Goal: Task Accomplishment & Management: Complete application form

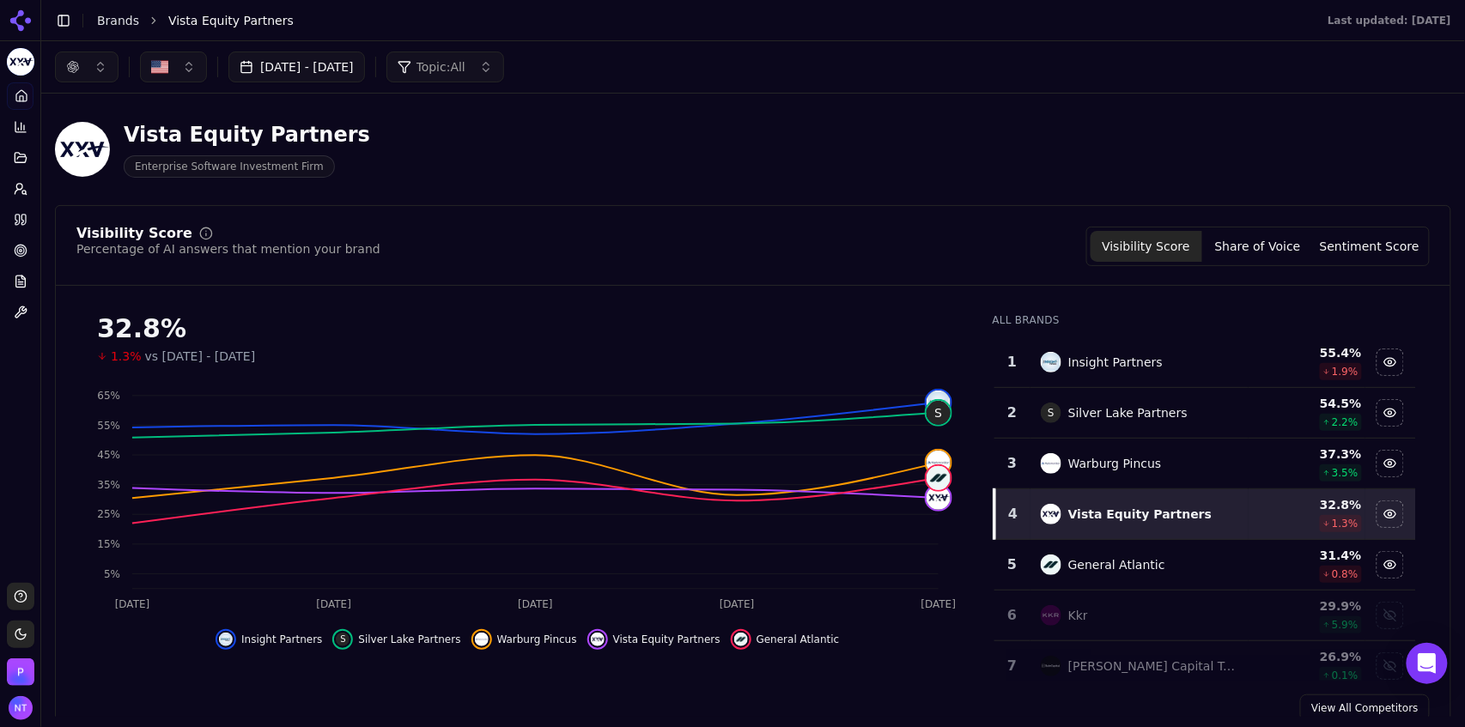
click at [124, 15] on link "Brands" at bounding box center [118, 21] width 42 height 14
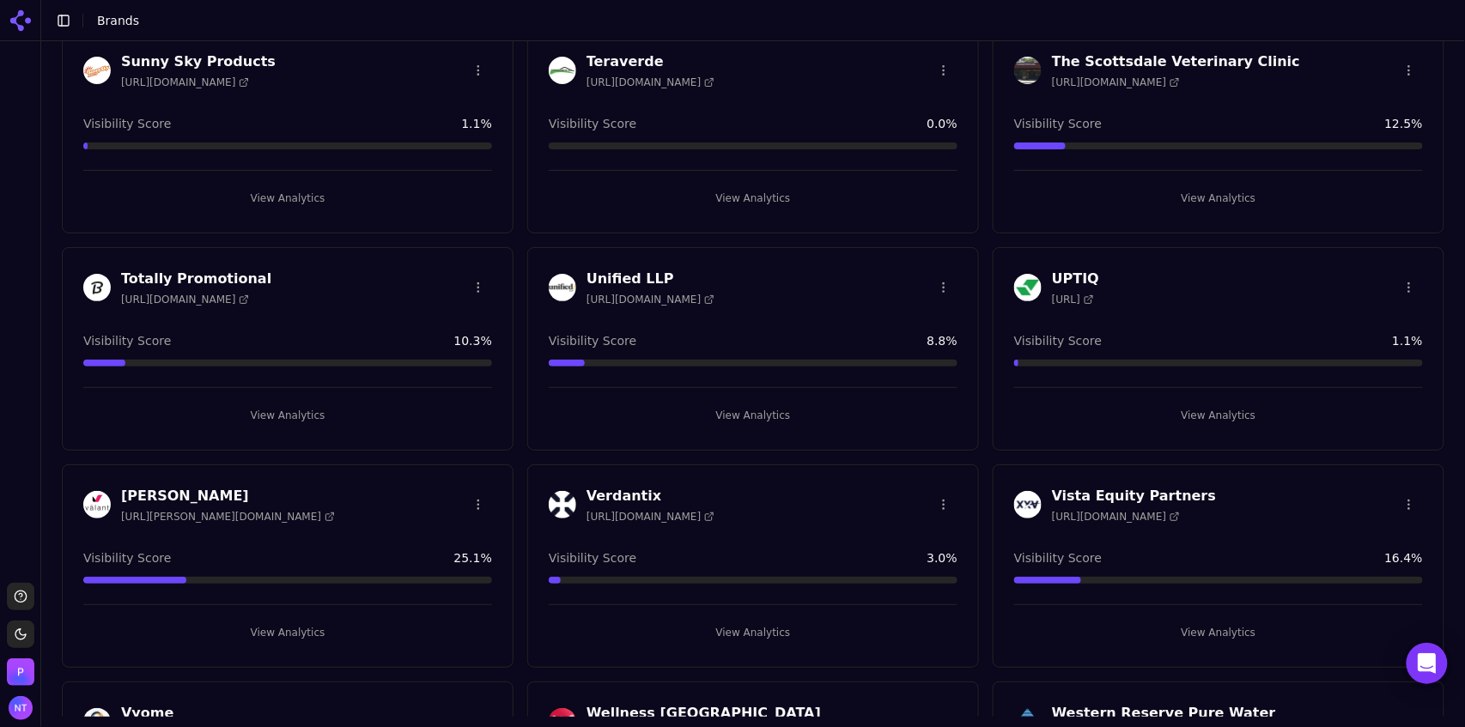
scroll to position [4914, 0]
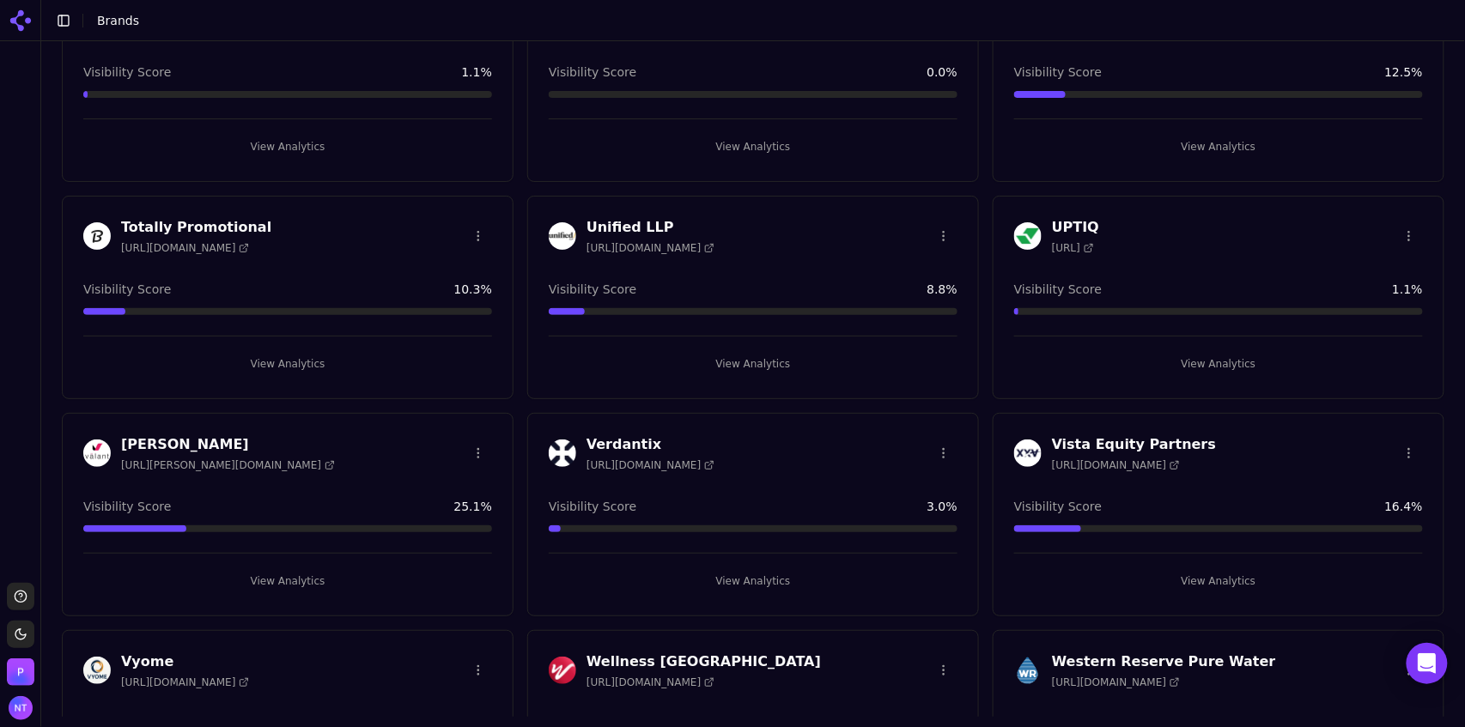
click at [276, 350] on button "View Analytics" at bounding box center [287, 363] width 409 height 27
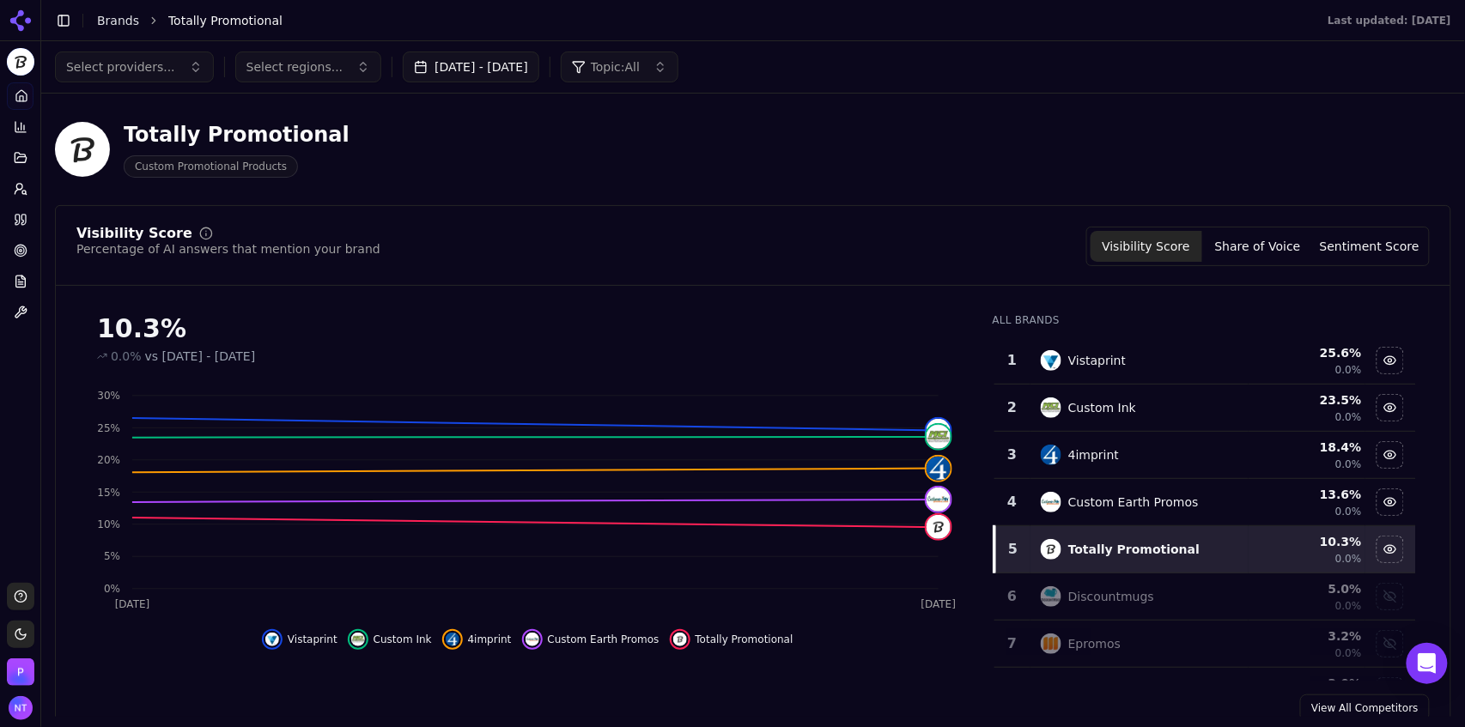
scroll to position [107, 0]
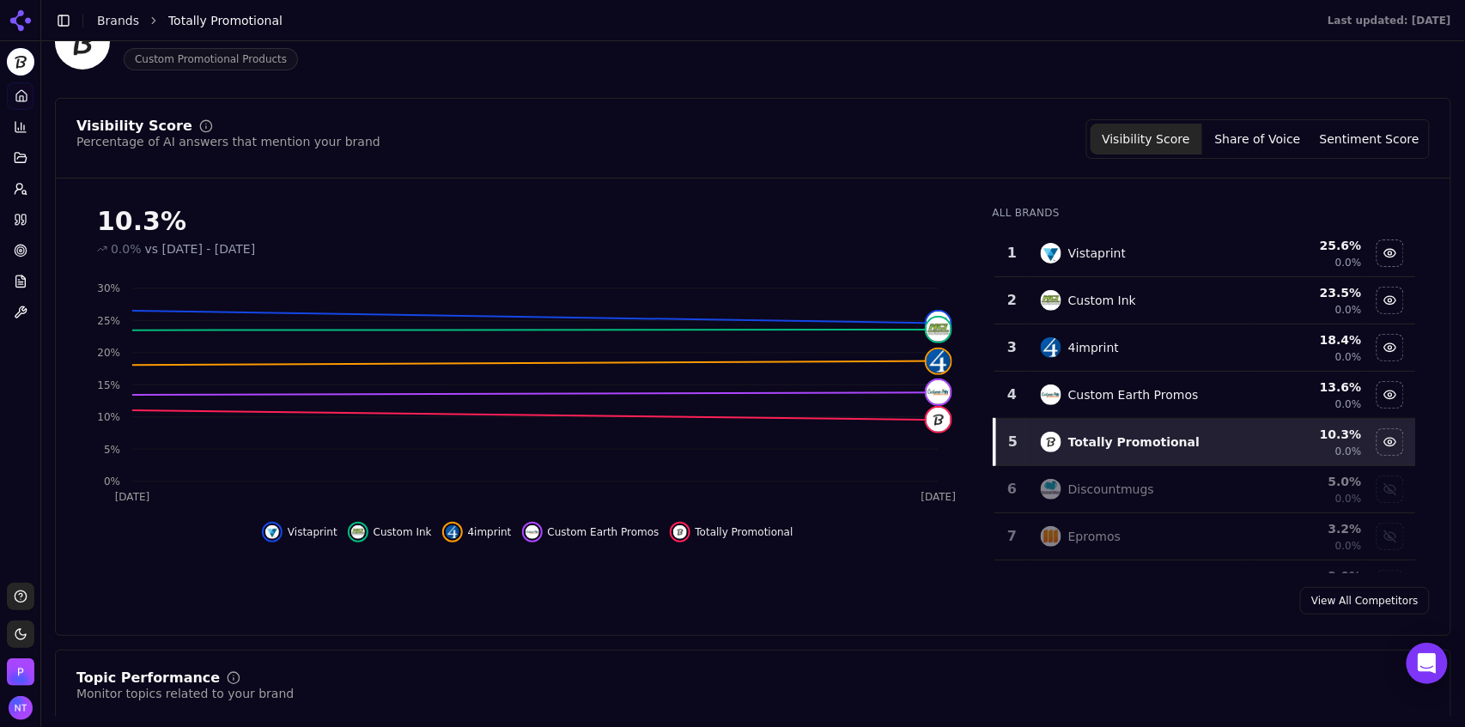
click at [1283, 144] on button "Share of Voice" at bounding box center [1258, 139] width 112 height 31
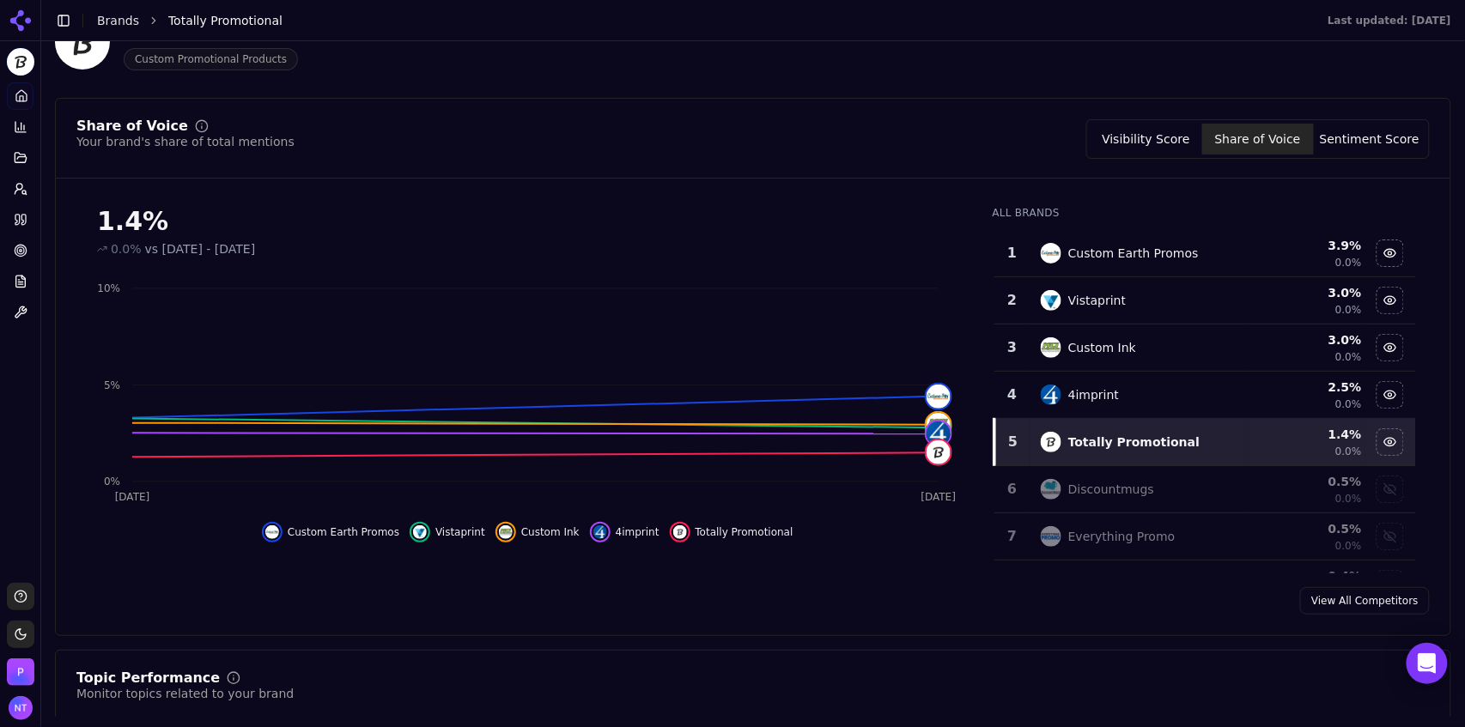
click at [1365, 149] on button "Sentiment Score" at bounding box center [1369, 139] width 112 height 31
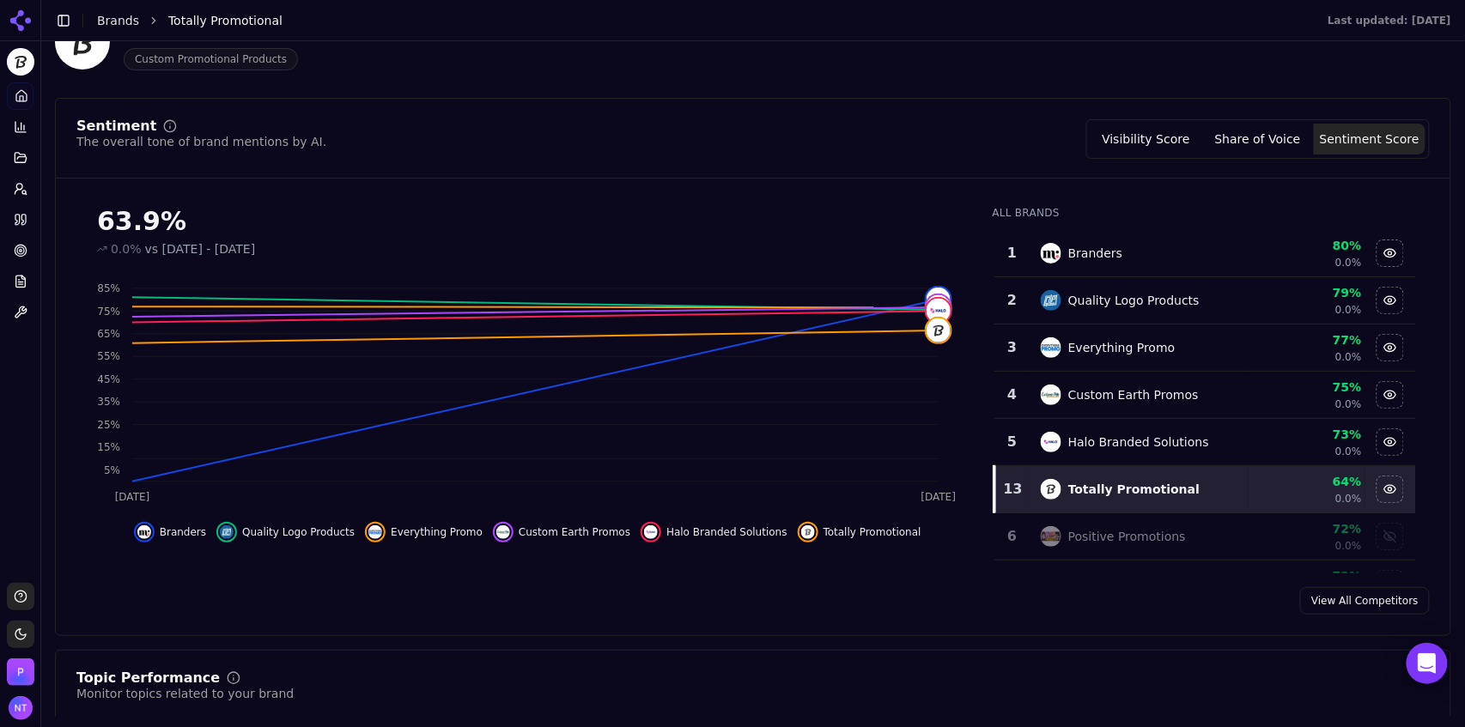
scroll to position [0, 0]
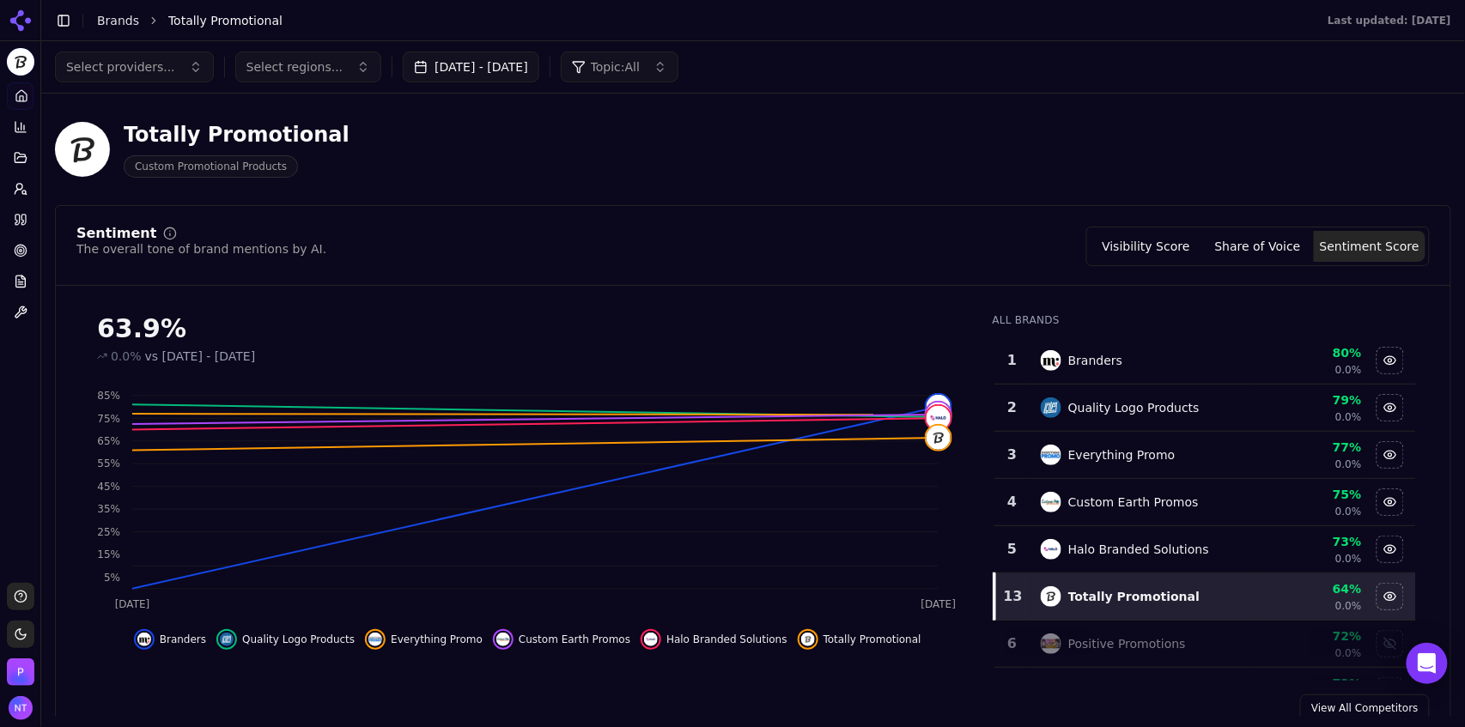
click at [138, 77] on button "Select providers..." at bounding box center [134, 67] width 159 height 31
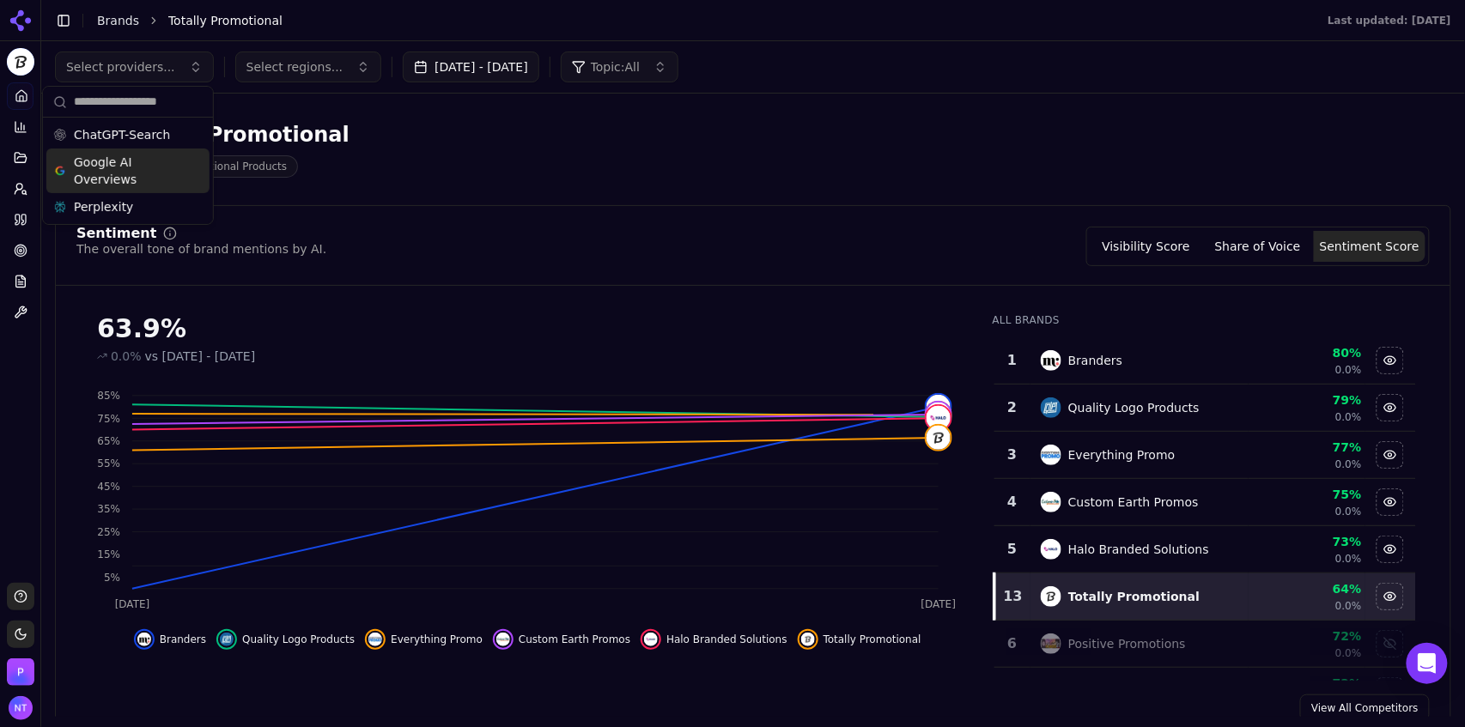
click at [133, 168] on span "Google AI Overviews" at bounding box center [128, 171] width 108 height 34
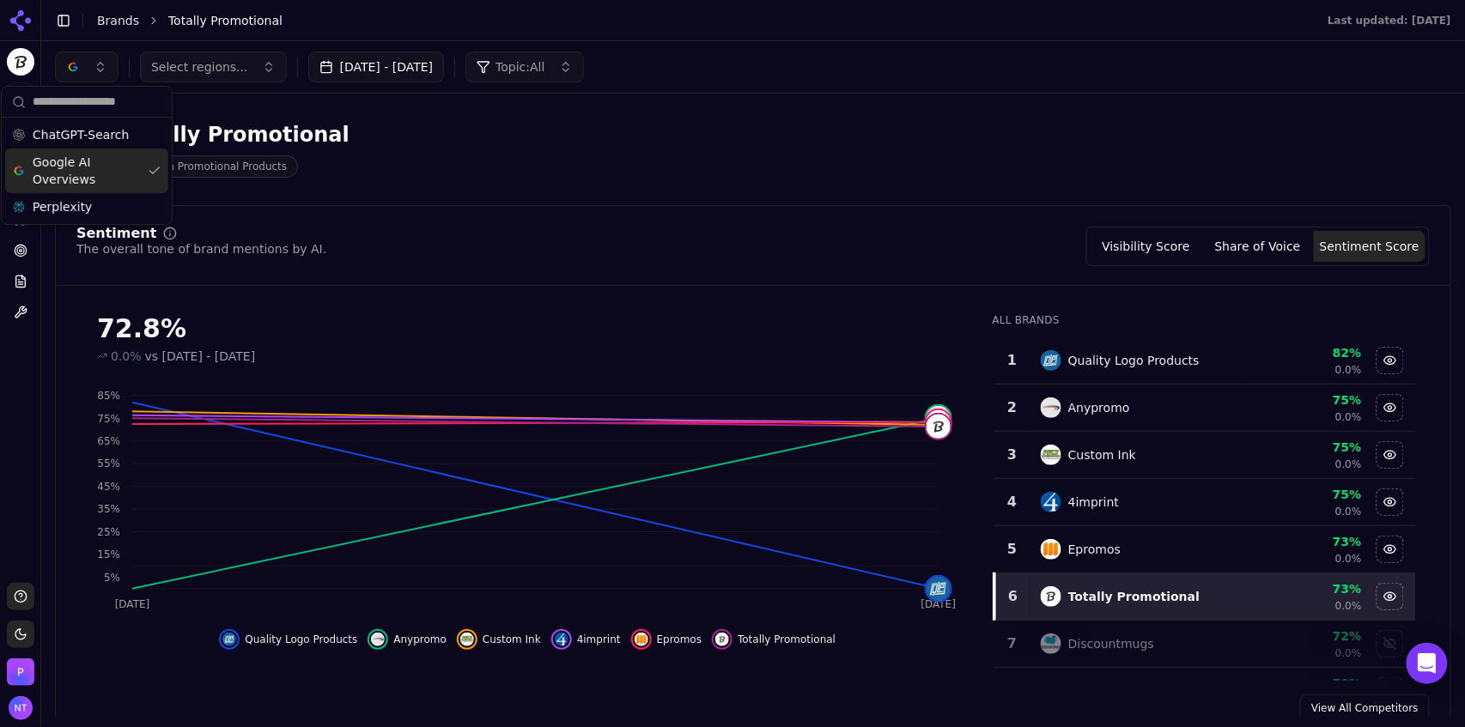
click at [1289, 252] on button "Share of Voice" at bounding box center [1258, 246] width 112 height 31
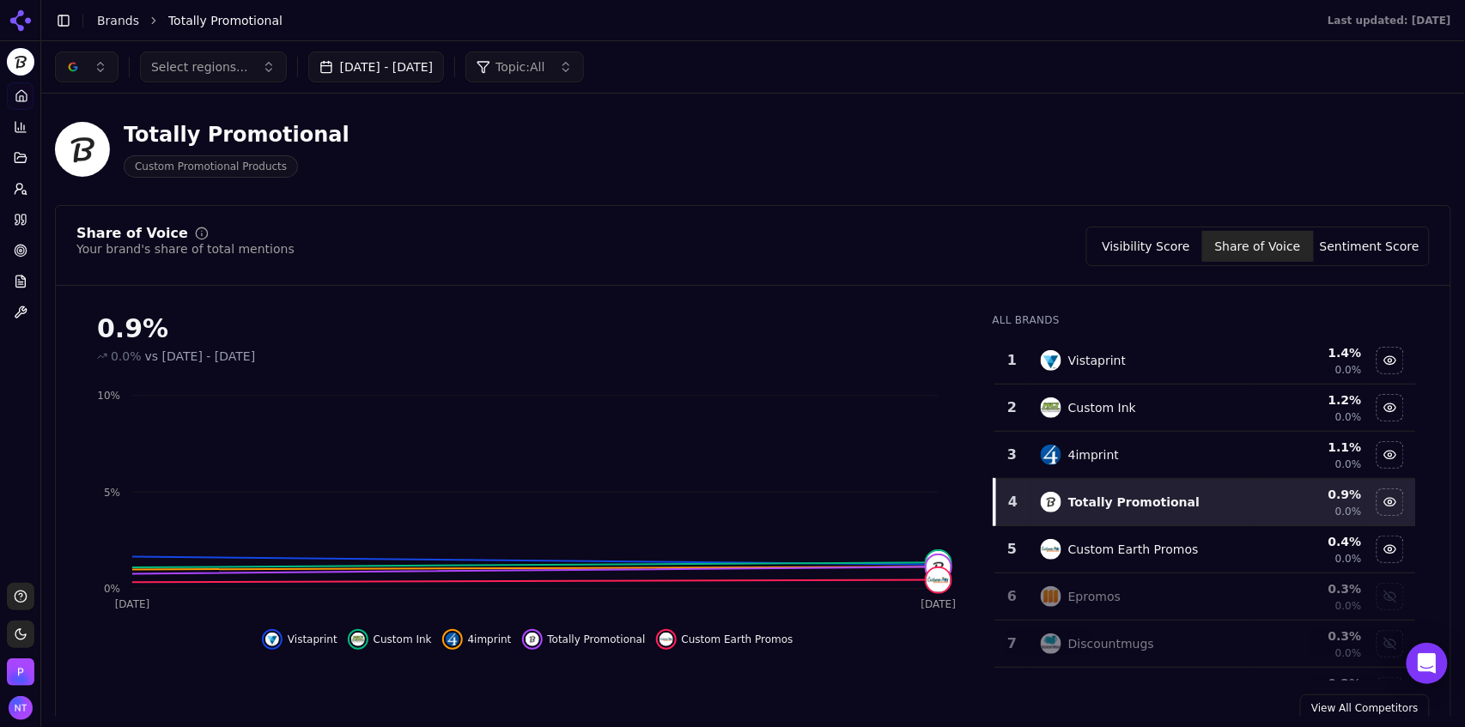
click at [1165, 246] on button "Visibility Score" at bounding box center [1146, 246] width 112 height 31
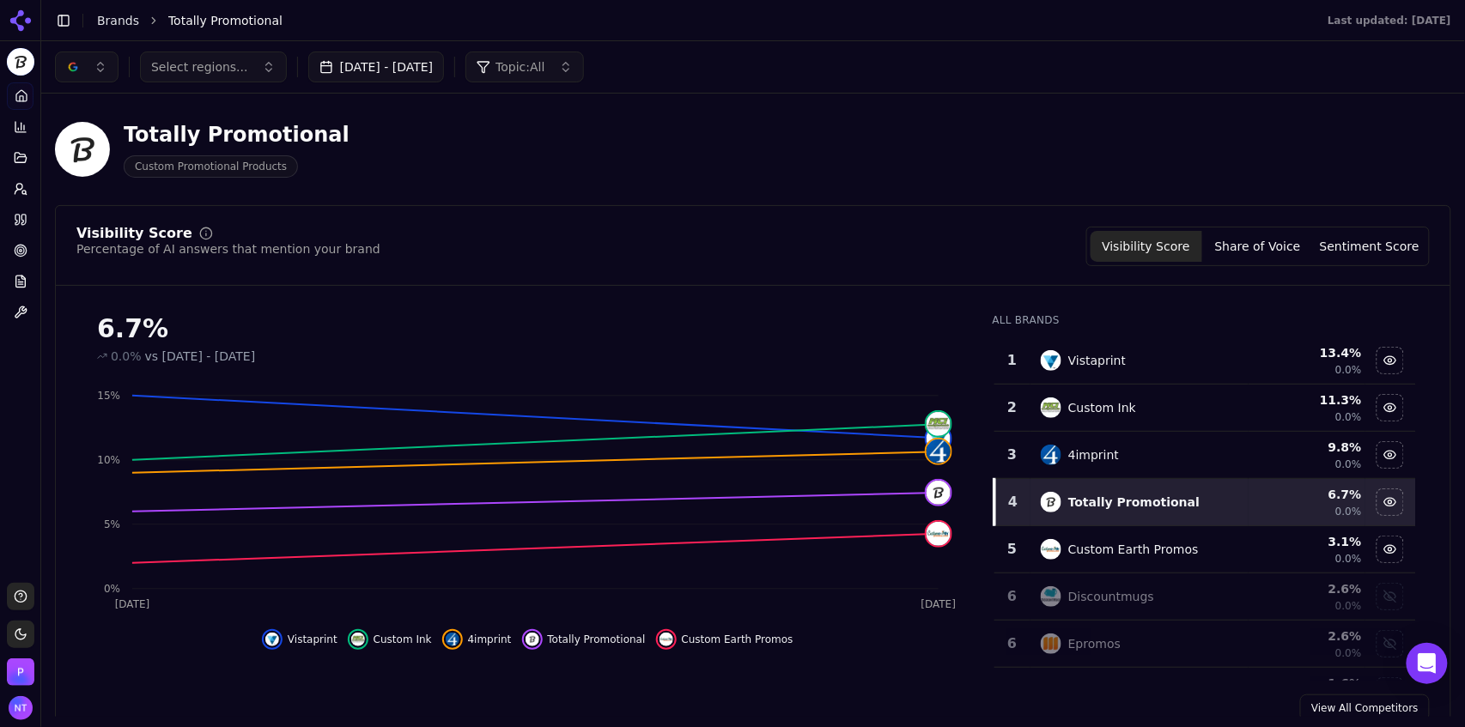
click at [83, 73] on button "button" at bounding box center [87, 67] width 64 height 31
click at [88, 141] on span "ChatGPT-Search" at bounding box center [81, 134] width 96 height 17
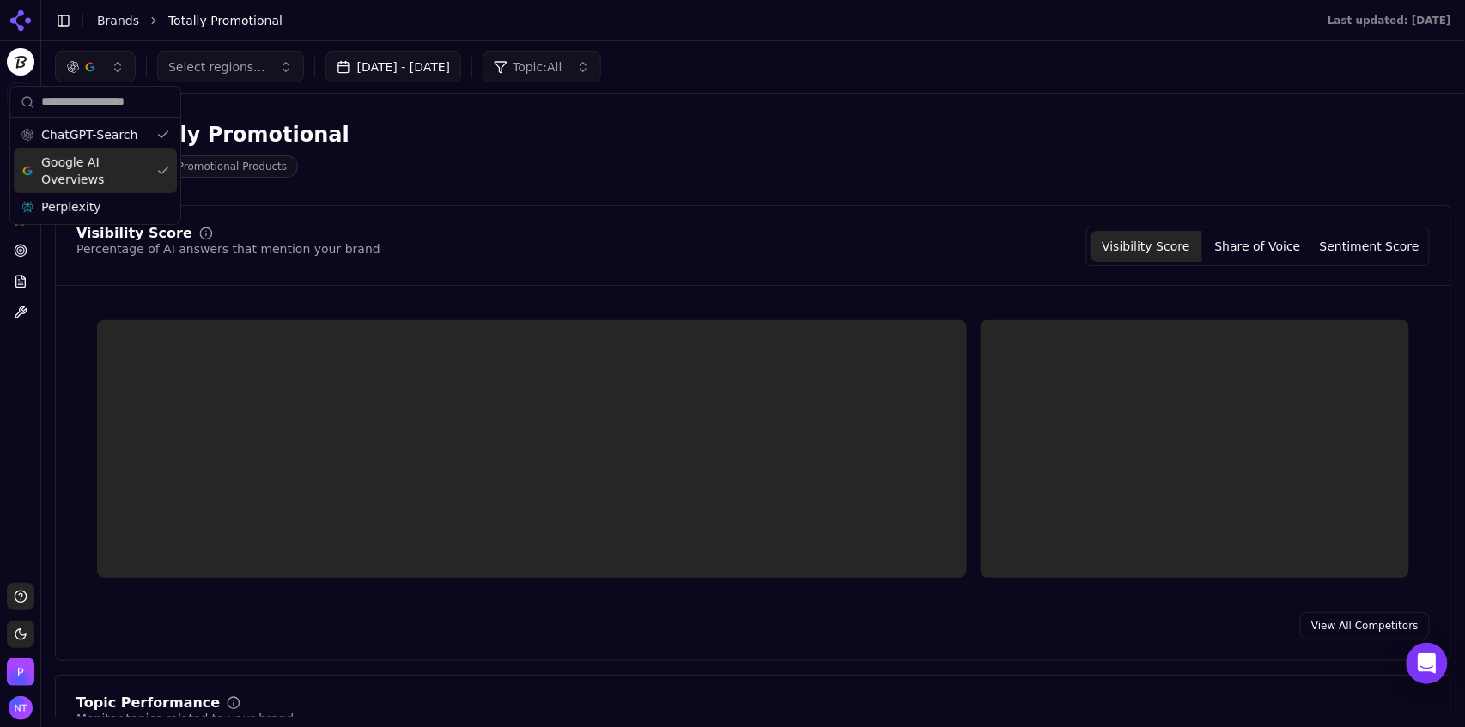
click at [80, 167] on span "Google AI Overviews" at bounding box center [95, 171] width 108 height 34
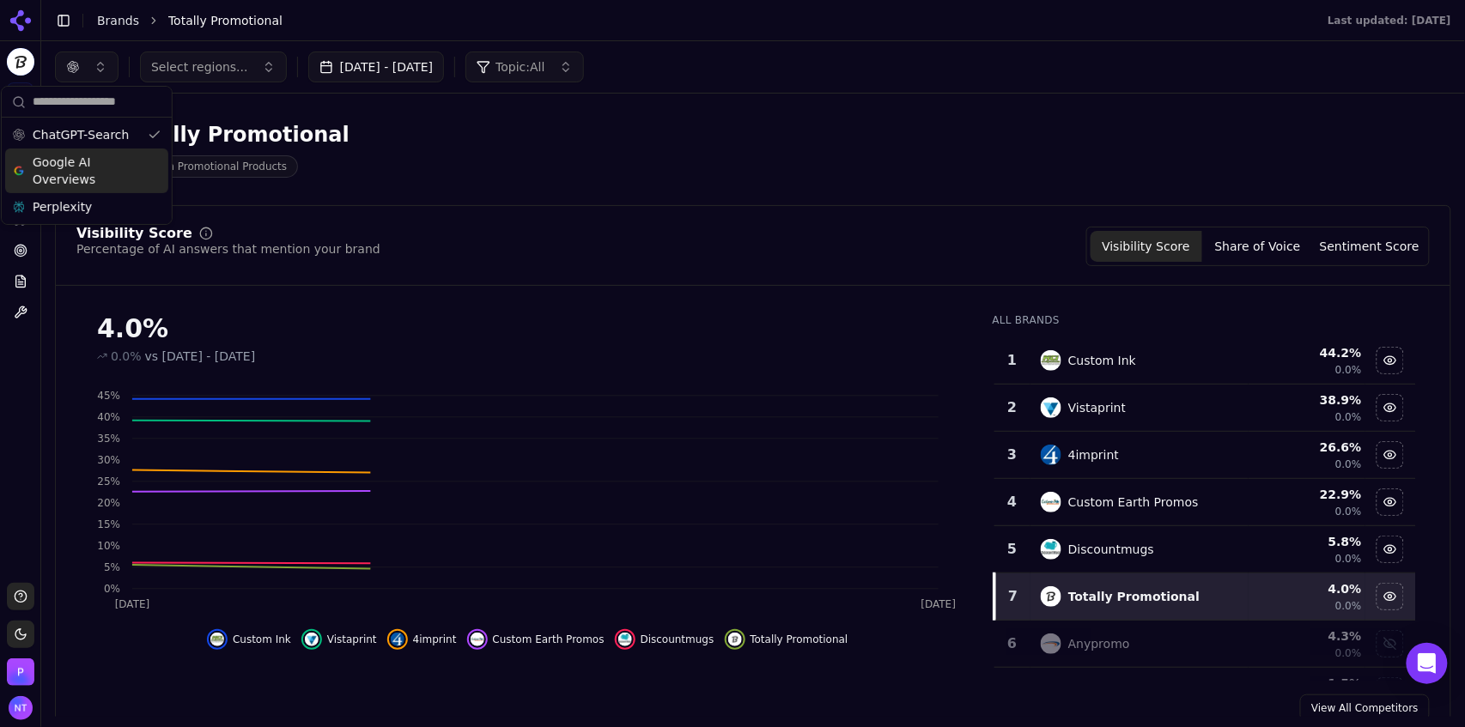
click at [806, 32] on header "Toggle Sidebar Brands Totally Promotional Last updated: October 13th, 2025" at bounding box center [752, 20] width 1423 height 41
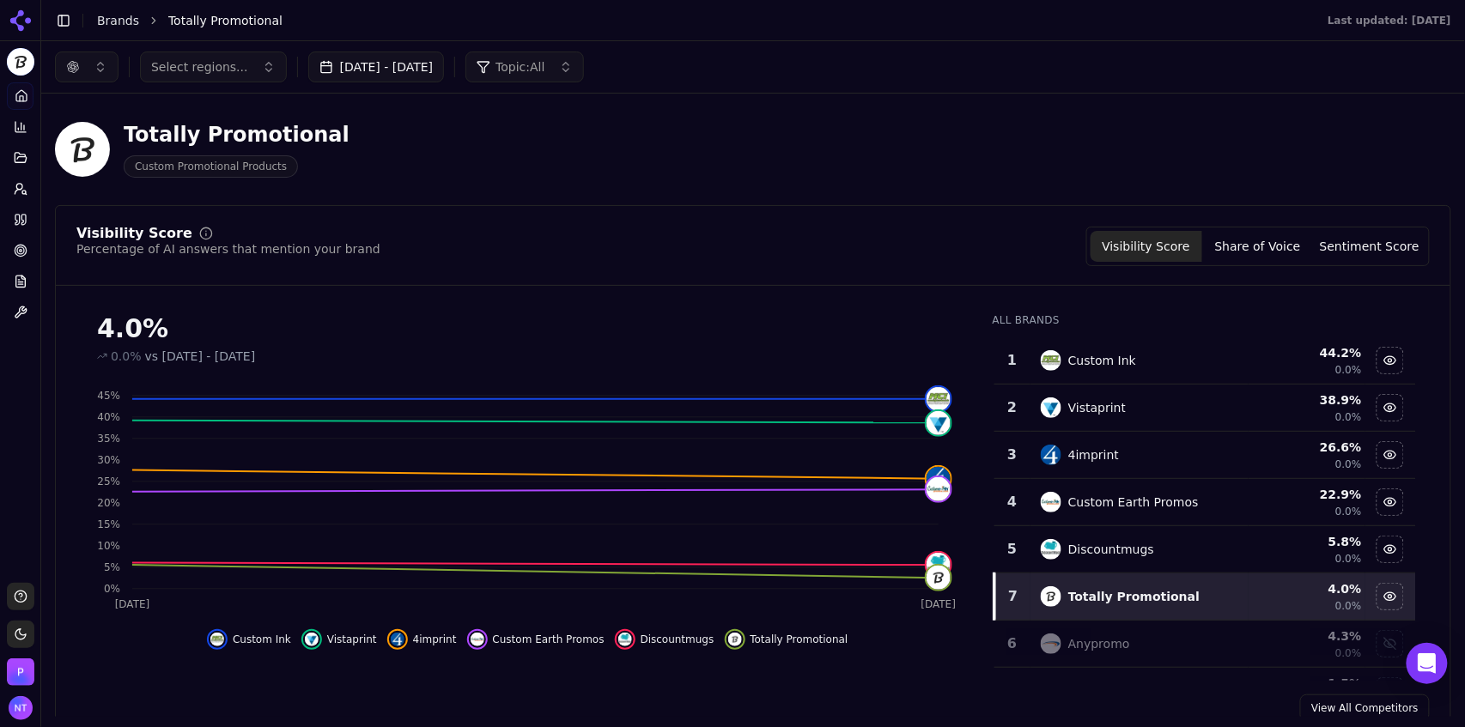
click at [1264, 248] on button "Share of Voice" at bounding box center [1258, 246] width 112 height 31
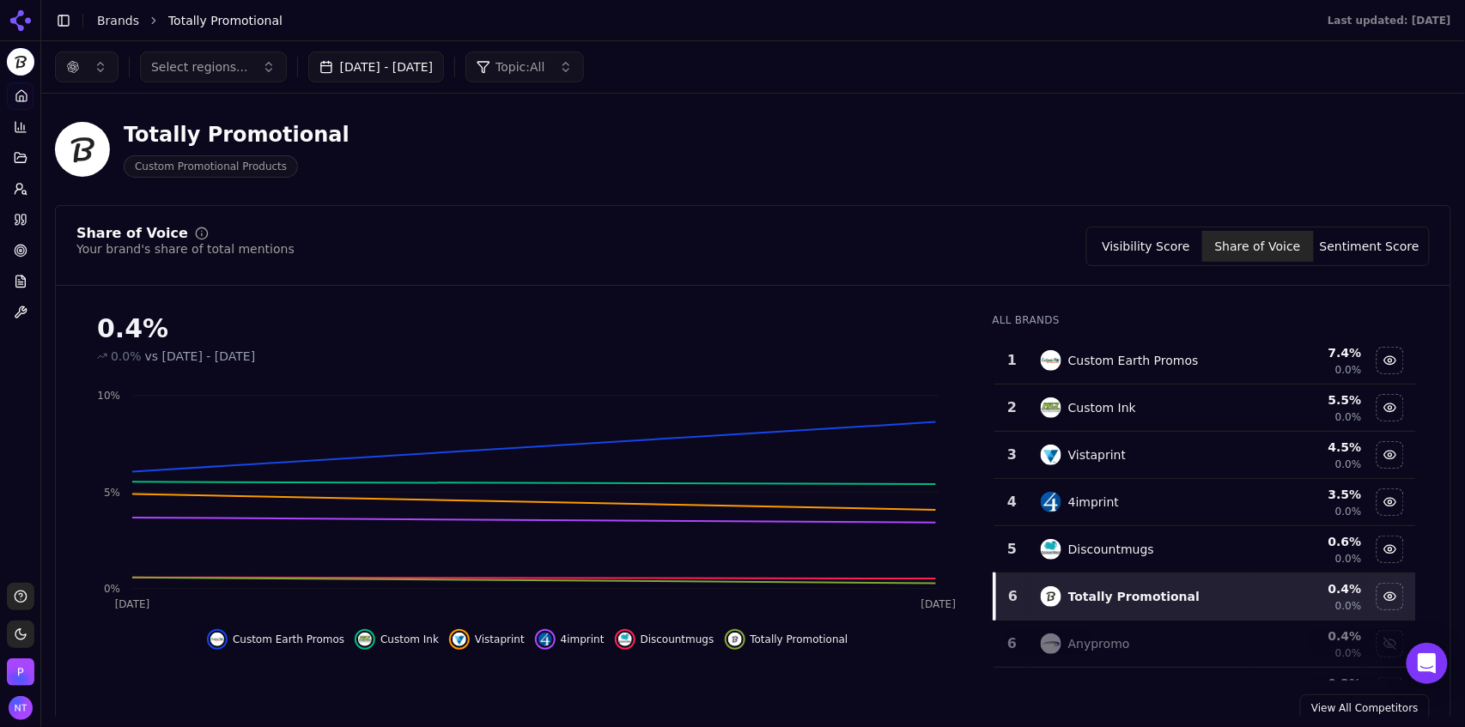
click at [1379, 247] on button "Sentiment Score" at bounding box center [1369, 246] width 112 height 31
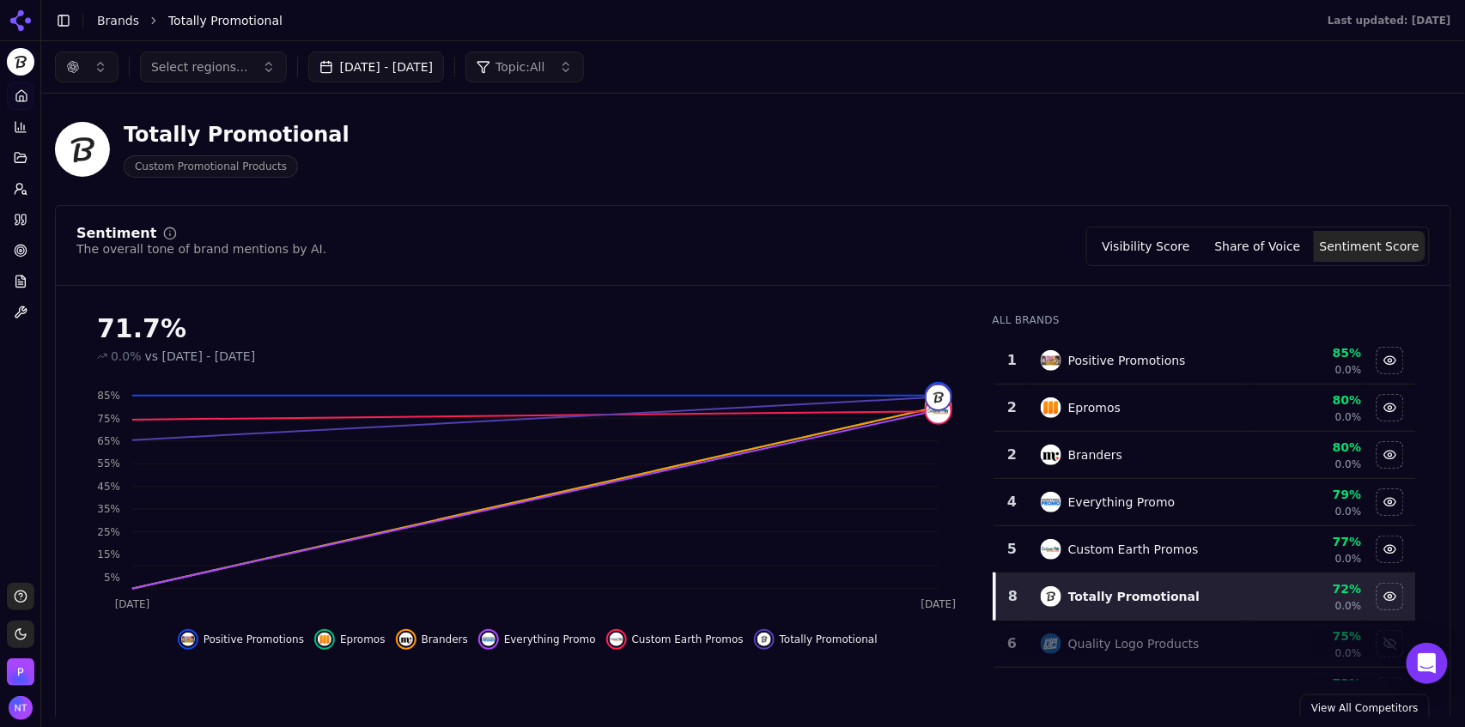
click at [103, 68] on button "button" at bounding box center [87, 67] width 64 height 31
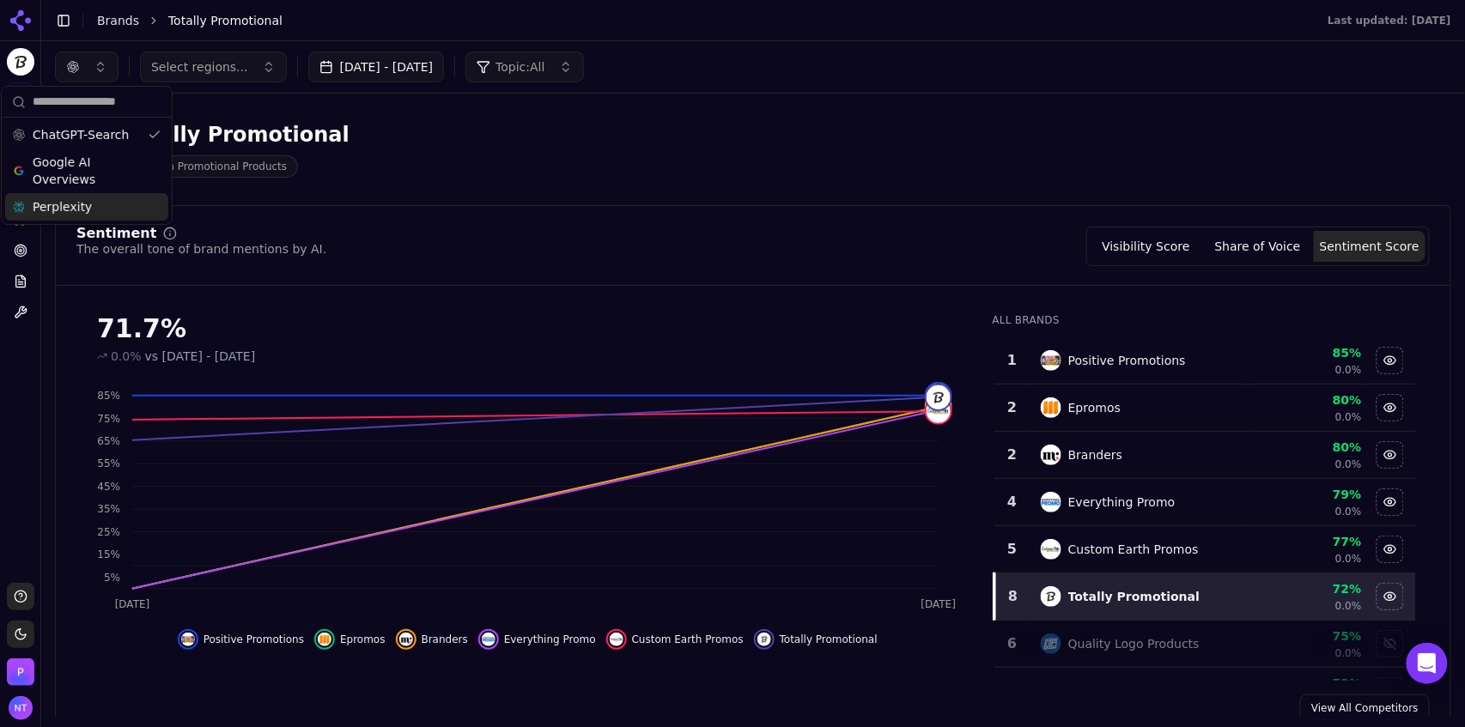
click at [85, 200] on div "Perplexity" at bounding box center [86, 206] width 163 height 27
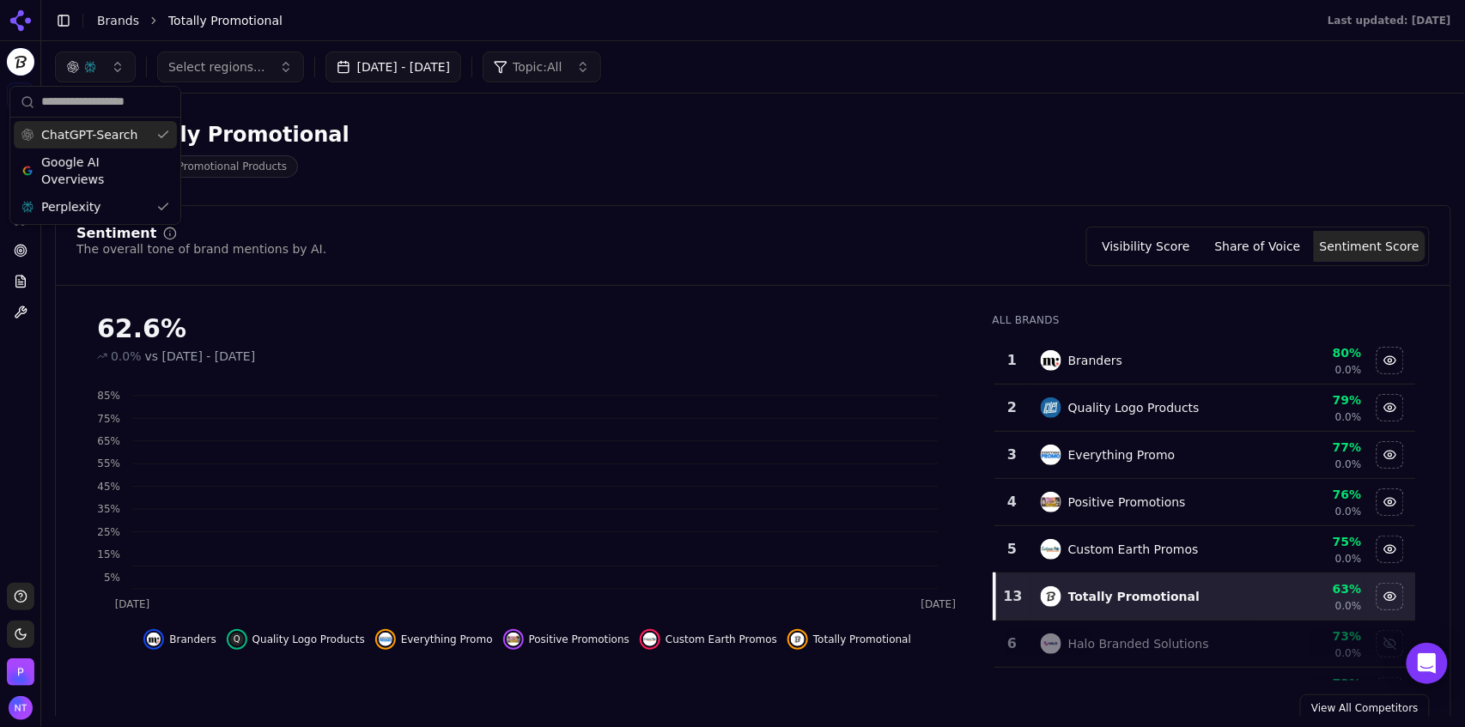
click at [100, 142] on span "ChatGPT-Search" at bounding box center [89, 134] width 96 height 17
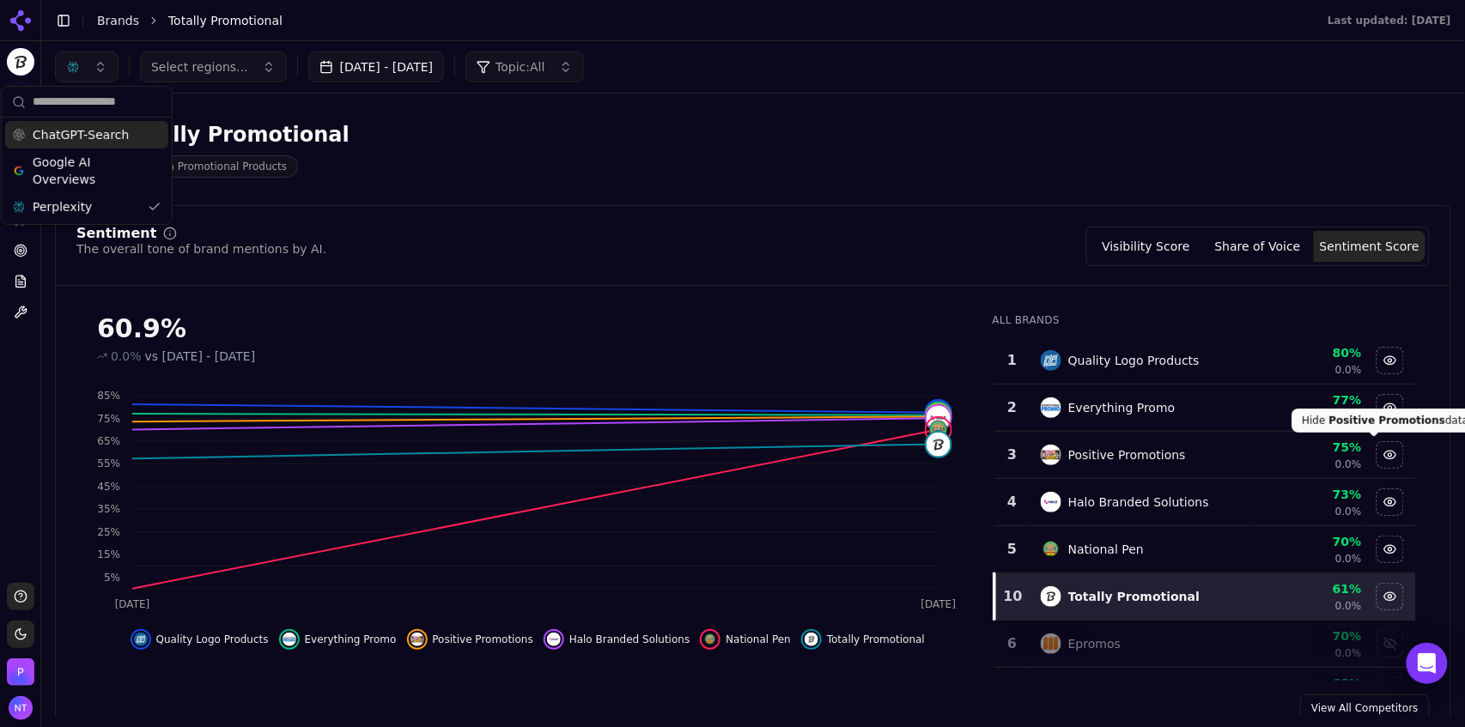
click at [1266, 247] on button "Share of Voice" at bounding box center [1258, 246] width 112 height 31
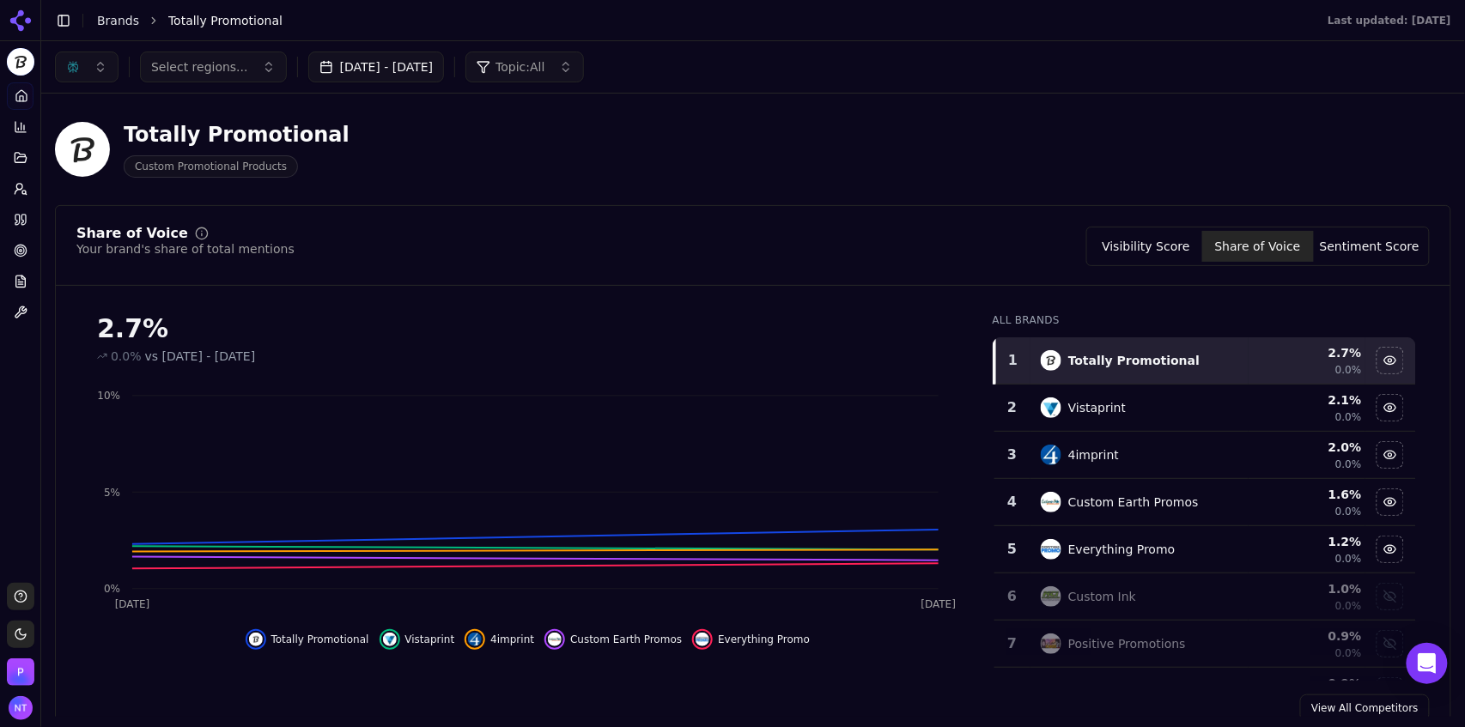
click at [1159, 244] on button "Visibility Score" at bounding box center [1146, 246] width 112 height 31
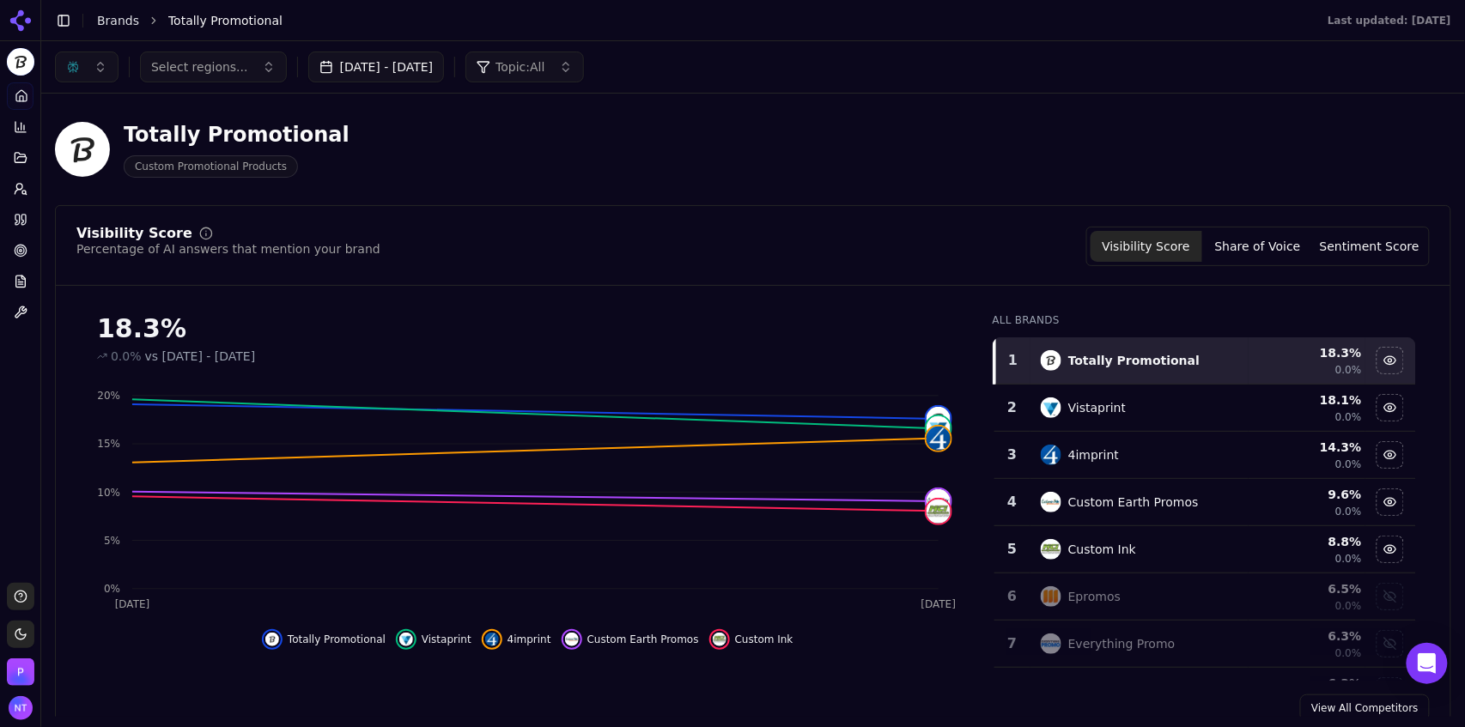
click at [89, 70] on button "button" at bounding box center [87, 67] width 64 height 31
click at [88, 142] on span "ChatGPT-Search" at bounding box center [81, 134] width 96 height 17
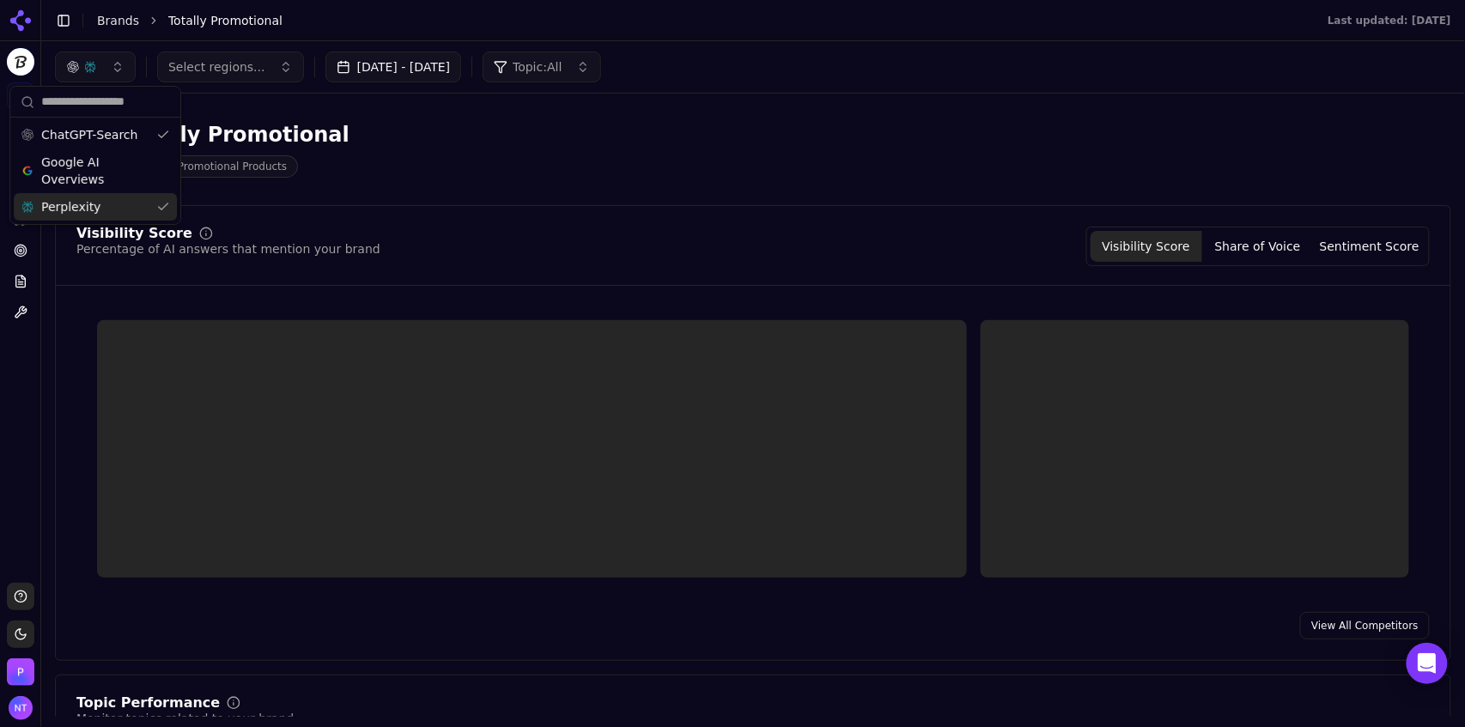
click at [75, 219] on div "Perplexity" at bounding box center [95, 206] width 163 height 27
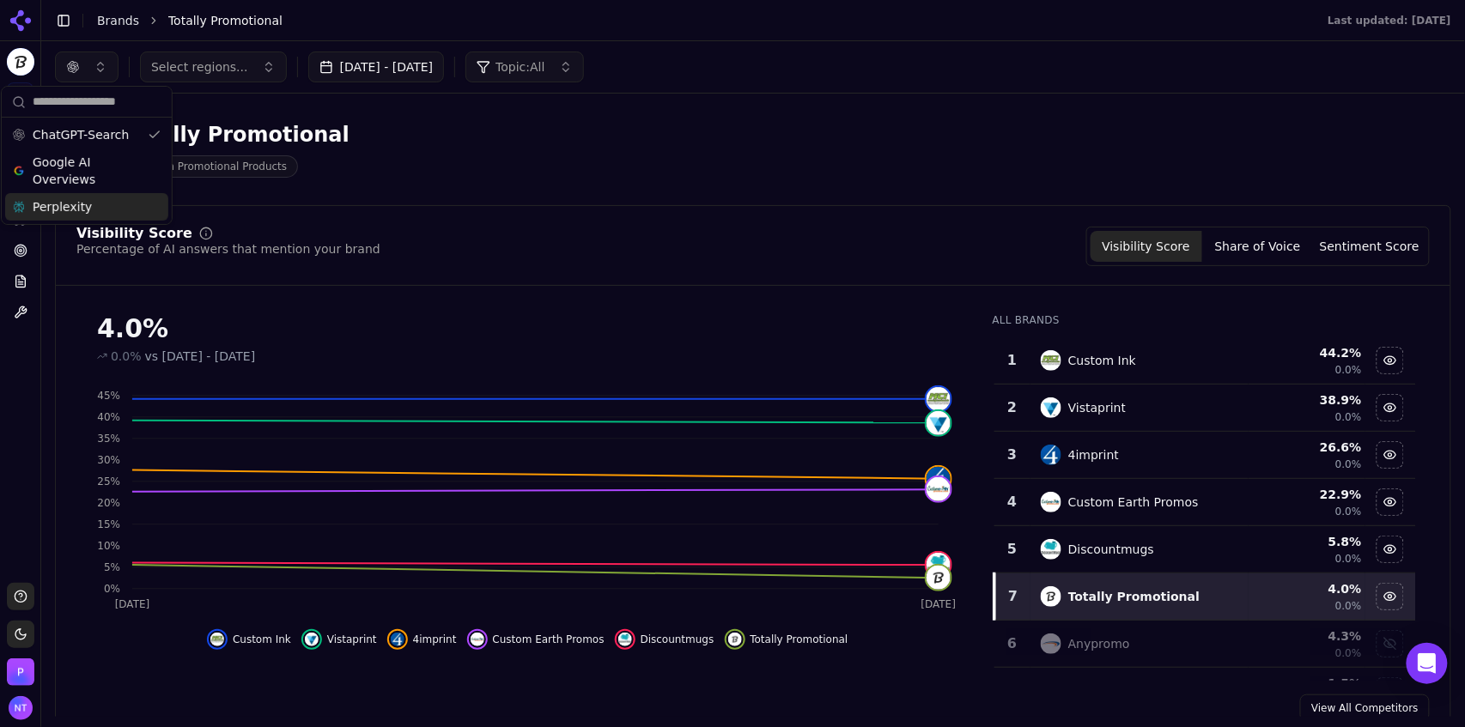
click at [1079, 76] on div "Select regions... Oct 06, 2025 - Oct 13, 2025 Topic: All" at bounding box center [753, 67] width 1396 height 31
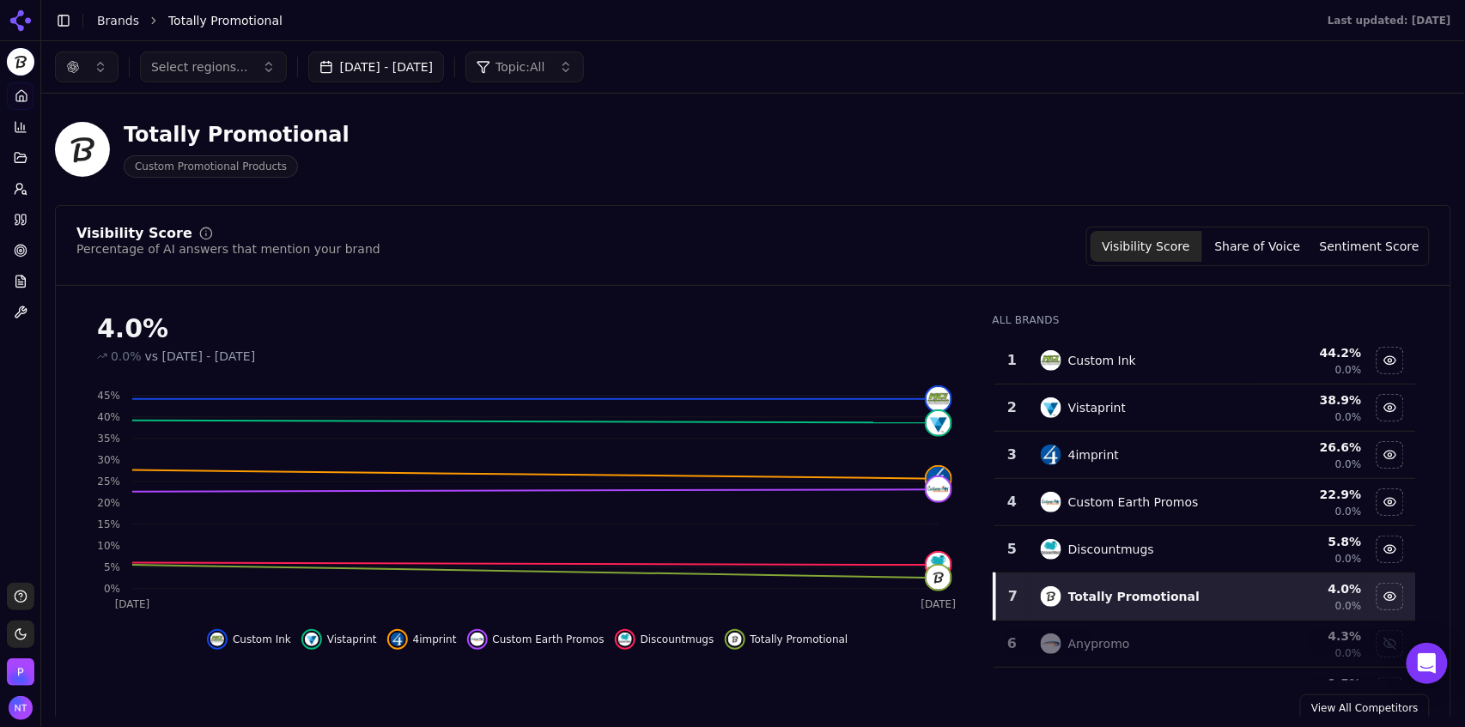
click at [82, 63] on button "button" at bounding box center [87, 67] width 64 height 31
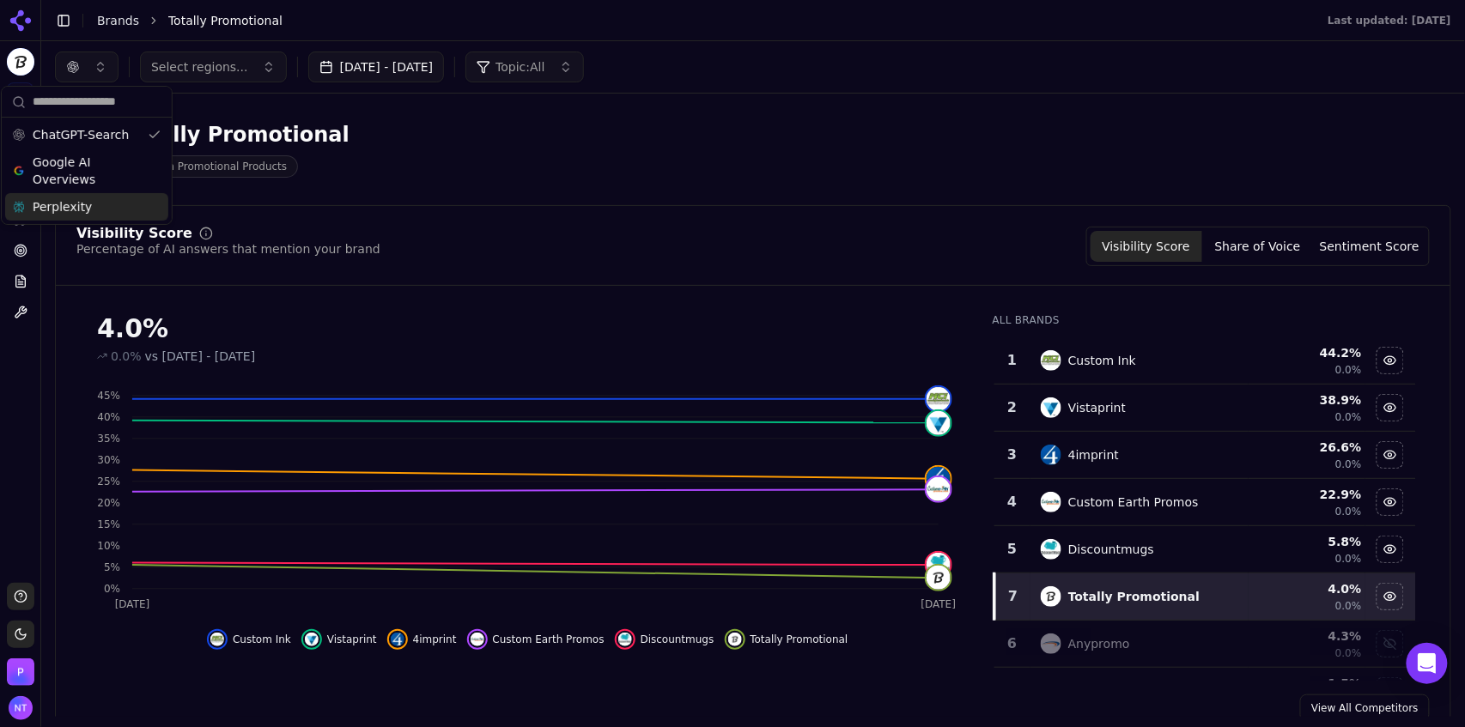
click at [85, 203] on div "Perplexity" at bounding box center [86, 206] width 163 height 27
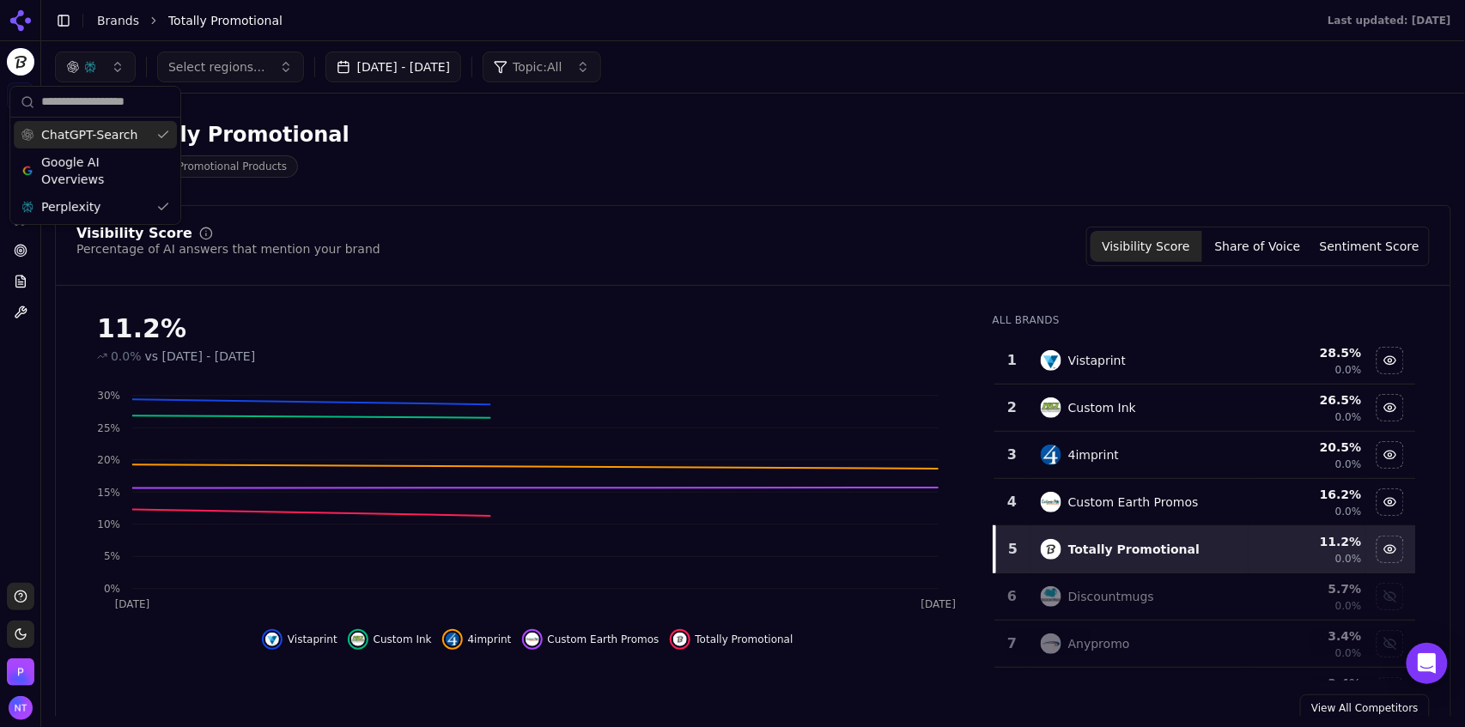
click at [112, 136] on span "ChatGPT-Search" at bounding box center [89, 134] width 96 height 17
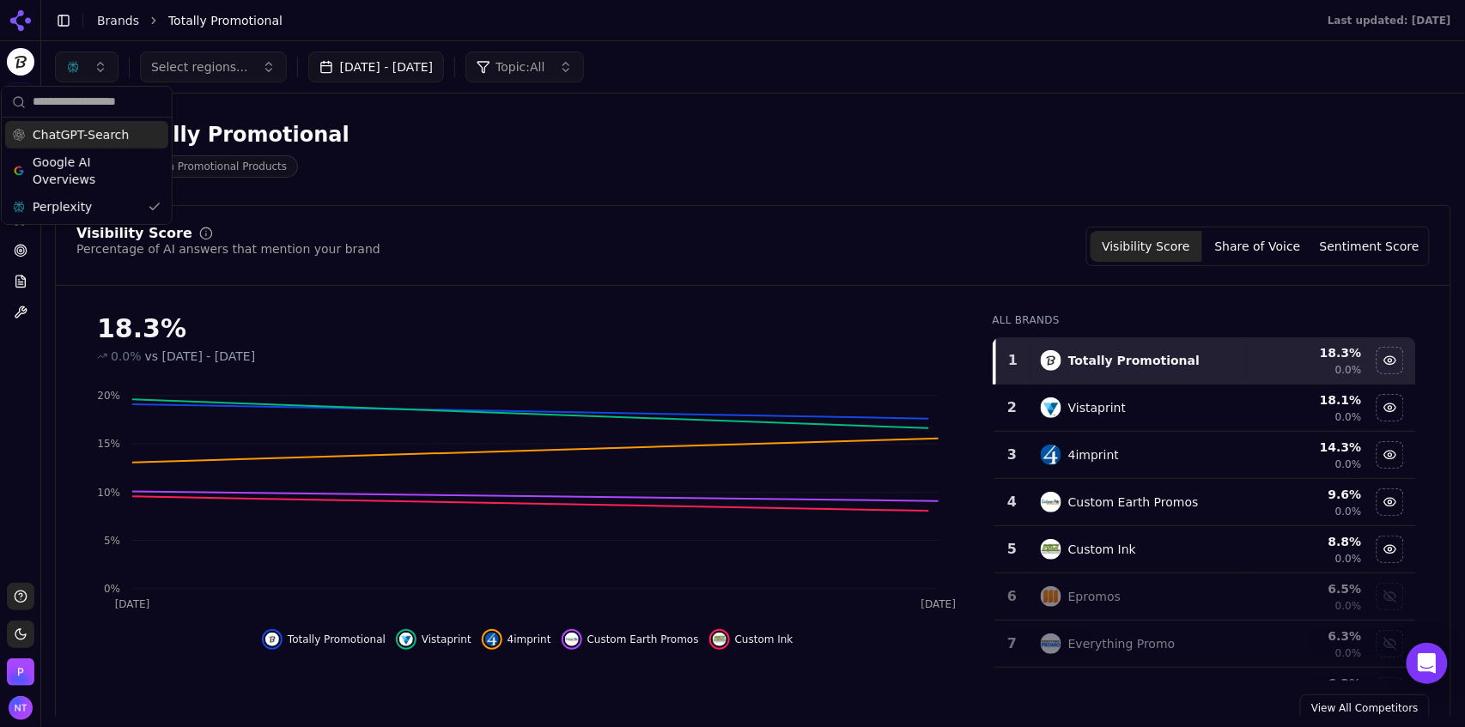
click at [1362, 257] on button "Sentiment Score" at bounding box center [1369, 246] width 112 height 31
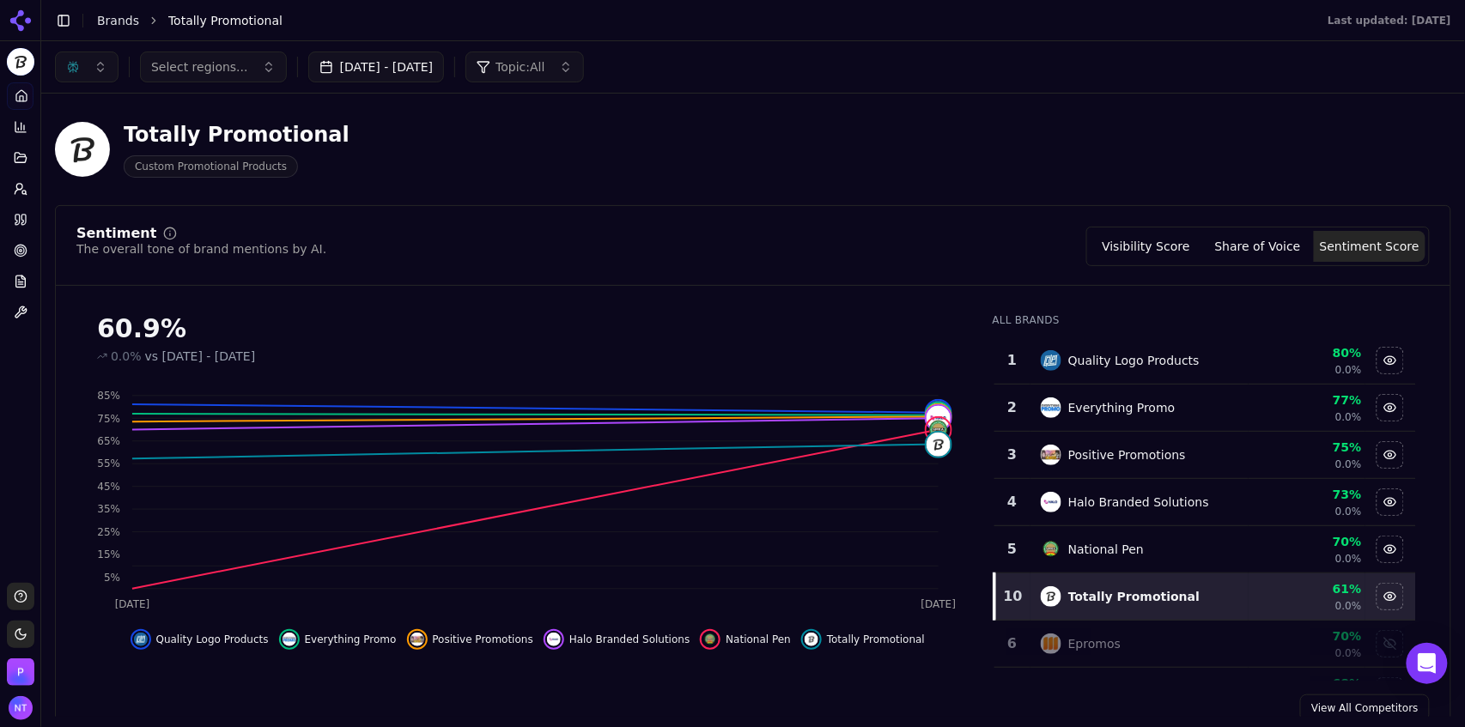
click at [75, 70] on div "button" at bounding box center [73, 67] width 14 height 14
click at [82, 111] on input "text" at bounding box center [97, 102] width 129 height 34
click at [76, 134] on span "ChatGPT-Search" at bounding box center [81, 134] width 96 height 17
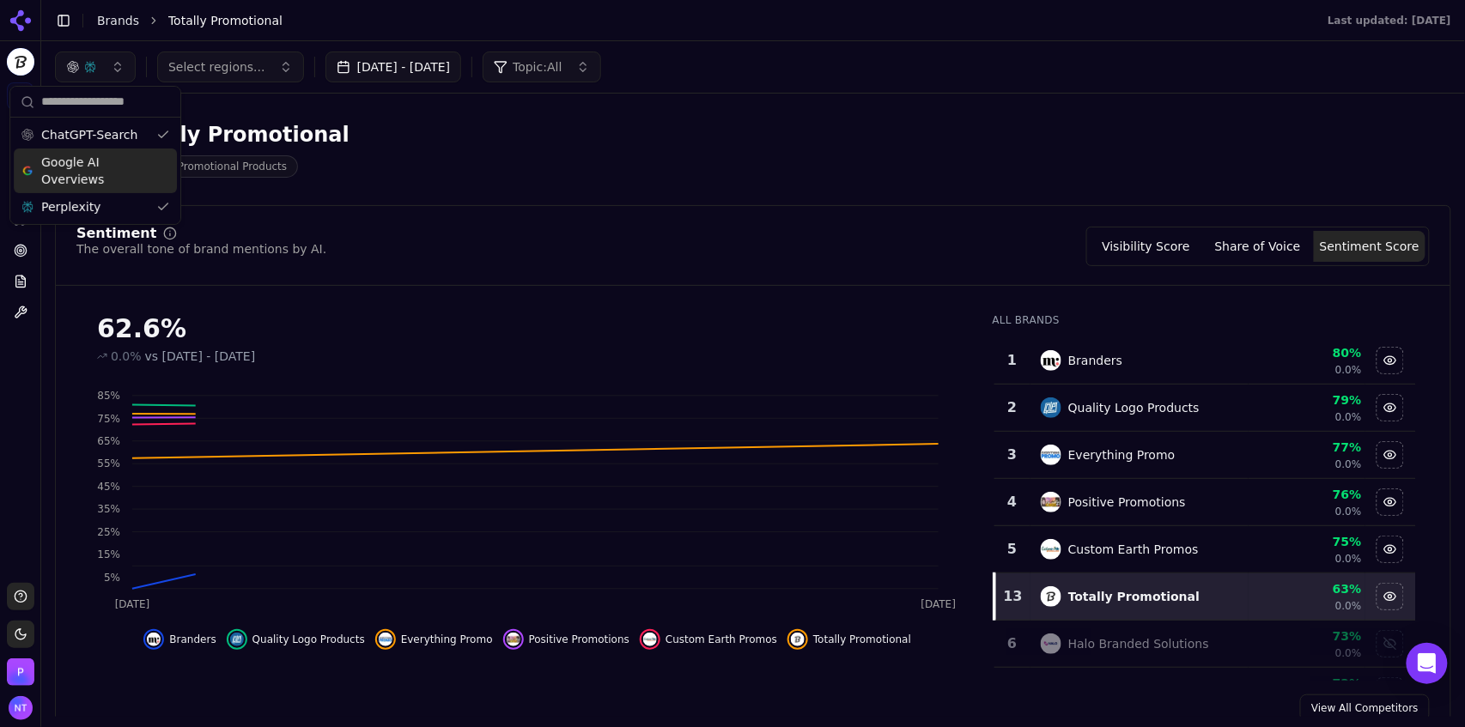
click at [76, 167] on span "Google AI Overviews" at bounding box center [95, 171] width 108 height 34
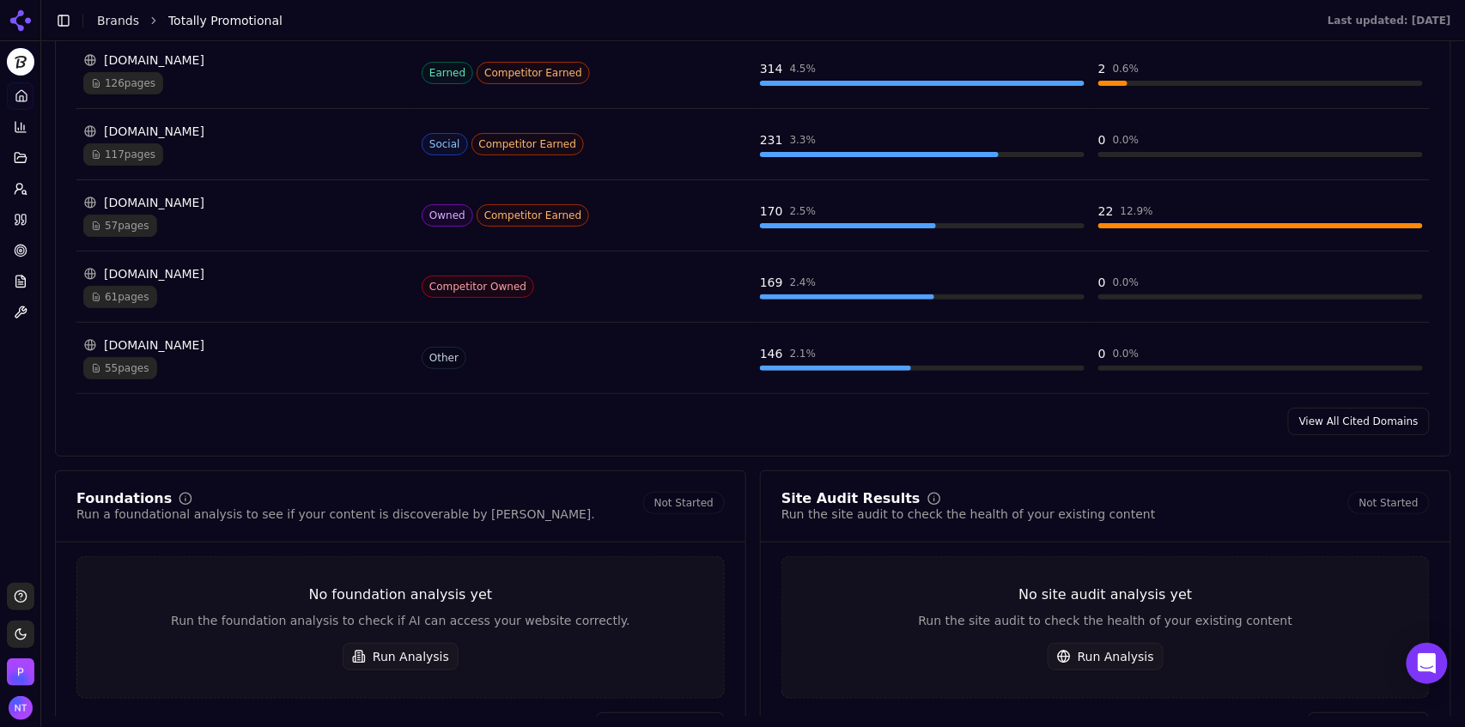
scroll to position [2046, 0]
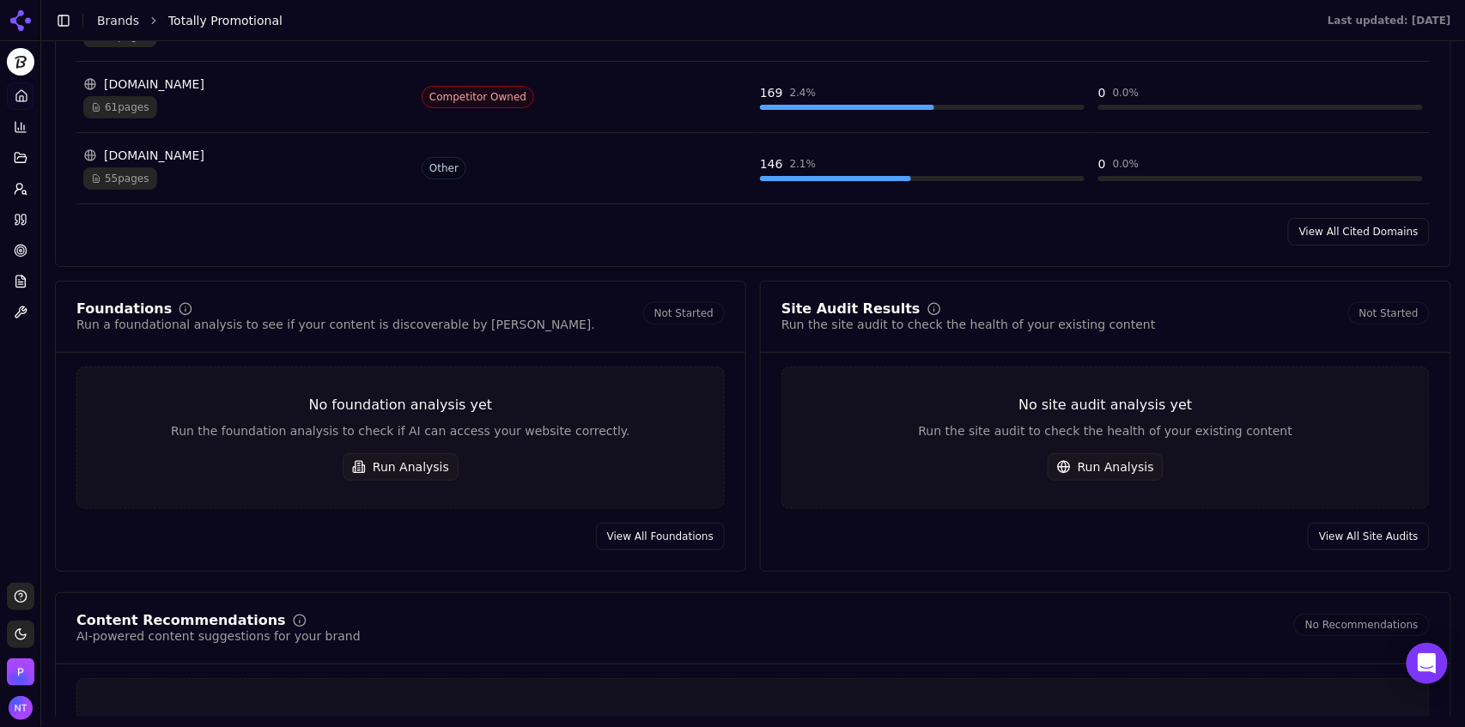
click at [1359, 228] on link "View All Cited Domains" at bounding box center [1359, 231] width 142 height 27
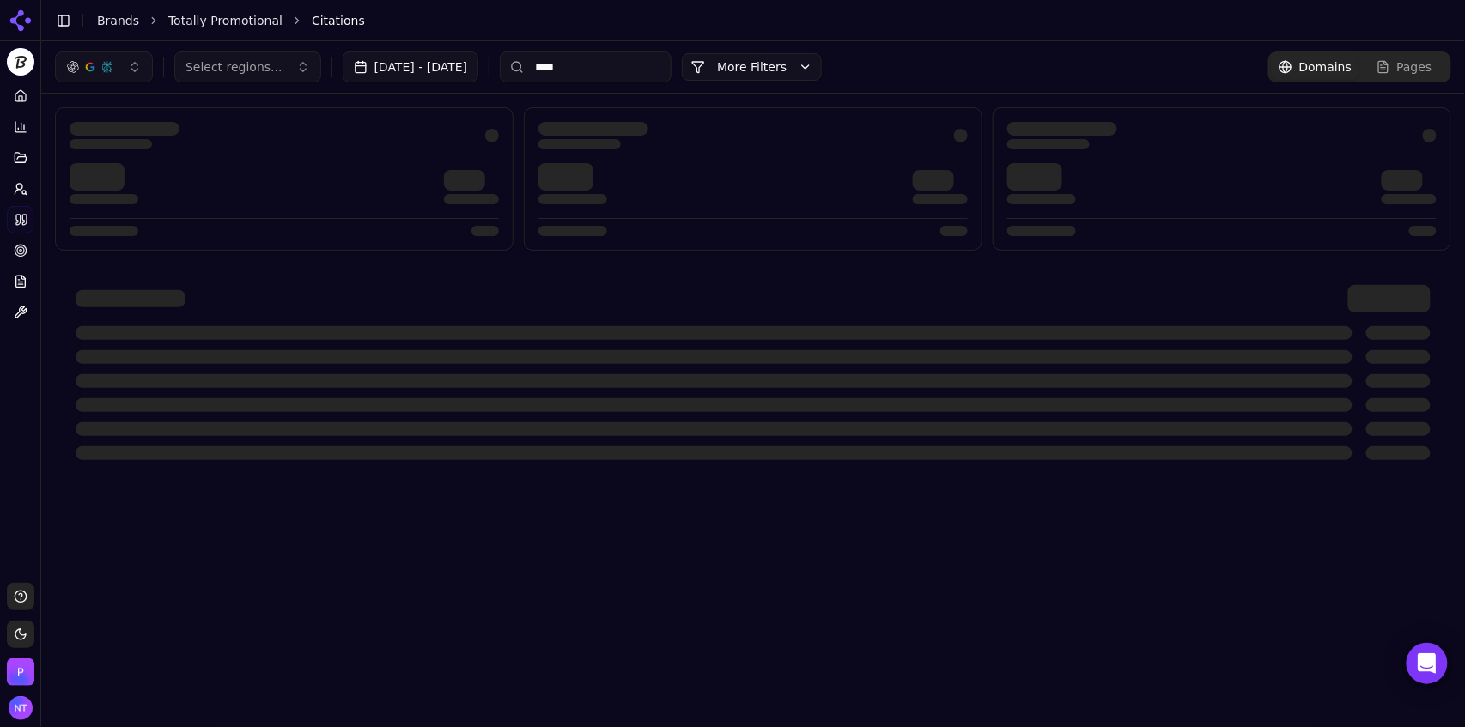
click at [610, 67] on input "****" at bounding box center [586, 67] width 172 height 31
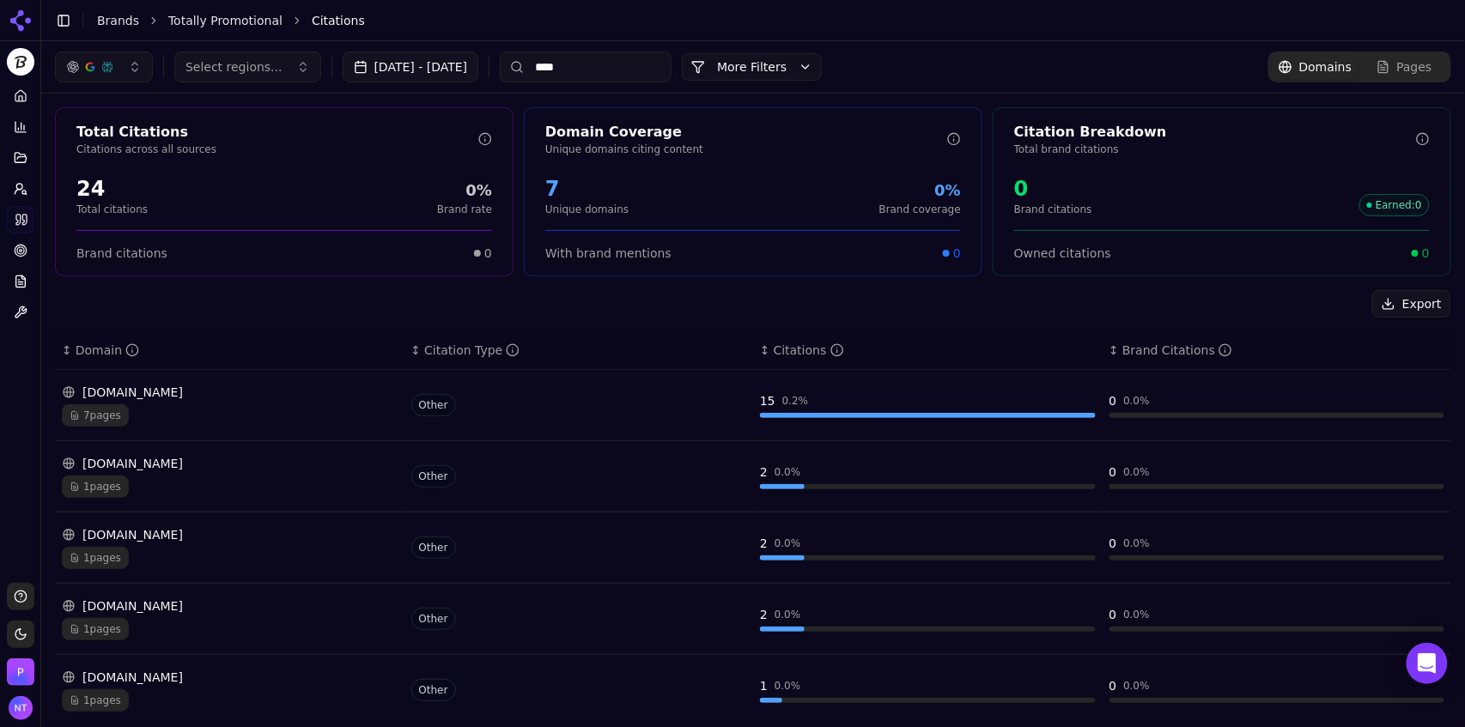
click at [610, 67] on input "****" at bounding box center [586, 67] width 172 height 31
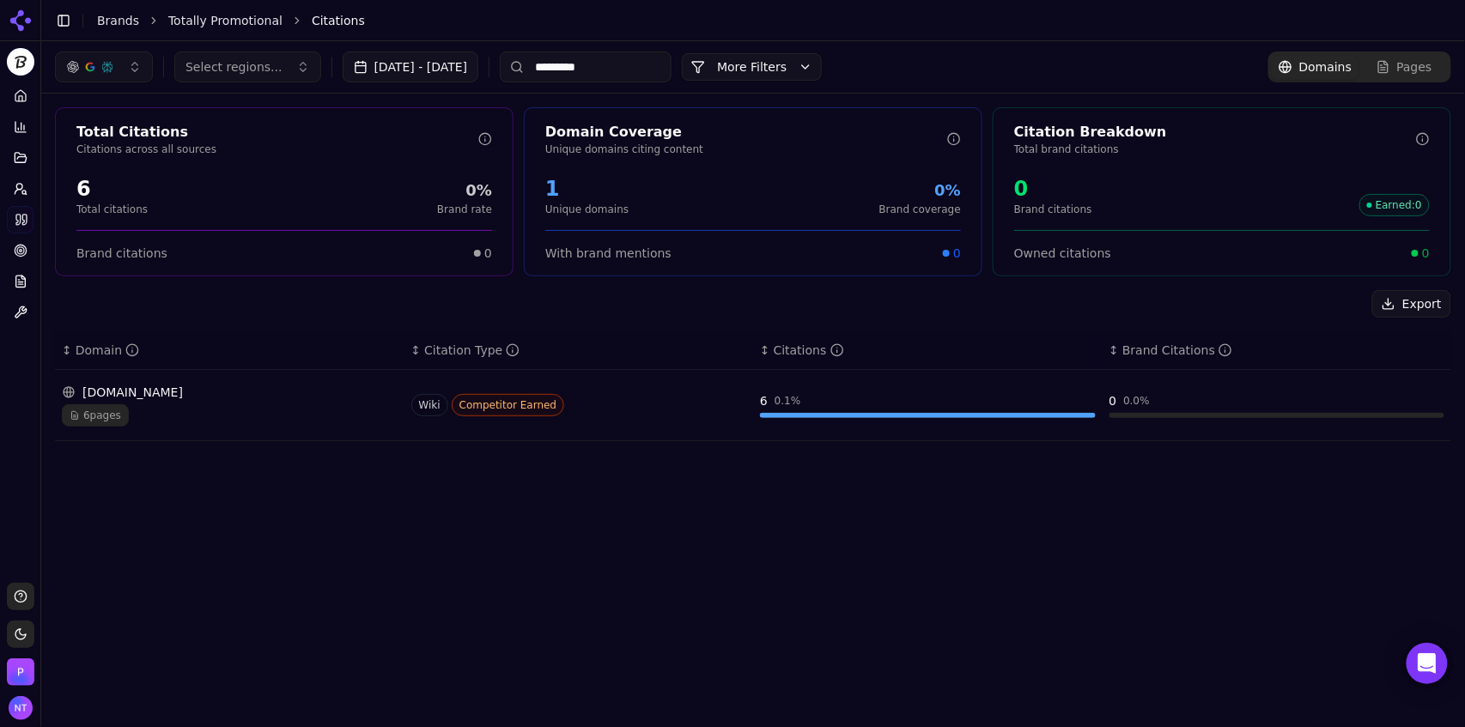
click at [299, 397] on div "en.wikipedia.org" at bounding box center [230, 392] width 336 height 17
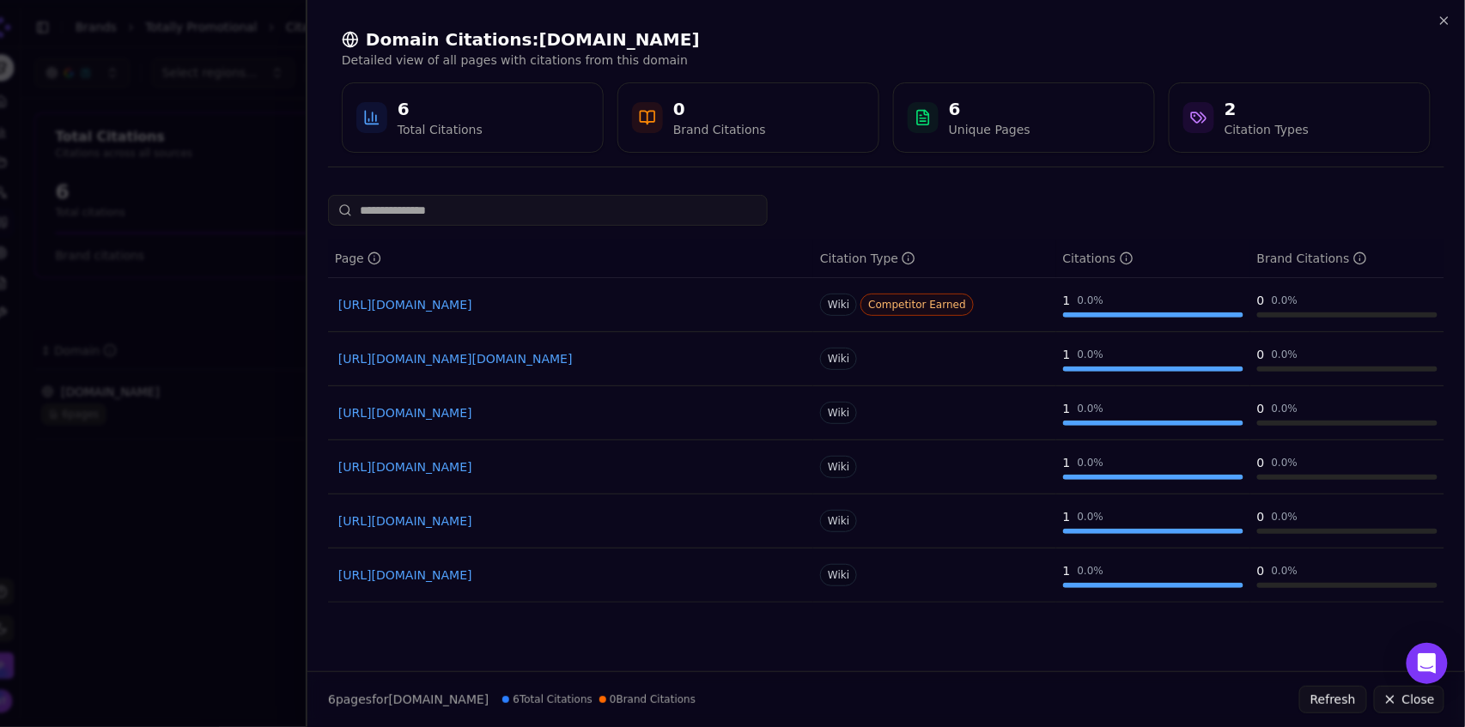
click at [536, 314] on div "https://en.wikipedia.org/wiki/Custom_Ink" at bounding box center [570, 305] width 471 height 24
click at [529, 295] on div "https://en.wikipedia.org/wiki/Custom_Ink" at bounding box center [570, 305] width 471 height 24
click at [539, 300] on link "https://en.wikipedia.org/wiki/Custom_Ink" at bounding box center [570, 304] width 464 height 17
click at [1446, 15] on icon "button" at bounding box center [1444, 21] width 14 height 14
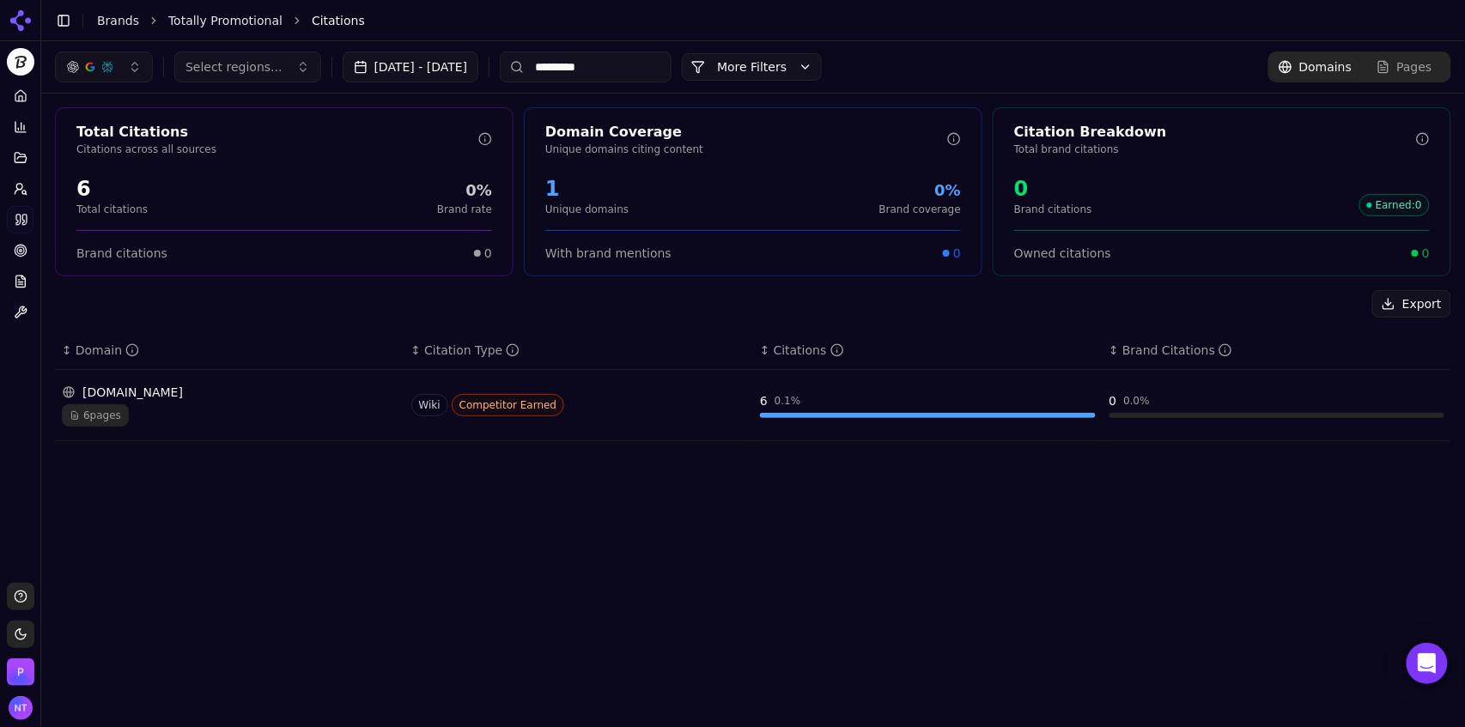
click at [669, 65] on input "*********" at bounding box center [586, 67] width 172 height 31
click at [635, 397] on div "Social Competitor Earned" at bounding box center [579, 405] width 336 height 22
click at [572, 407] on div "Social Competitor Earned" at bounding box center [579, 405] width 336 height 22
click at [160, 390] on div "[DOMAIN_NAME]" at bounding box center [230, 392] width 336 height 17
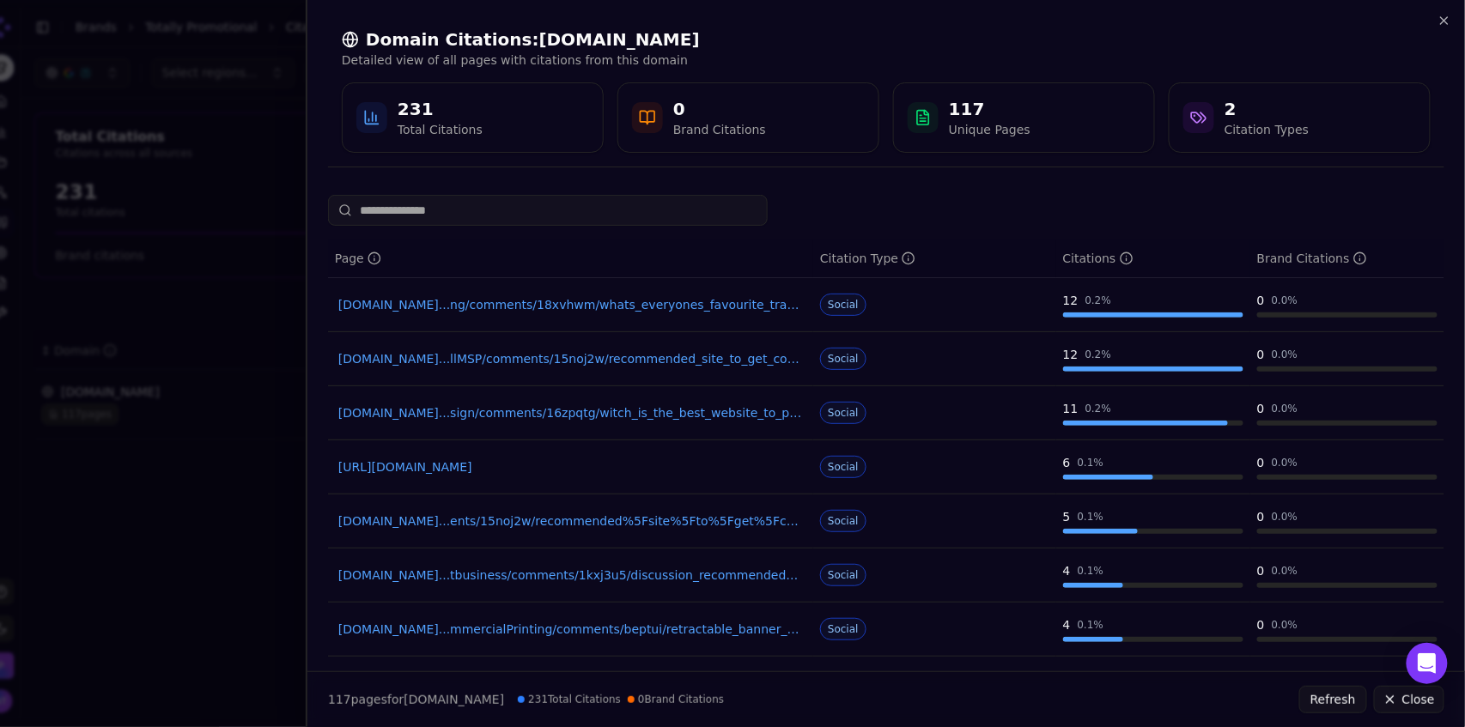
click at [719, 307] on link "reddit.com...ng/comments/18xvhwm/whats_everyones_favourite_tradeshow_swag_theyve" at bounding box center [570, 304] width 464 height 17
click at [1453, 22] on div "Domain Citations: reddit.com Detailed view of all pages with citations from thi…" at bounding box center [885, 90] width 1157 height 181
click at [1446, 21] on icon "button" at bounding box center [1444, 20] width 7 height 7
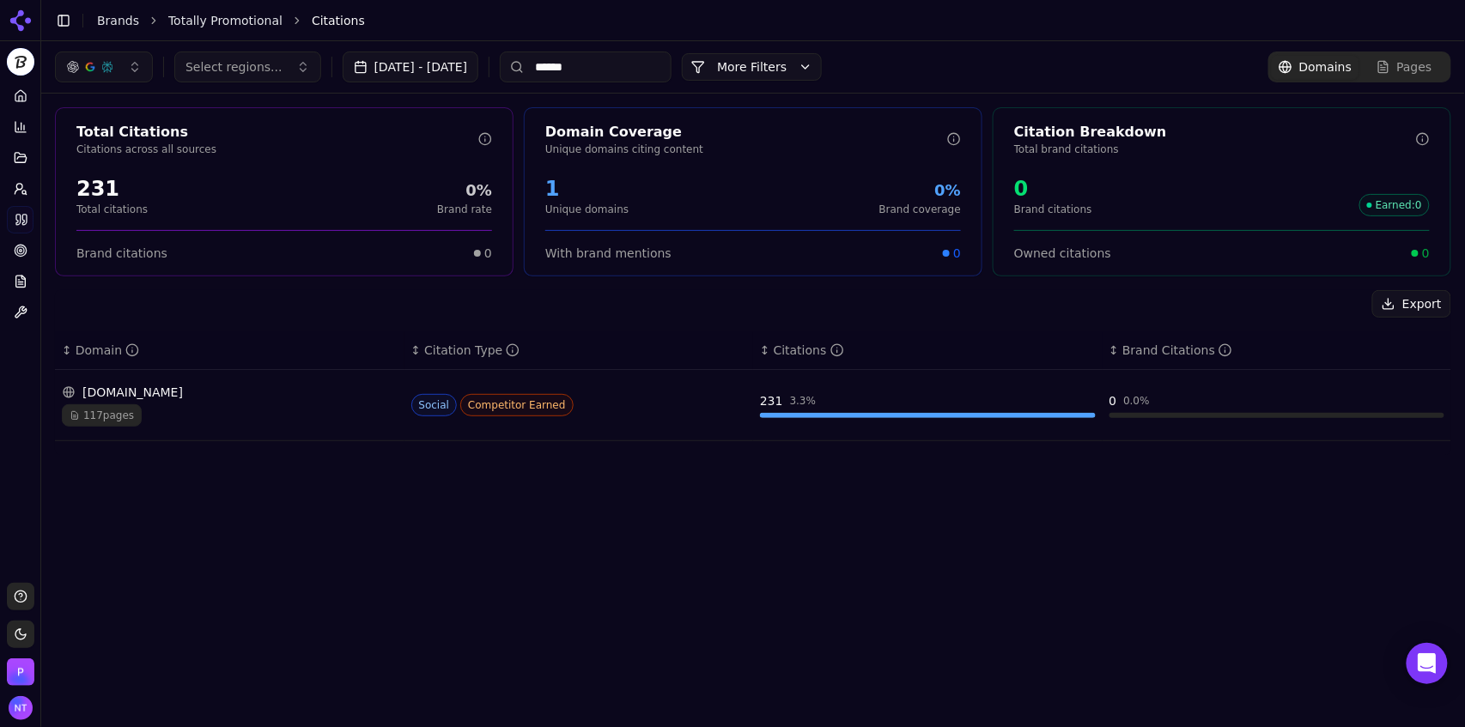
click at [613, 73] on input "******" at bounding box center [586, 67] width 172 height 31
click at [1401, 63] on span "Pages" at bounding box center [1414, 66] width 35 height 17
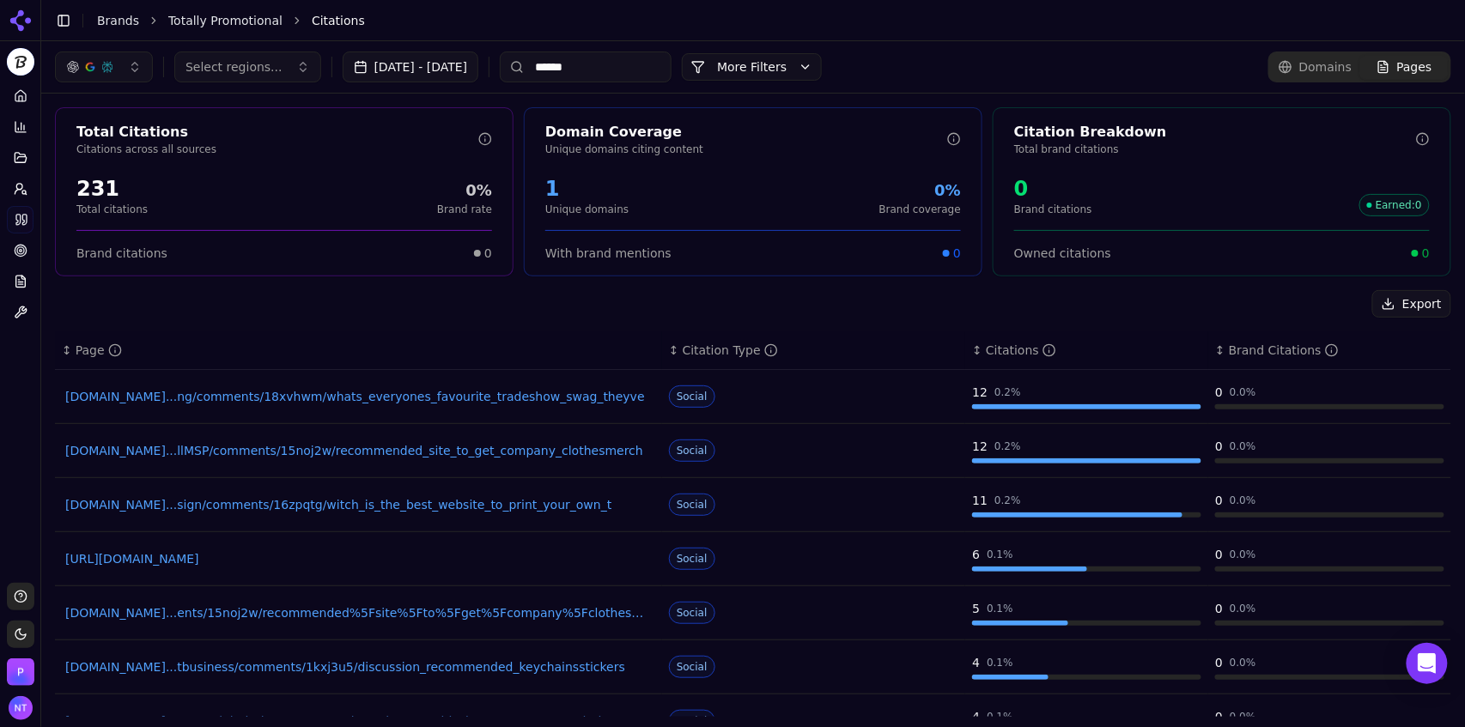
click at [631, 69] on input "******" at bounding box center [586, 67] width 172 height 31
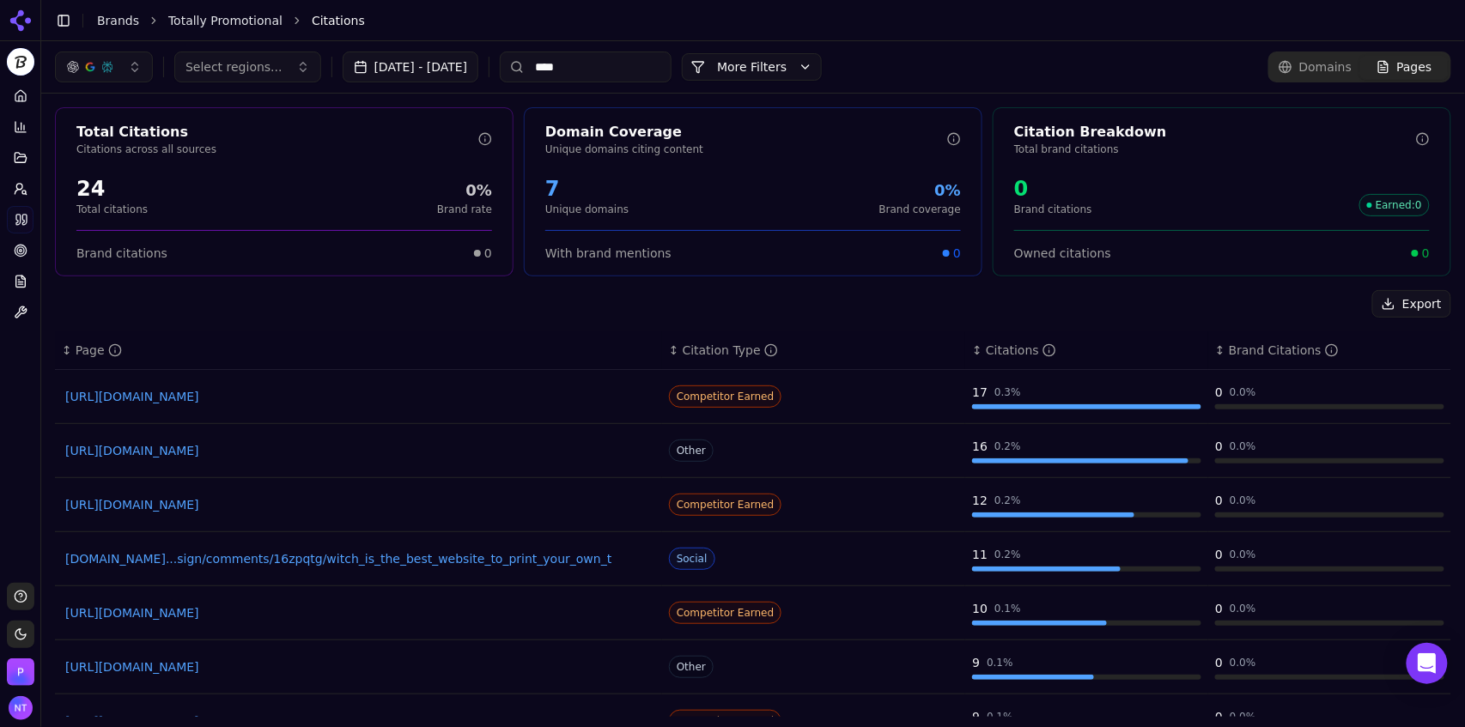
click at [434, 610] on link "https://brokenarrowwear.com/blog/best-custom-printed-hoodies-top-5-companies" at bounding box center [358, 612] width 586 height 17
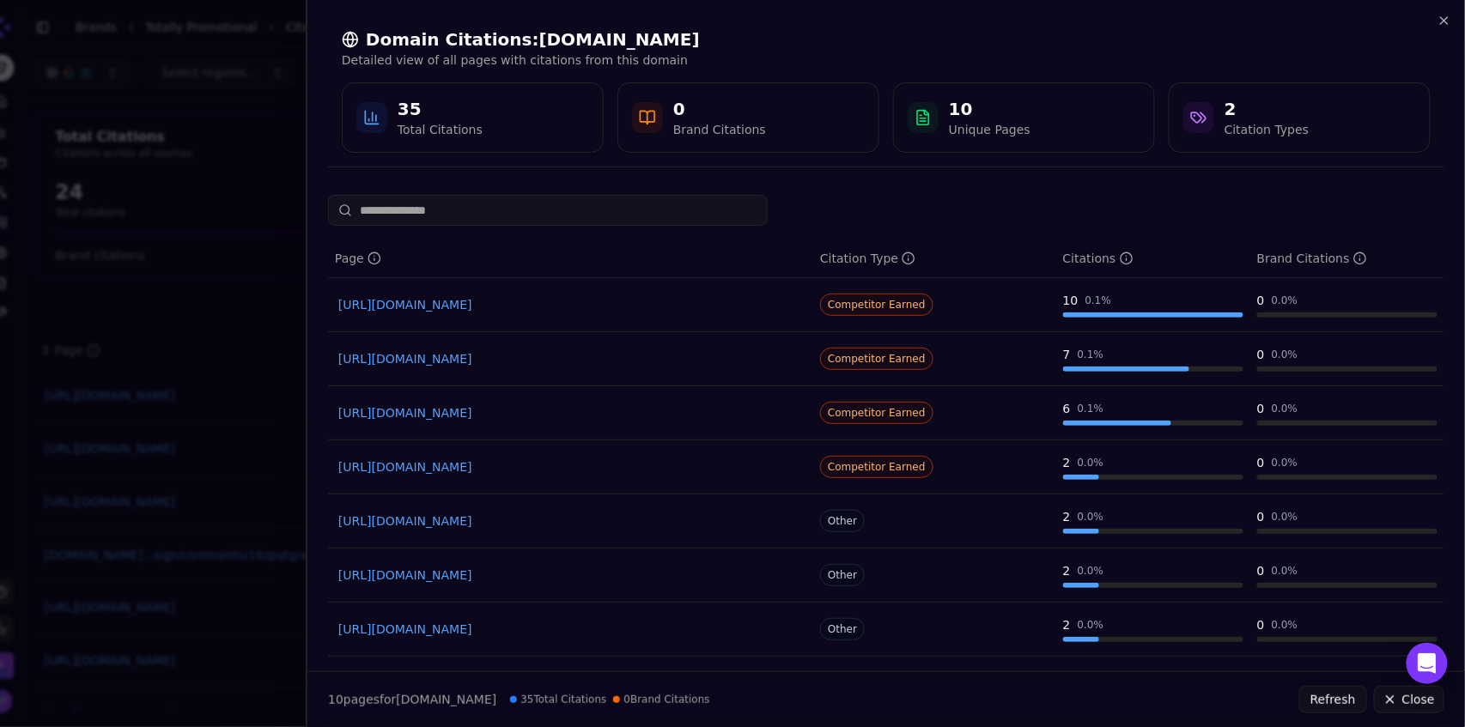
click at [1451, 26] on div "Domain Citations: brokenarrowwear.com Detailed view of all pages with citations…" at bounding box center [885, 90] width 1157 height 181
click at [1447, 24] on icon "button" at bounding box center [1444, 21] width 14 height 14
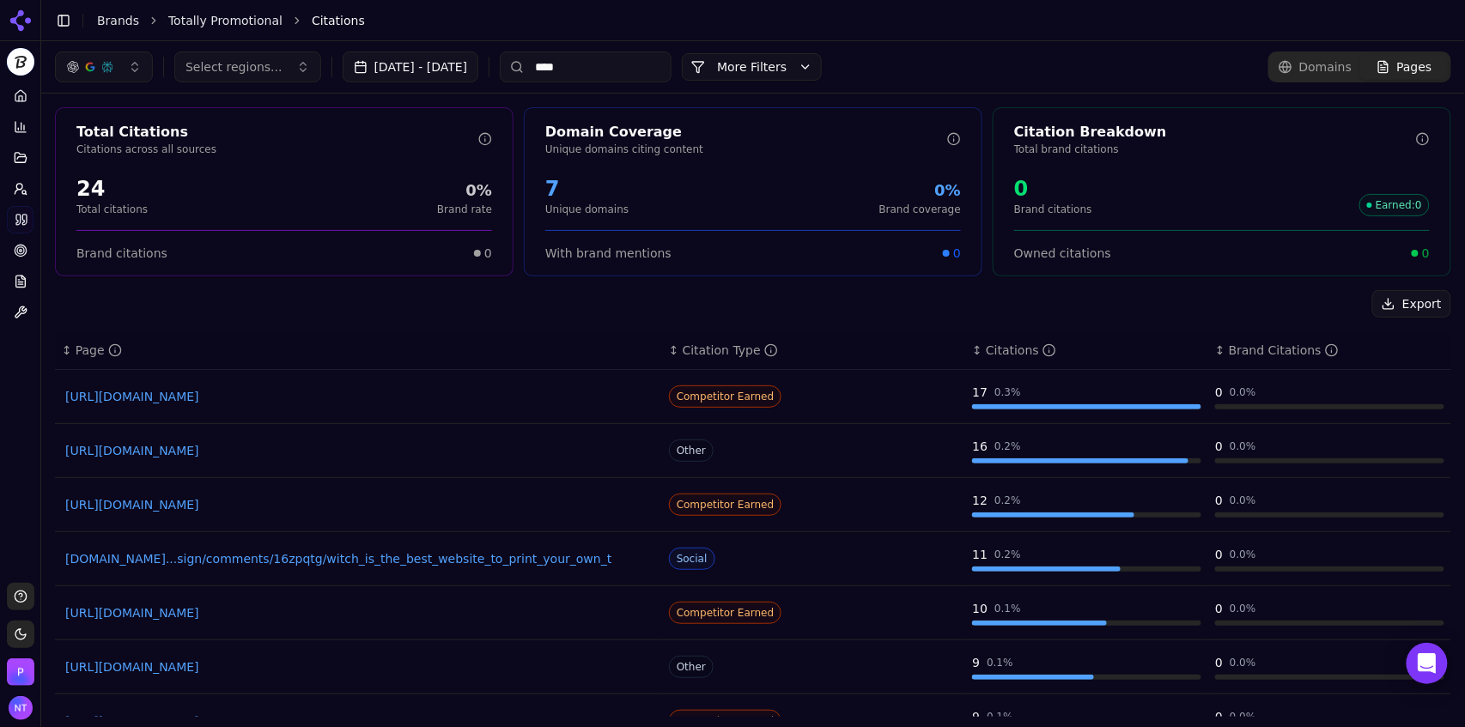
click at [468, 665] on link "https://bagzdepot.com/blog/5-best-wholesale-tote-bags-for-corporate-events-in-2…" at bounding box center [358, 666] width 586 height 17
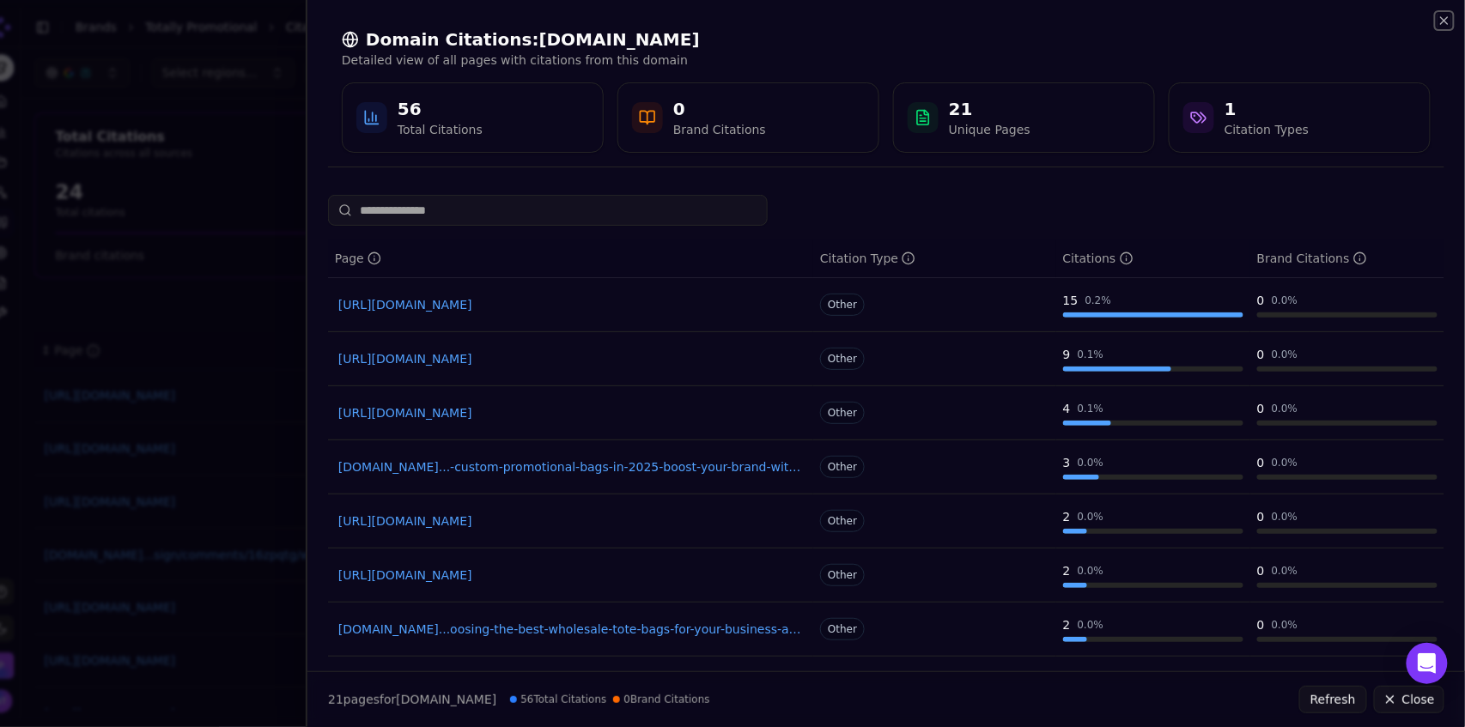
click at [1445, 16] on icon "button" at bounding box center [1444, 21] width 14 height 14
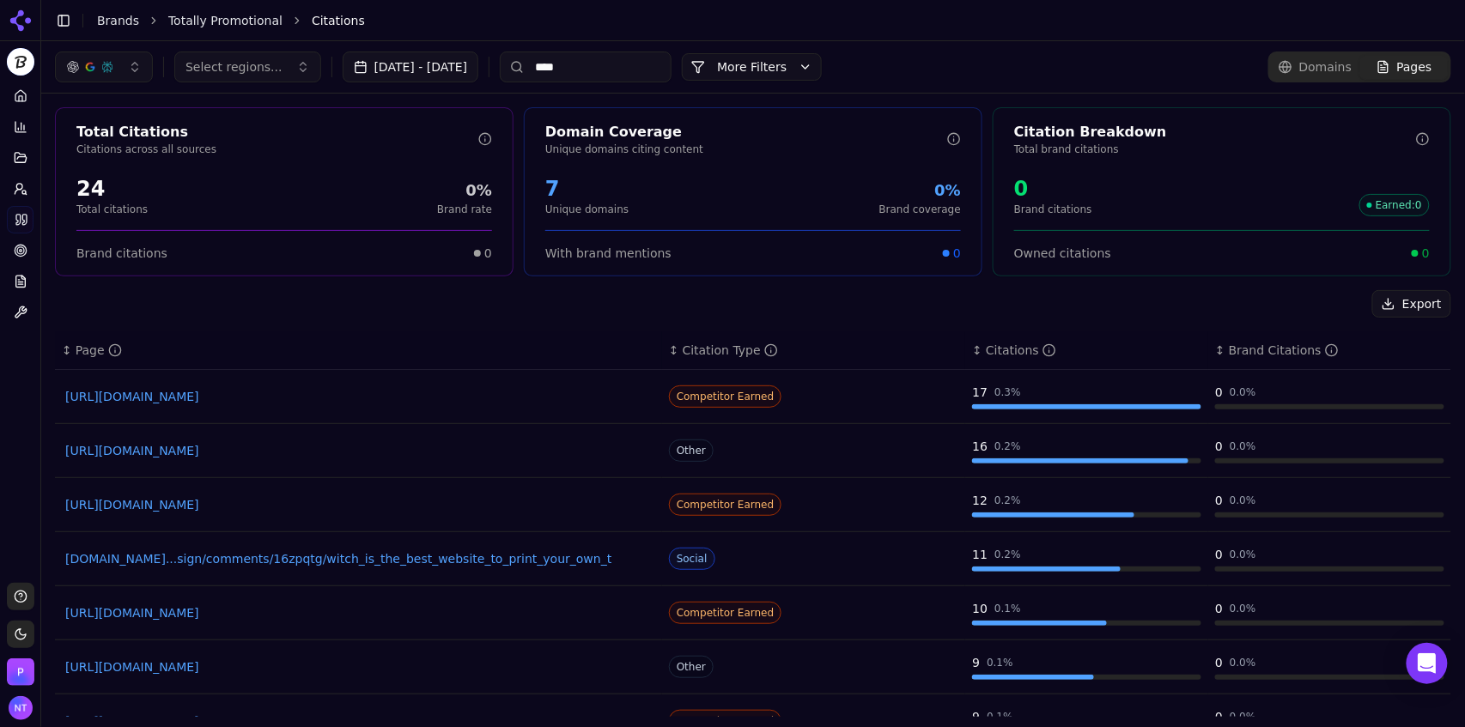
click at [298, 457] on link "https://nwcustomapparel.net/best-t-shirt-printing-companies" at bounding box center [358, 450] width 586 height 17
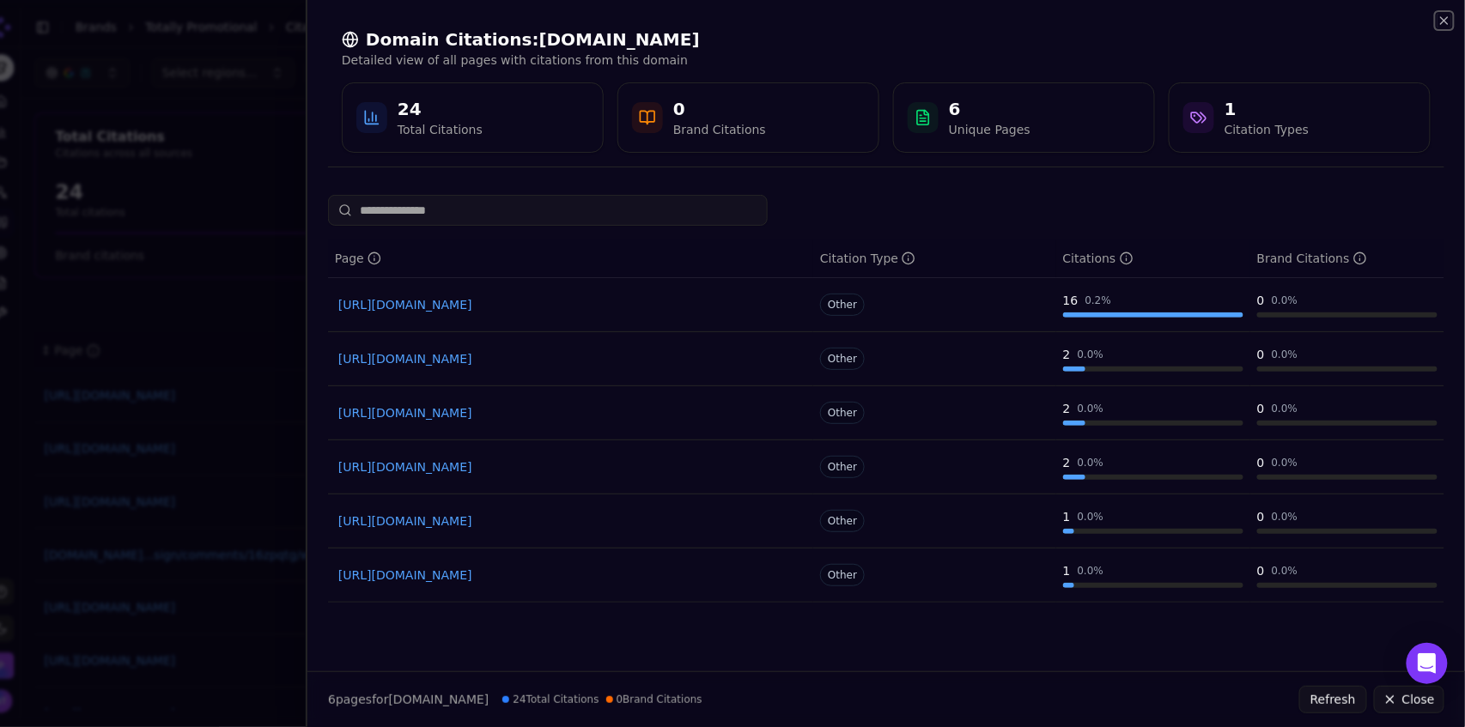
click at [1443, 19] on icon "button" at bounding box center [1444, 20] width 7 height 7
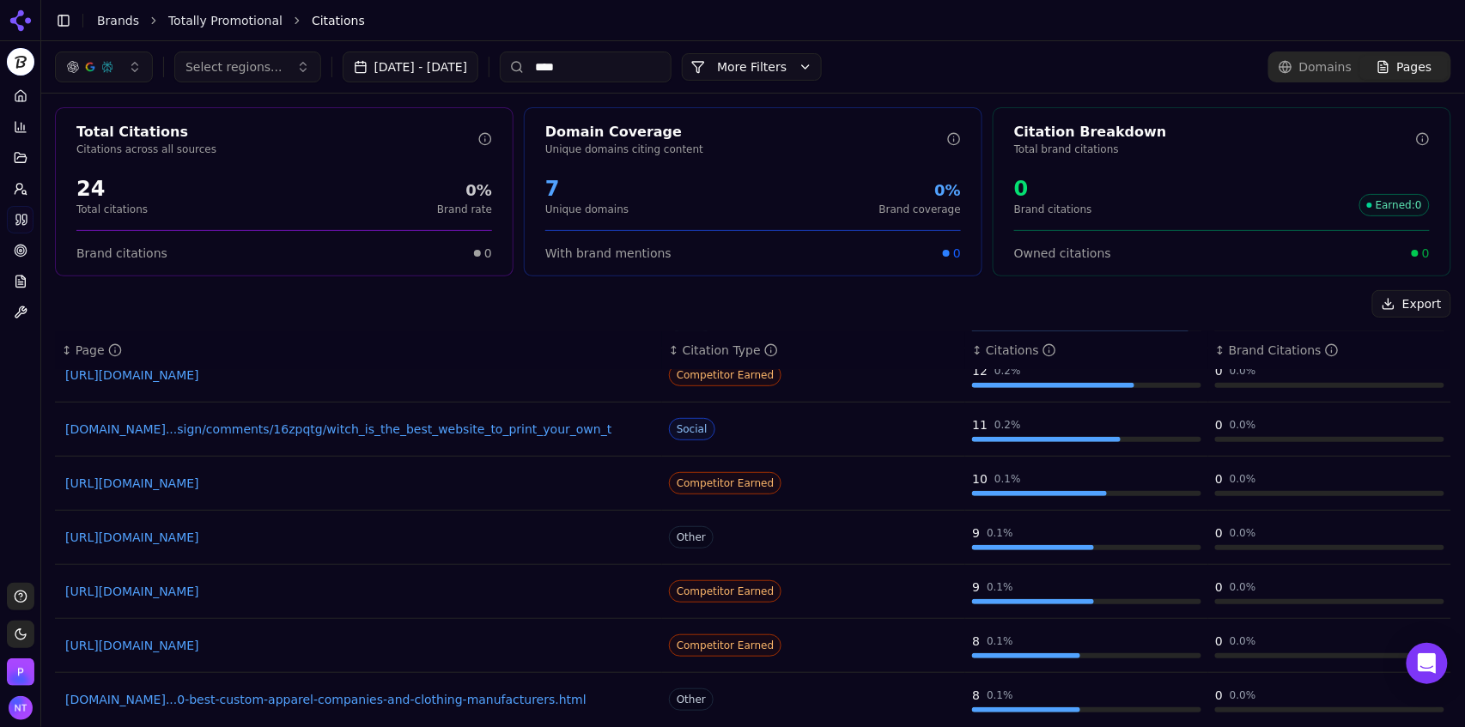
scroll to position [137, 0]
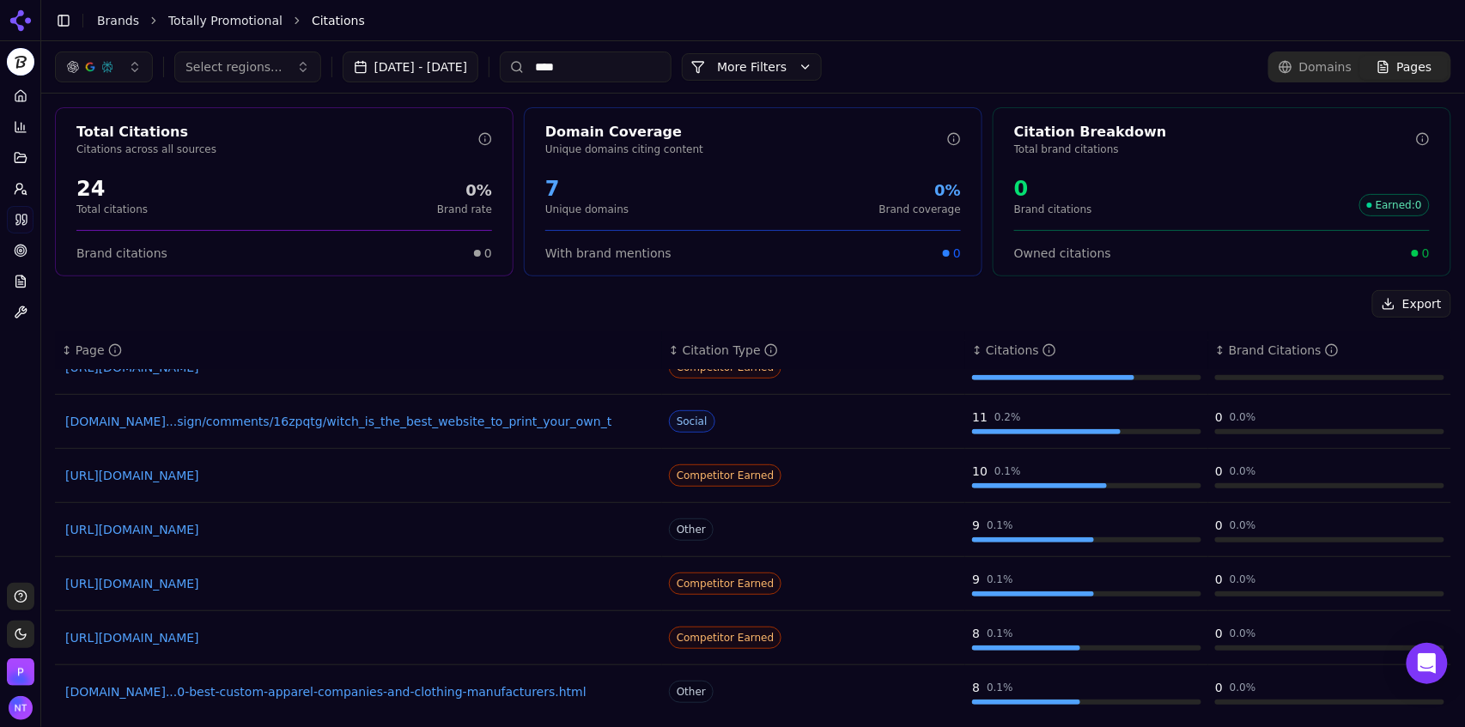
click at [343, 634] on link "https://accentbranding.com/10-best-custom-apparel-companies" at bounding box center [358, 637] width 586 height 17
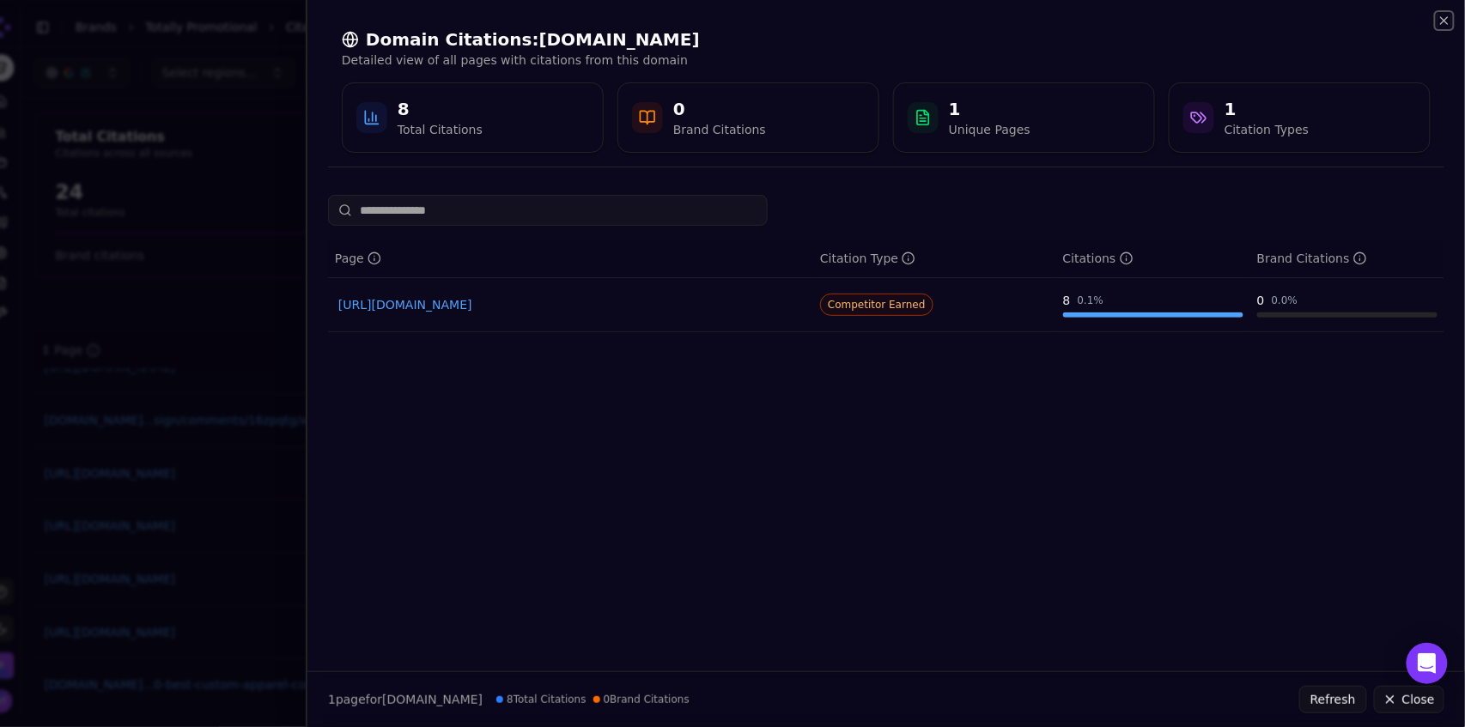
click at [1446, 22] on icon "button" at bounding box center [1444, 20] width 7 height 7
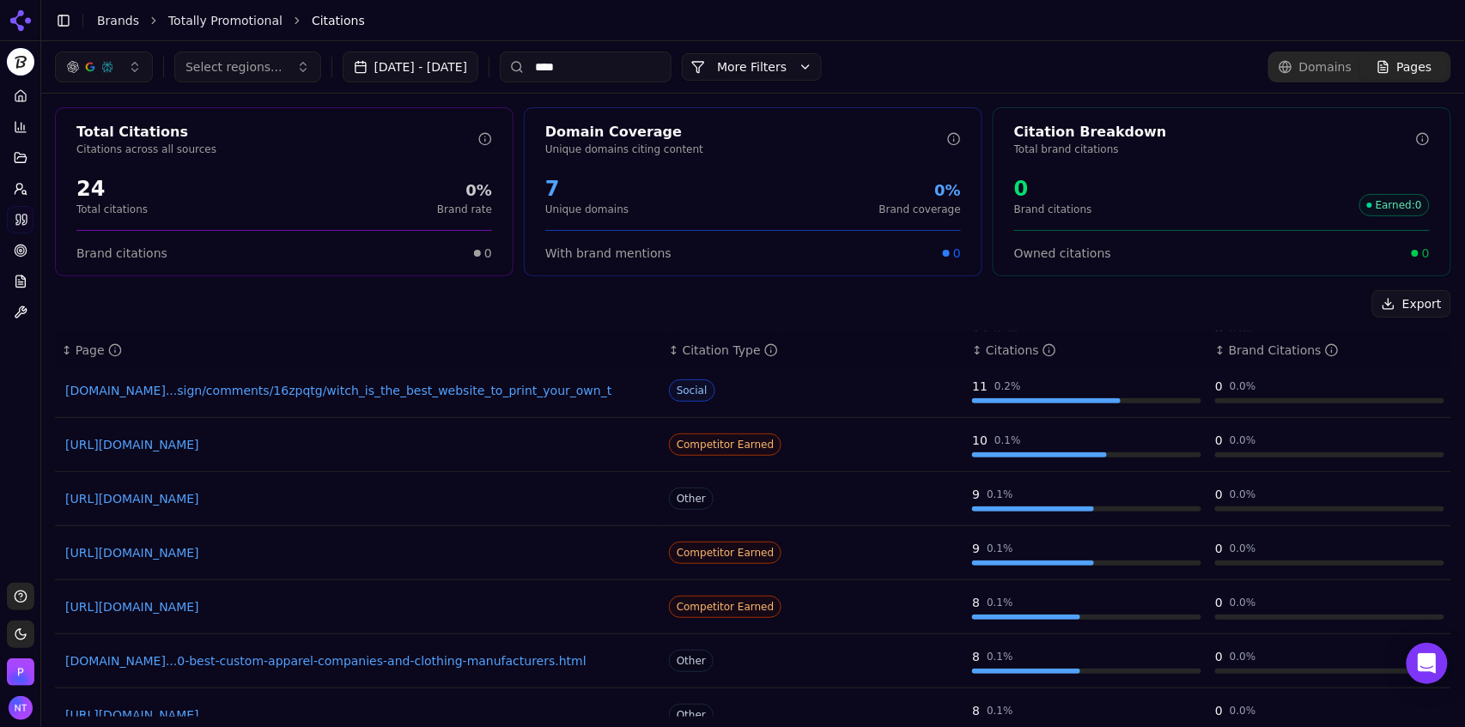
scroll to position [78, 0]
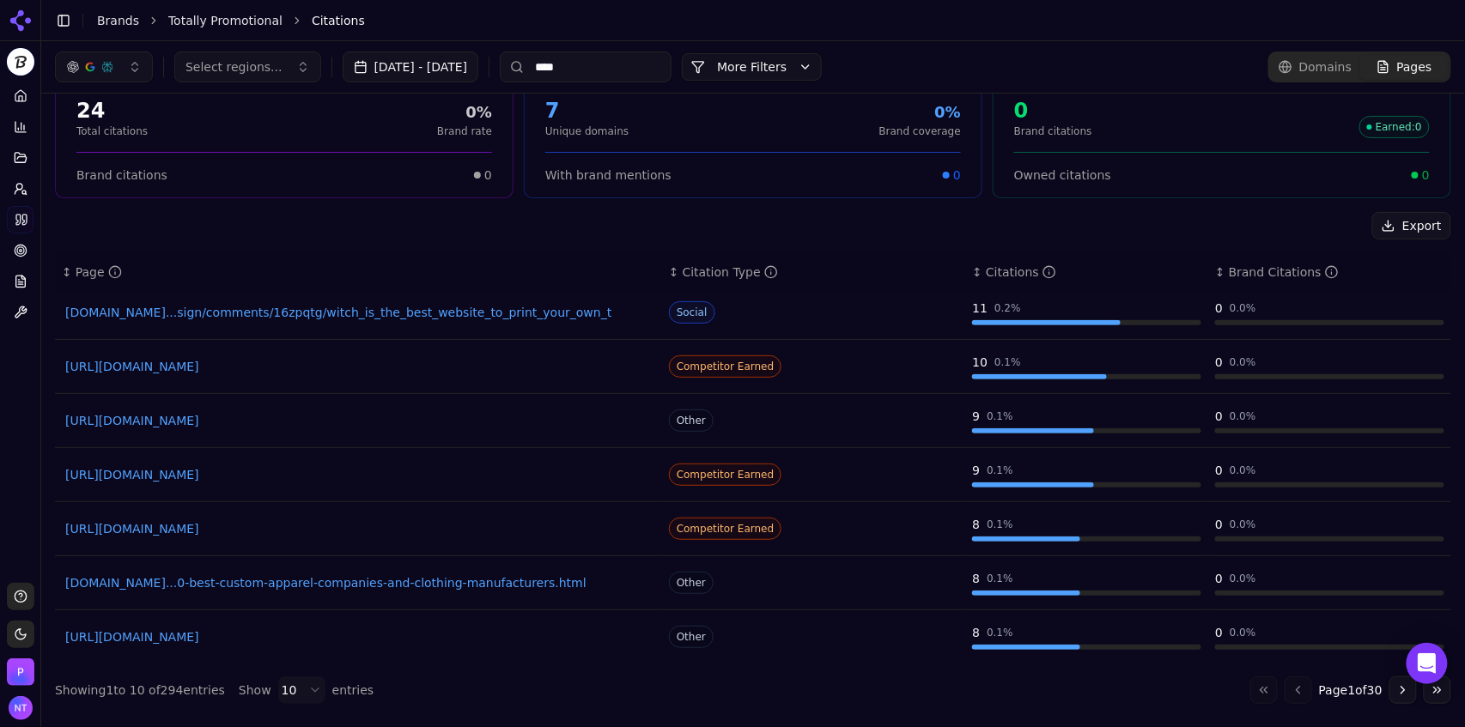
click at [318, 637] on link "https://techradar.com/best/best-trade-show-display-providers" at bounding box center [358, 636] width 586 height 17
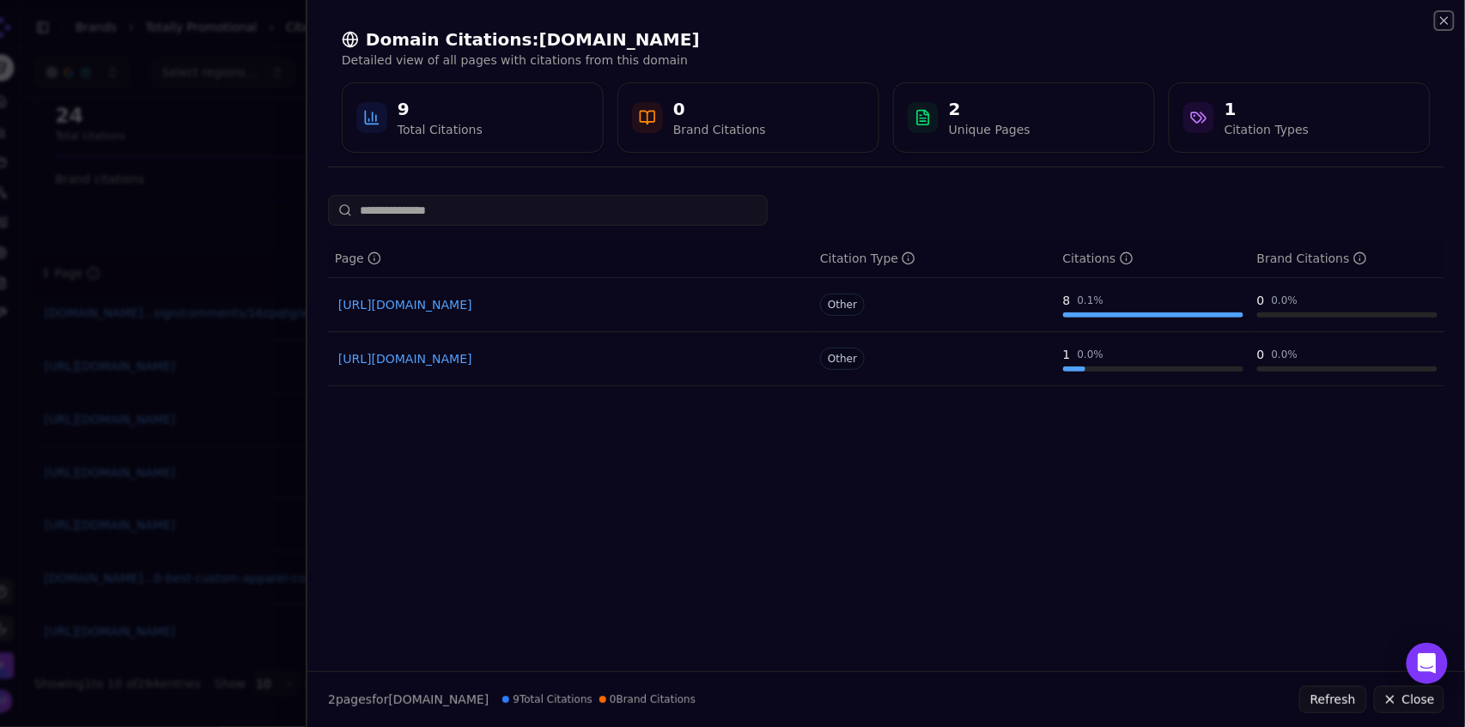
click at [1445, 19] on icon "button" at bounding box center [1444, 21] width 14 height 14
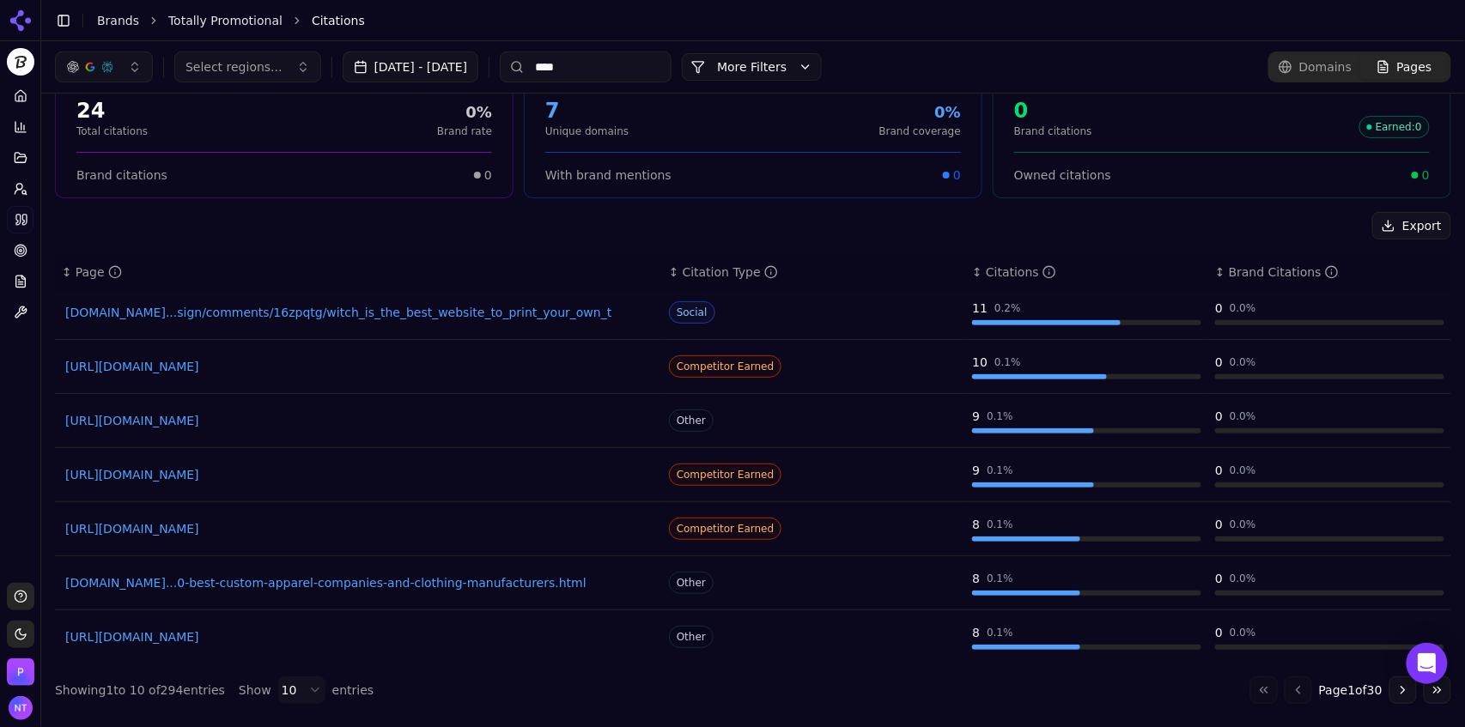
click at [627, 58] on input "****" at bounding box center [586, 67] width 172 height 31
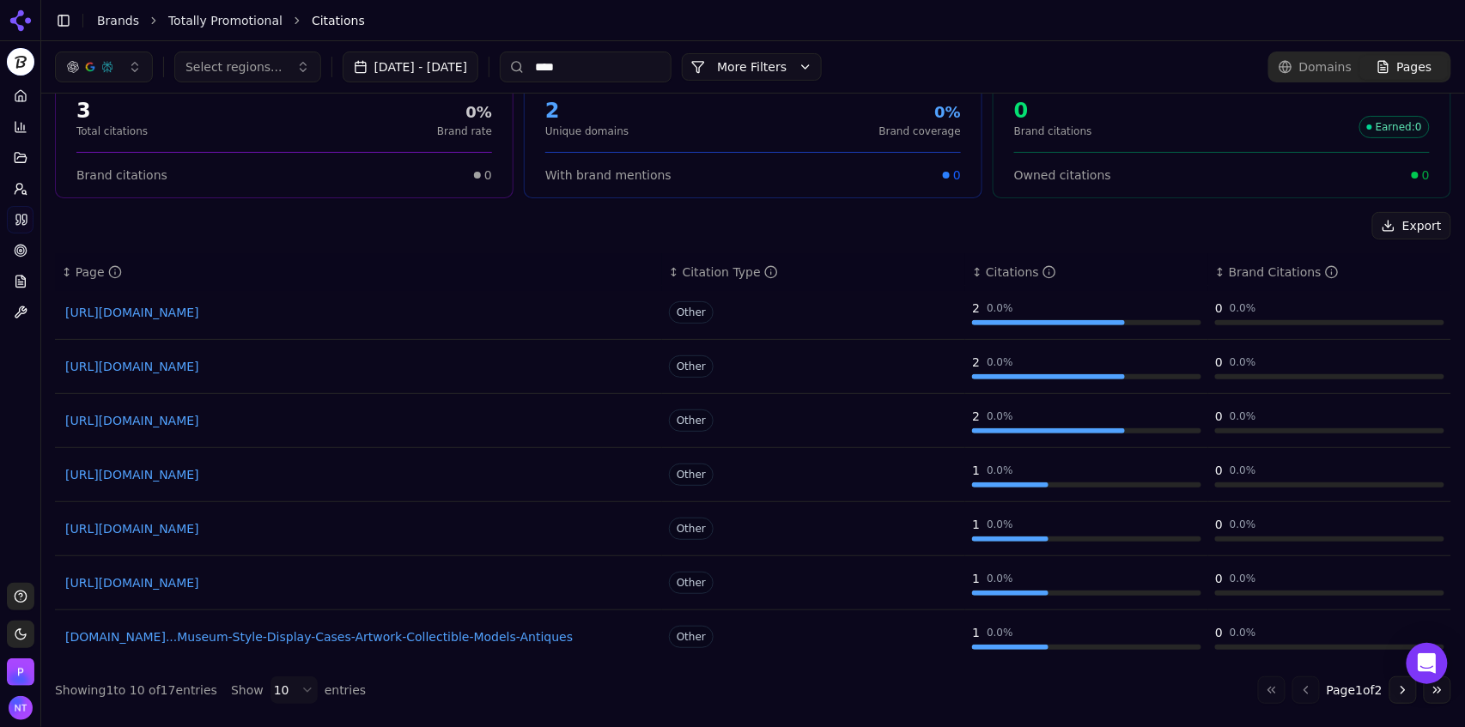
click at [422, 581] on link "https://custom.sockclub.com/use-cases/custom-socks-as-conference-giveaways" at bounding box center [358, 582] width 586 height 17
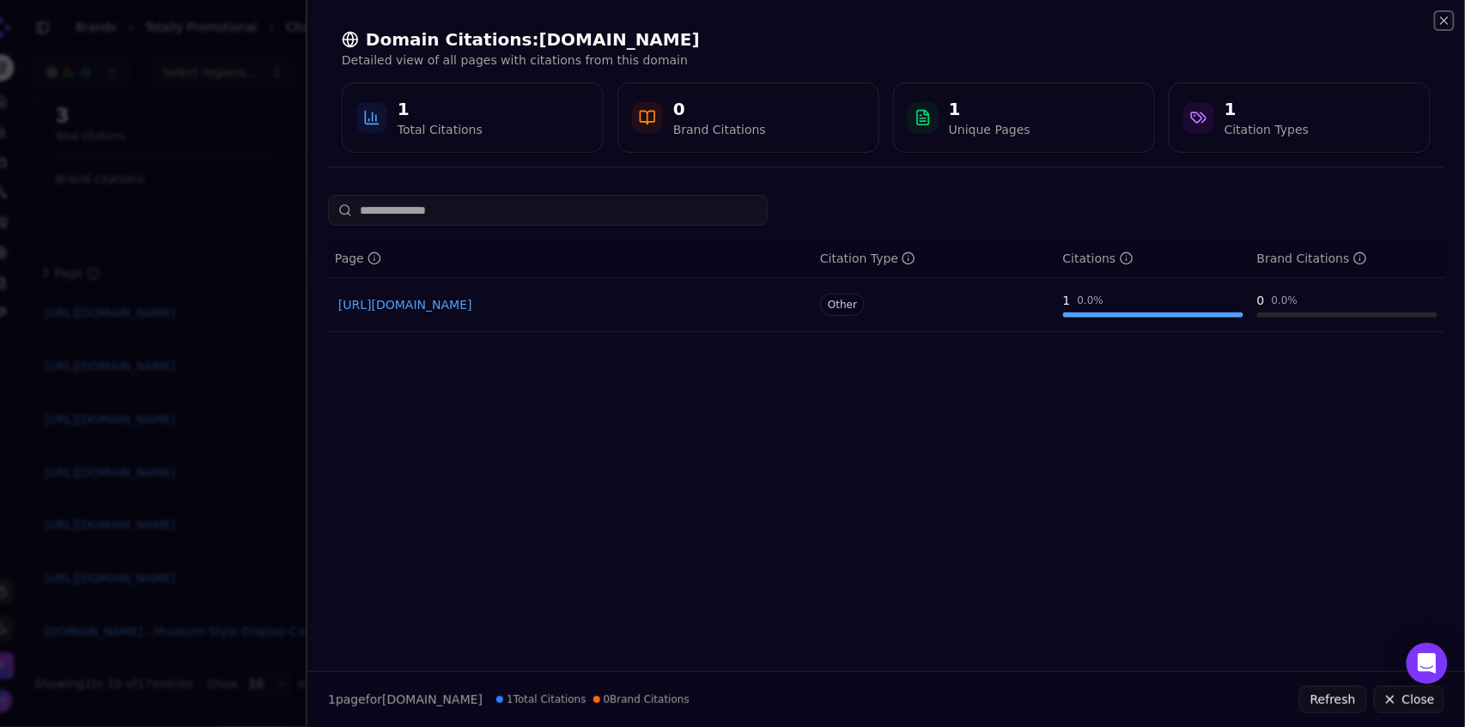
click at [1446, 15] on icon "button" at bounding box center [1444, 21] width 14 height 14
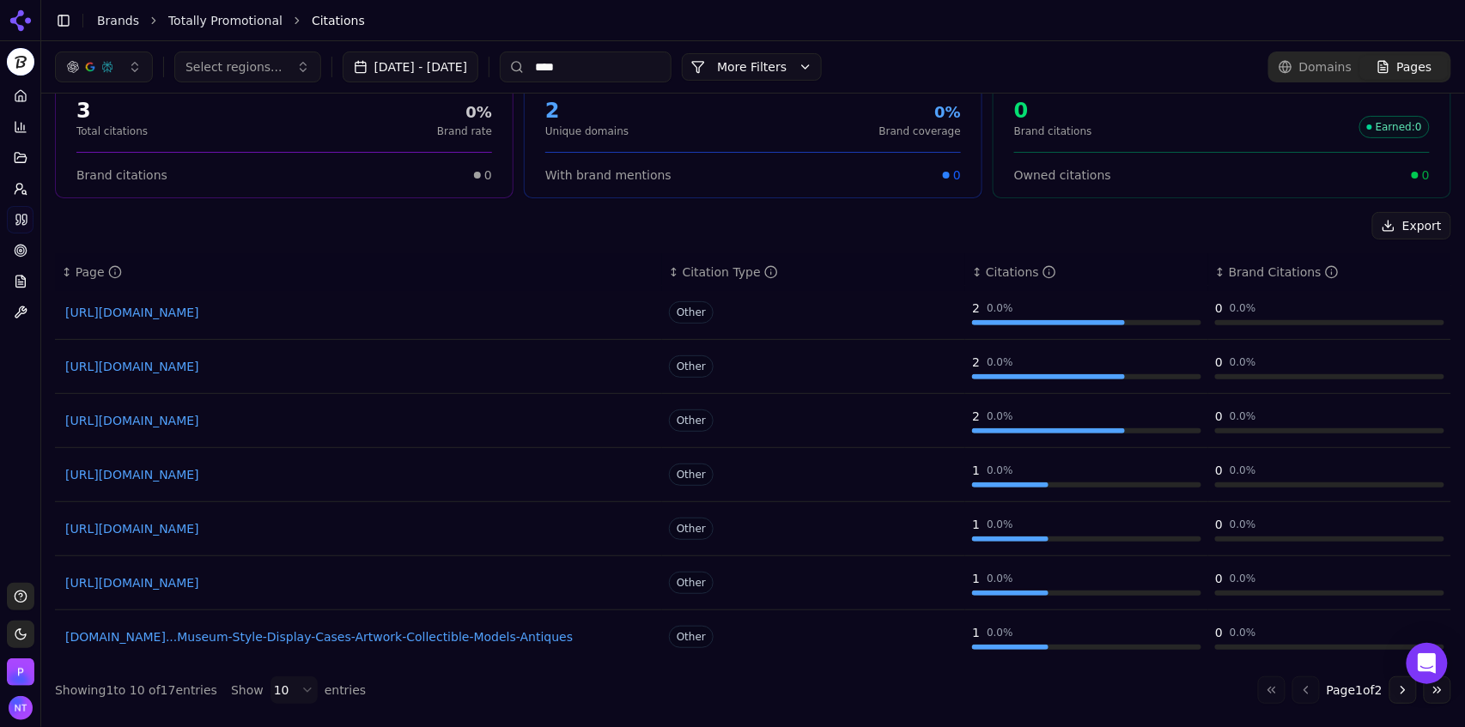
click at [624, 71] on input "****" at bounding box center [586, 67] width 172 height 31
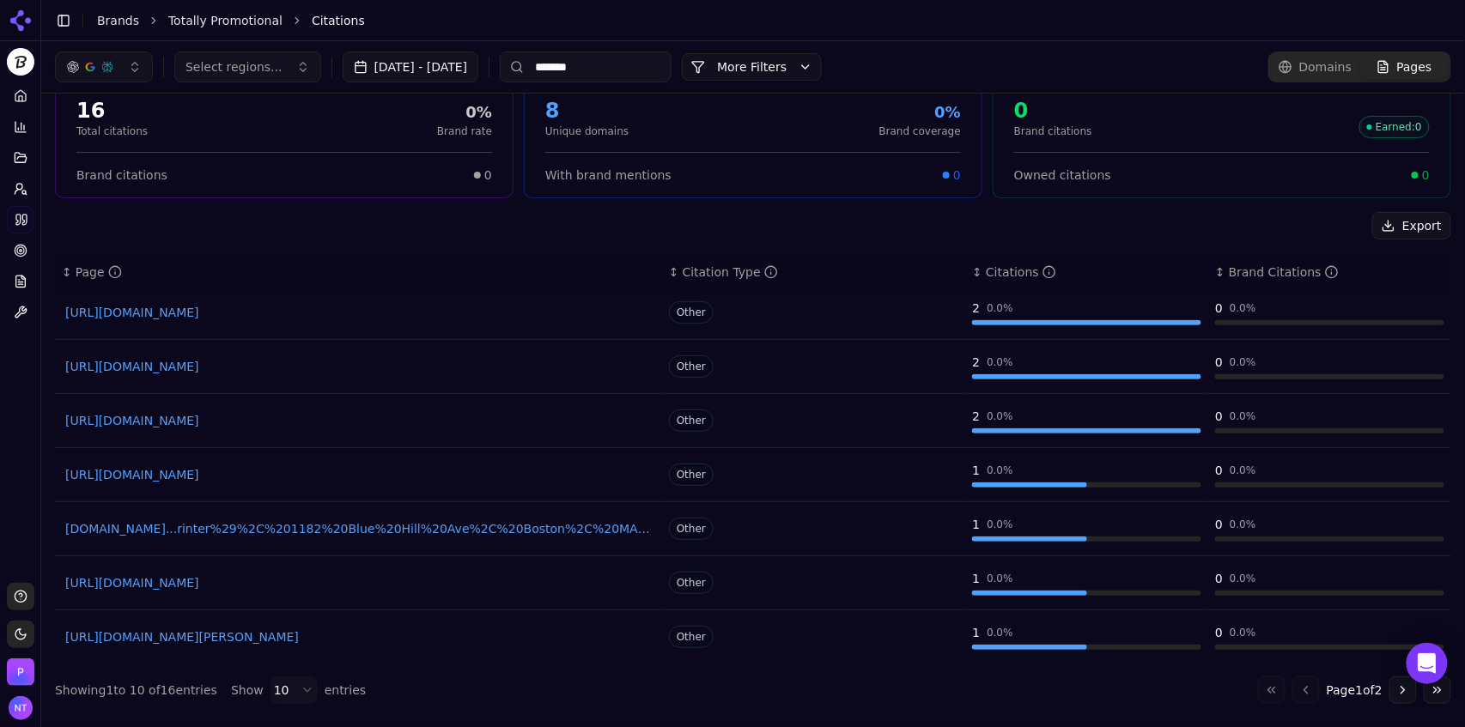
scroll to position [51, 0]
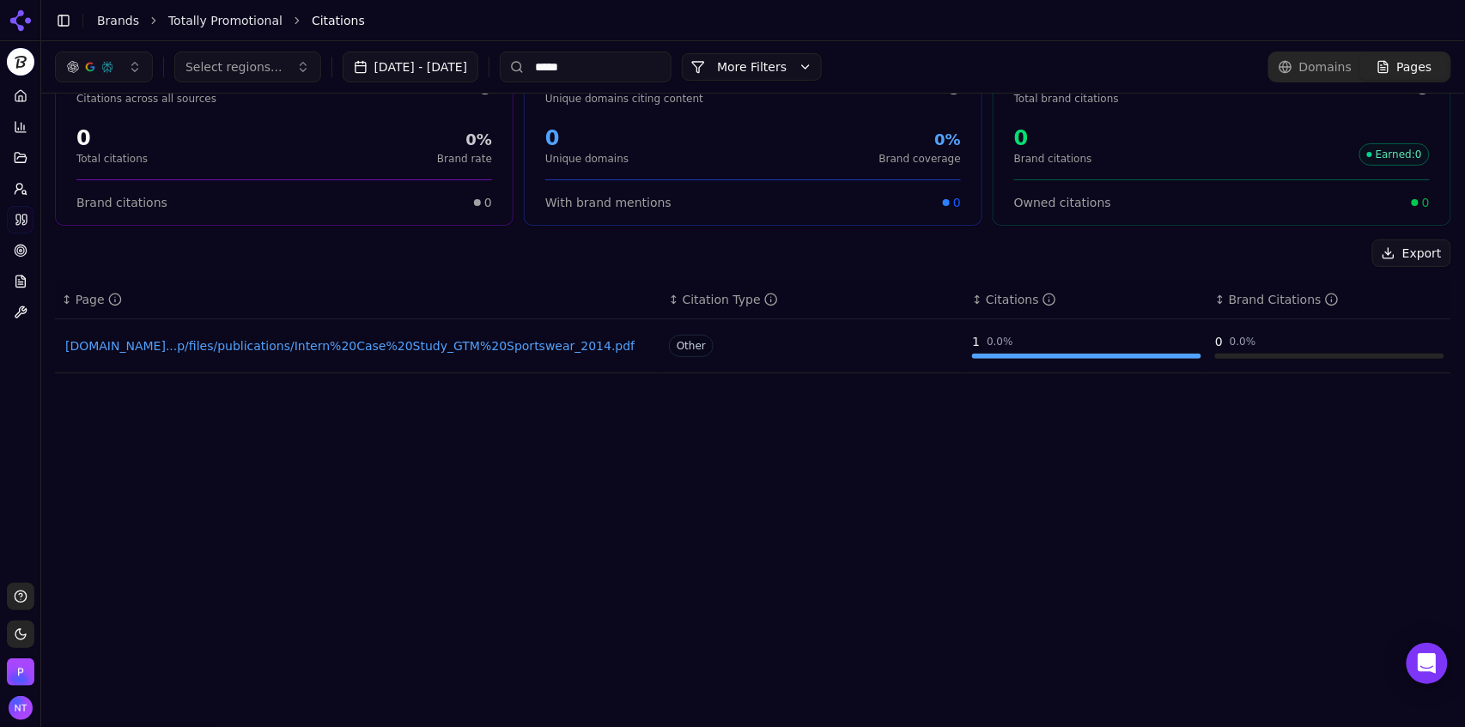
type input "*****"
click at [285, 349] on link "sbeap.org...p/files/publications/Intern%20Case%20Study_GTM%20Sportswear_2014.pdf" at bounding box center [358, 345] width 586 height 17
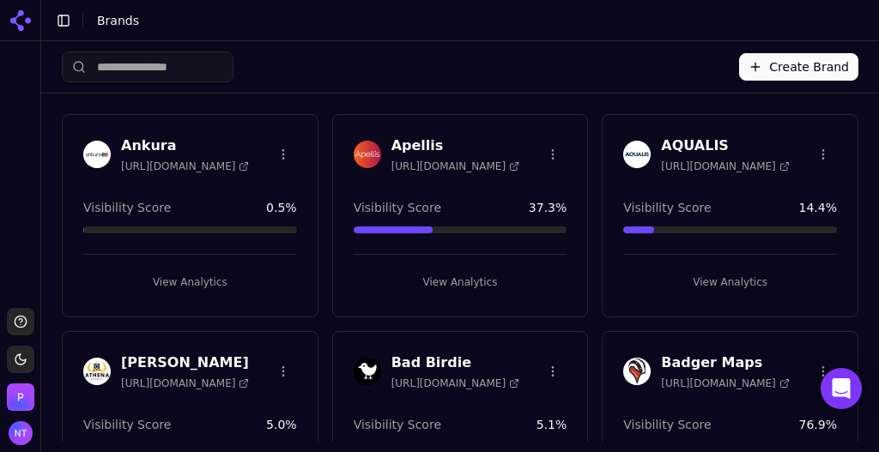
click at [793, 78] on button "Create Brand" at bounding box center [798, 66] width 119 height 27
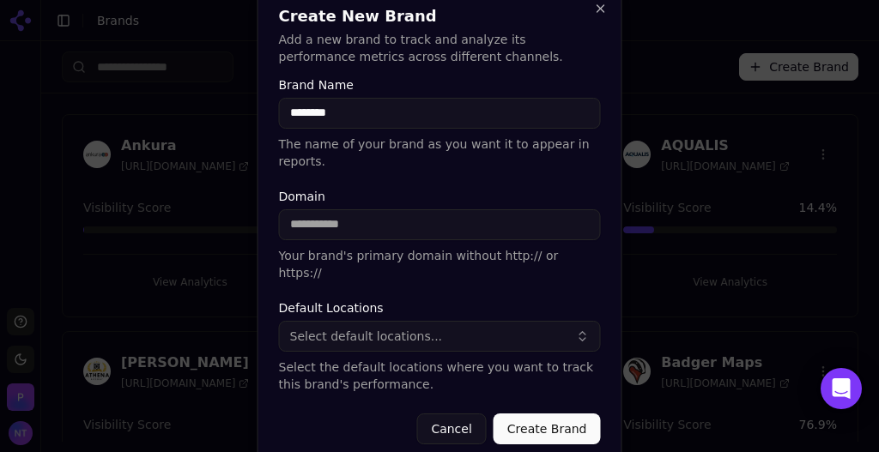
type input "********"
click at [309, 129] on input "********" at bounding box center [440, 113] width 322 height 31
click at [328, 229] on input "**********" at bounding box center [440, 224] width 322 height 31
type input "**********"
click at [409, 328] on span "Select default locations..." at bounding box center [366, 336] width 153 height 17
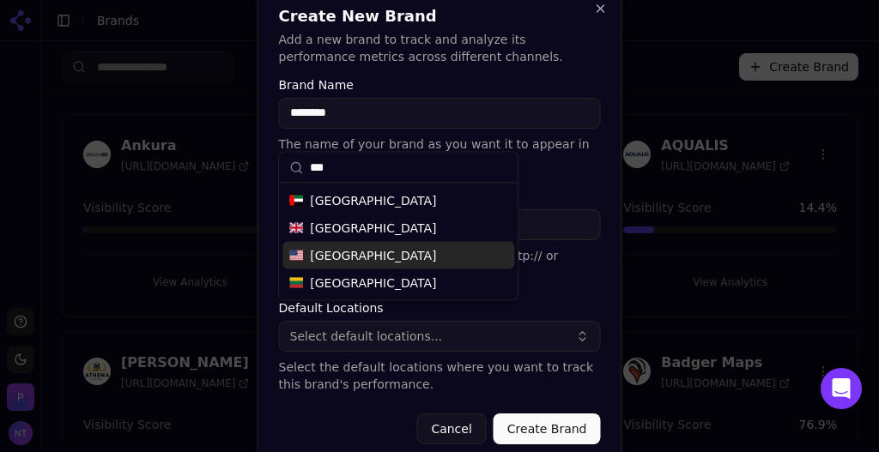
type input "***"
click at [372, 260] on span "[GEOGRAPHIC_DATA]" at bounding box center [373, 255] width 126 height 17
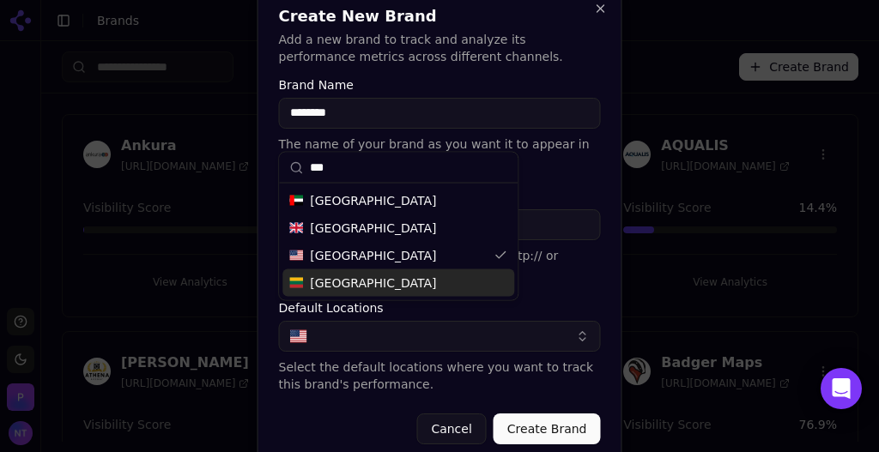
click at [612, 279] on div "**********" at bounding box center [440, 226] width 365 height 479
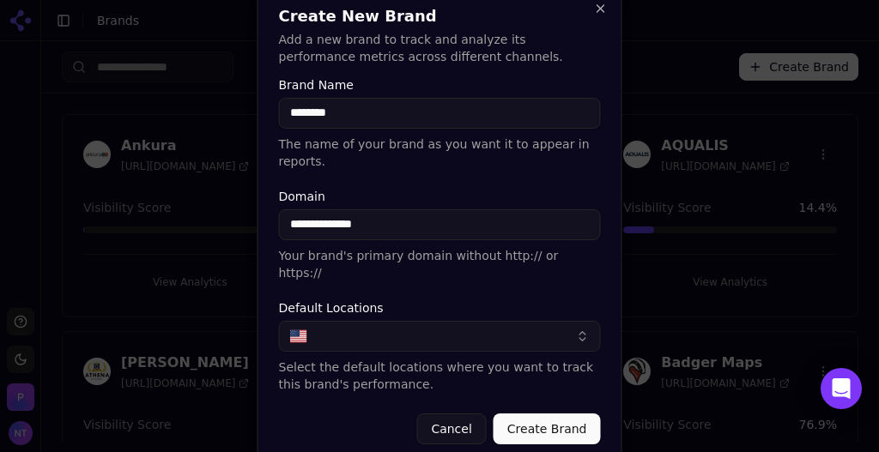
click at [549, 414] on button "Create Brand" at bounding box center [547, 429] width 107 height 31
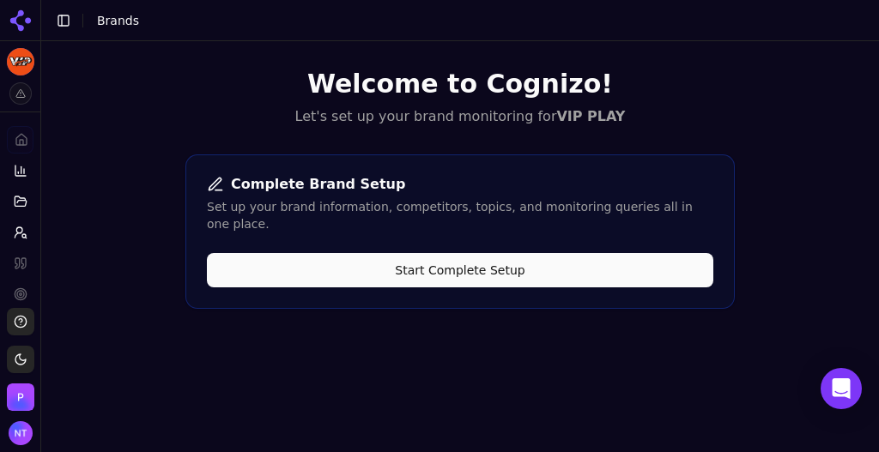
click at [435, 253] on button "Start Complete Setup" at bounding box center [460, 270] width 507 height 34
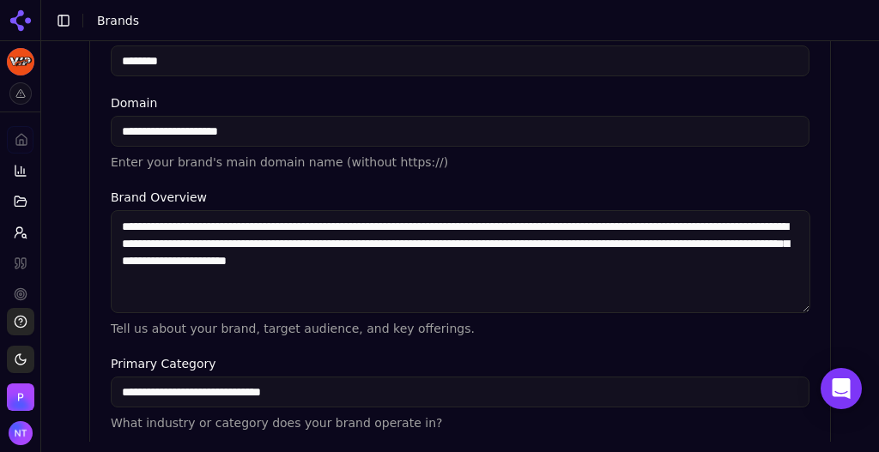
scroll to position [649, 0]
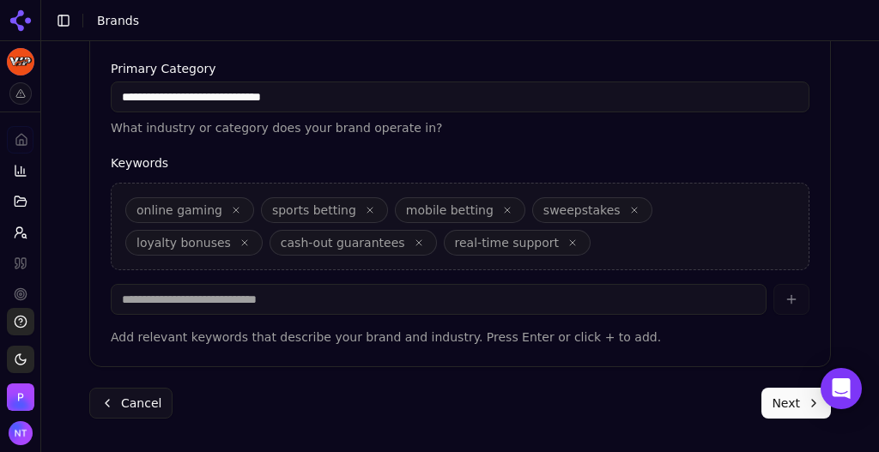
click at [782, 402] on button "Next" at bounding box center [796, 403] width 70 height 31
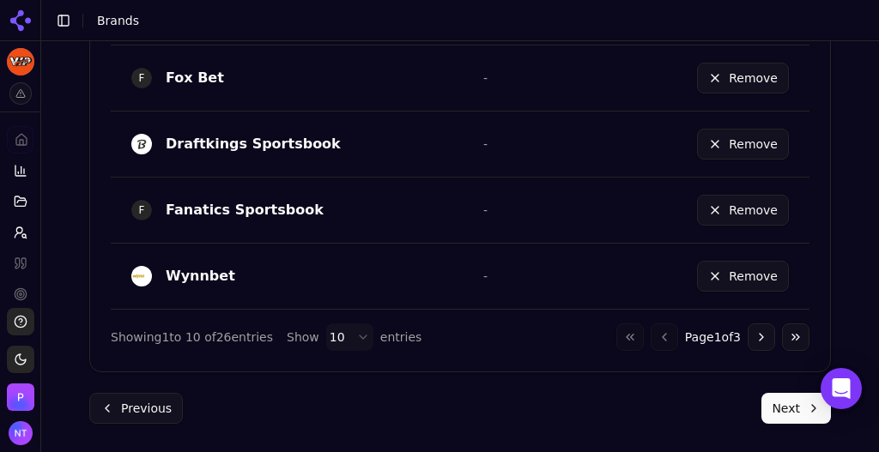
click at [789, 407] on button "Next" at bounding box center [796, 408] width 70 height 31
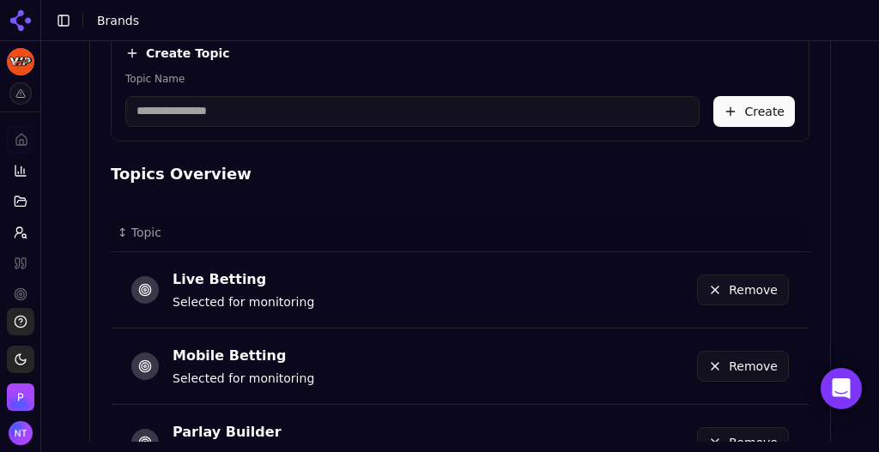
scroll to position [1025, 0]
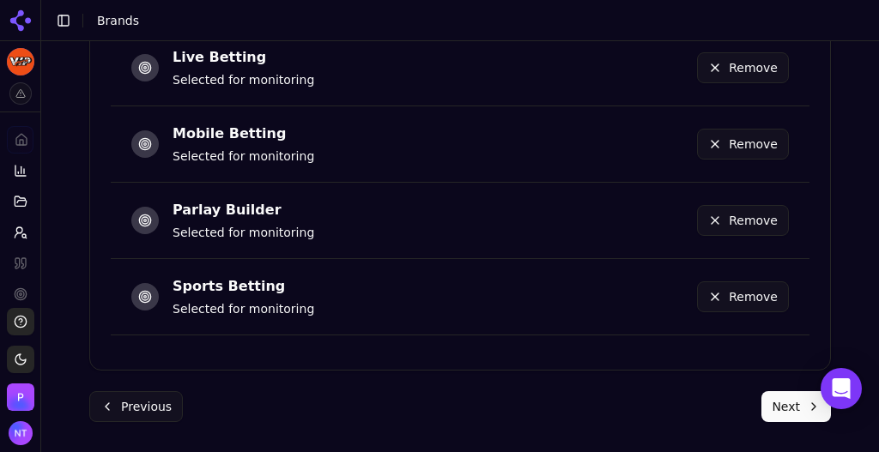
click at [774, 391] on button "Next" at bounding box center [796, 406] width 70 height 31
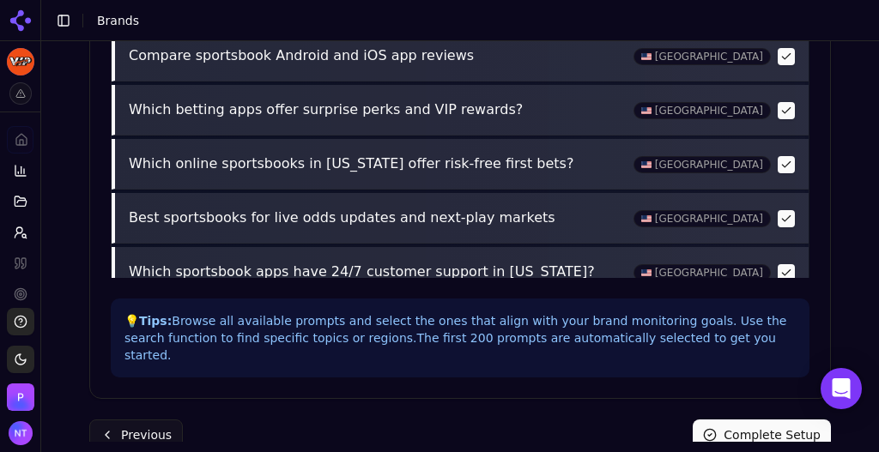
scroll to position [931, 0]
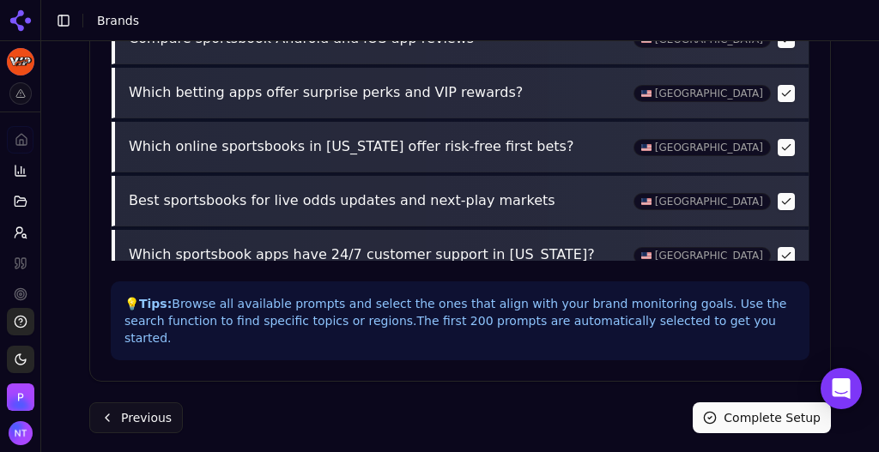
click at [761, 403] on button "Complete Setup" at bounding box center [762, 418] width 138 height 31
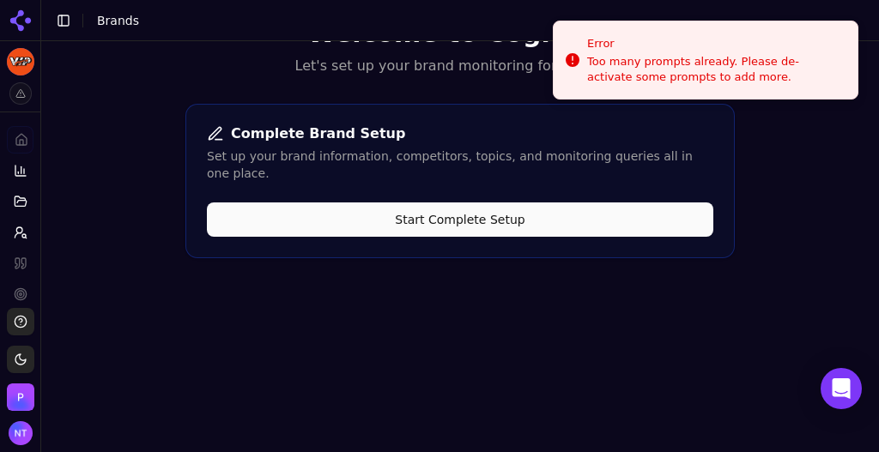
scroll to position [3, 0]
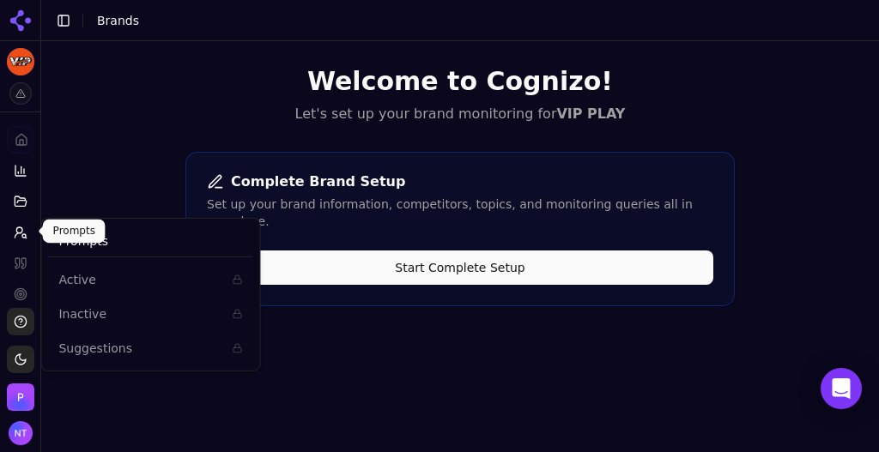
click at [23, 234] on circle at bounding box center [23, 235] width 3 height 3
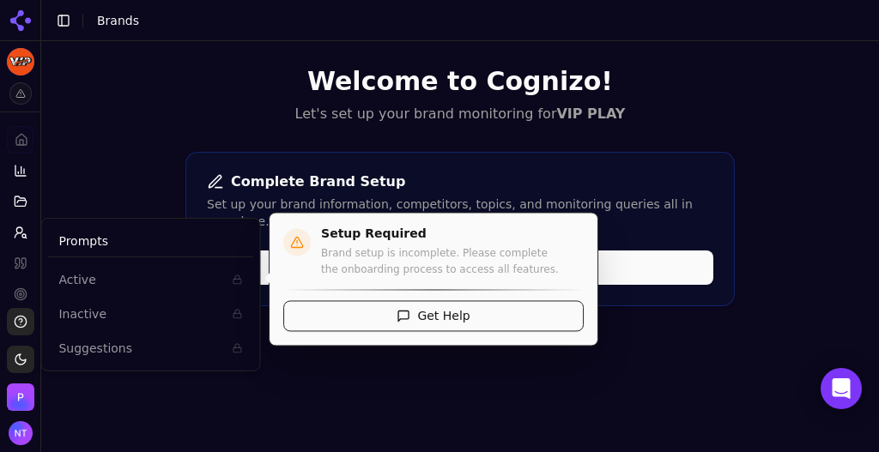
click at [92, 287] on span "Active" at bounding box center [139, 279] width 163 height 17
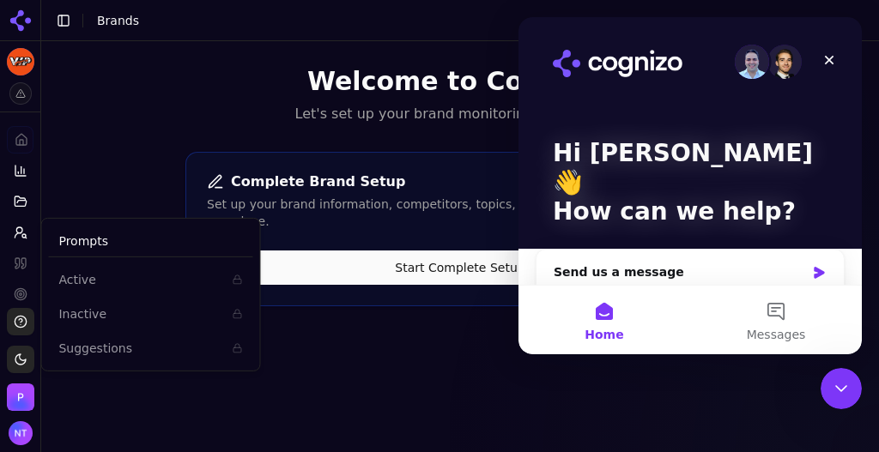
scroll to position [0, 0]
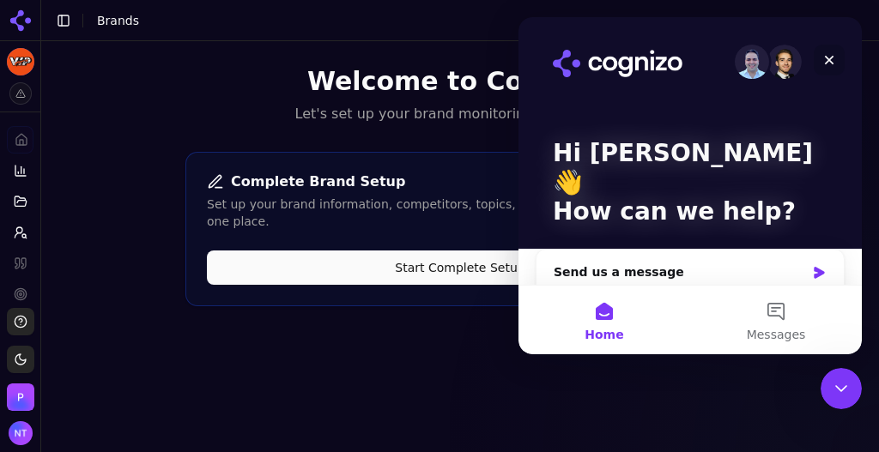
click at [827, 64] on icon "Close" at bounding box center [829, 60] width 14 height 14
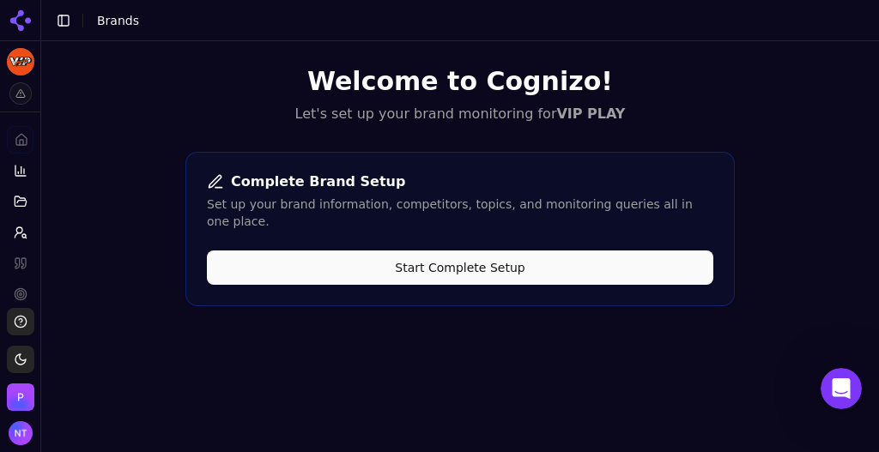
click at [483, 258] on button "Start Complete Setup" at bounding box center [460, 268] width 507 height 34
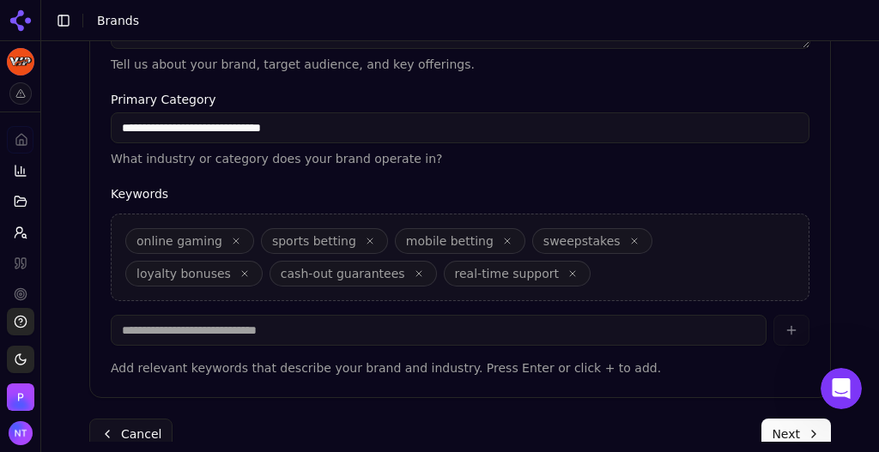
scroll to position [649, 0]
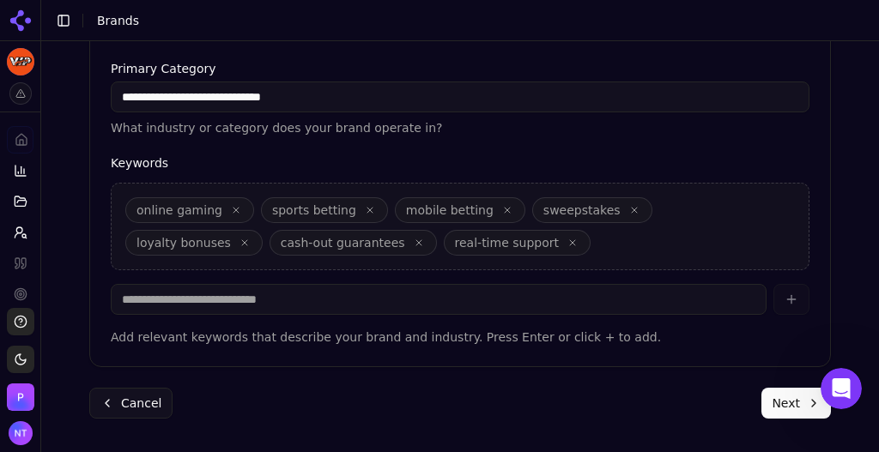
click at [786, 395] on button "Next" at bounding box center [796, 403] width 70 height 31
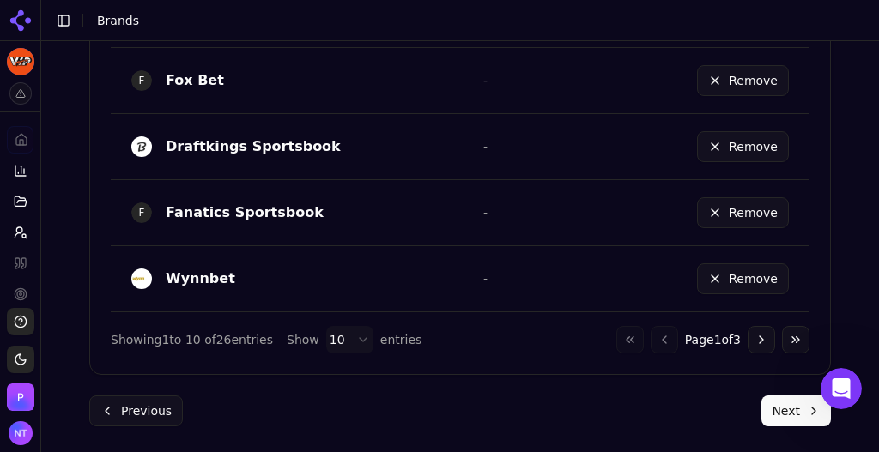
click at [776, 397] on button "Next" at bounding box center [796, 411] width 70 height 31
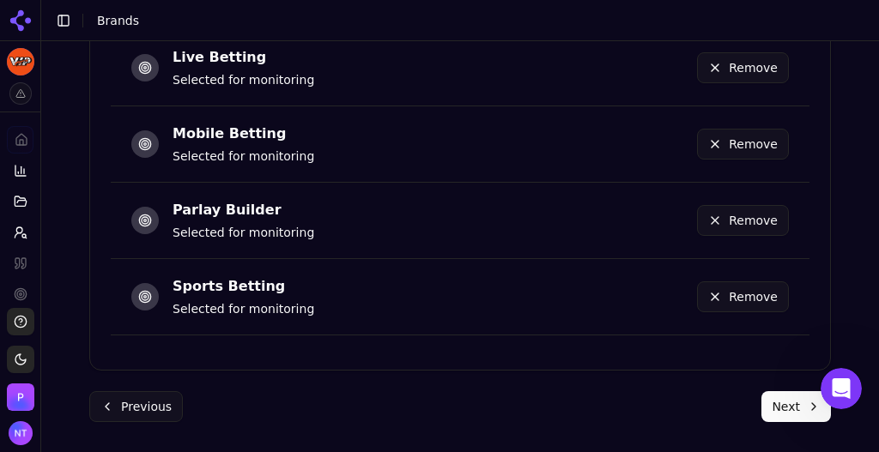
click at [787, 406] on button "Next" at bounding box center [796, 406] width 70 height 31
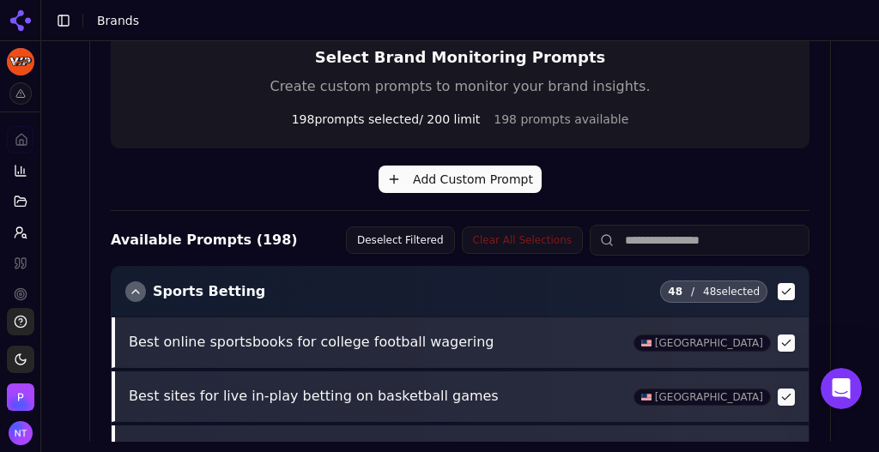
scroll to position [423, 0]
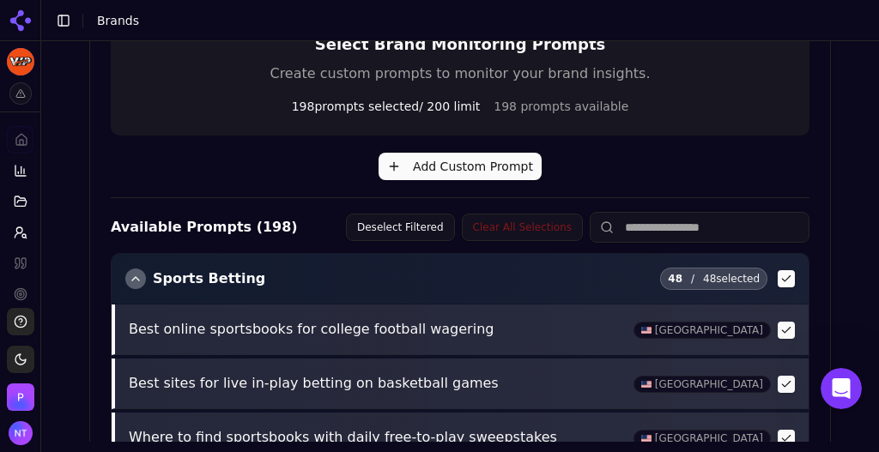
click at [778, 276] on Betting "button" at bounding box center [786, 278] width 17 height 17
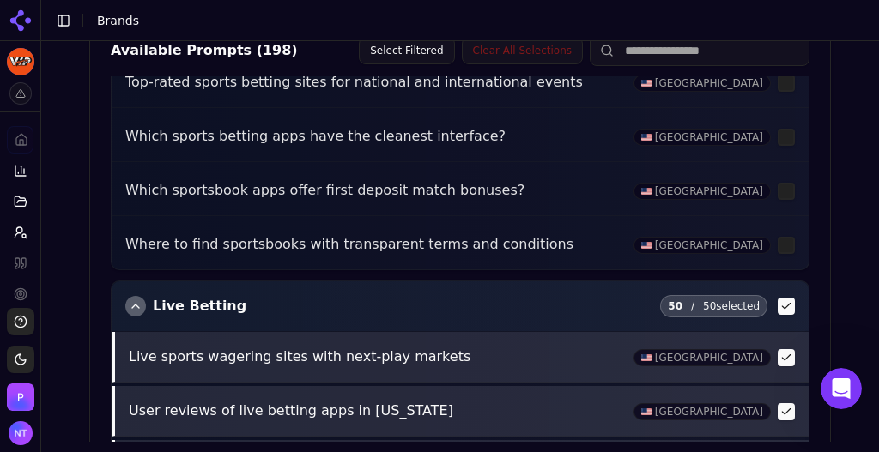
scroll to position [2527, 0]
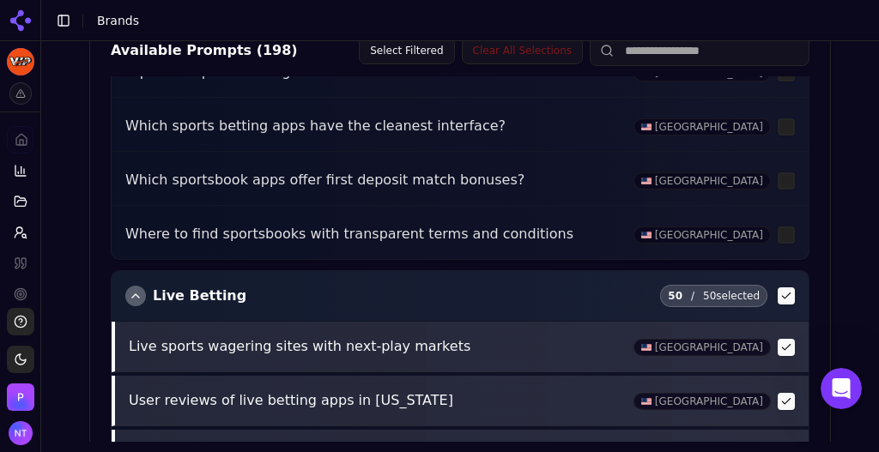
click at [778, 288] on Betting "button" at bounding box center [786, 296] width 17 height 17
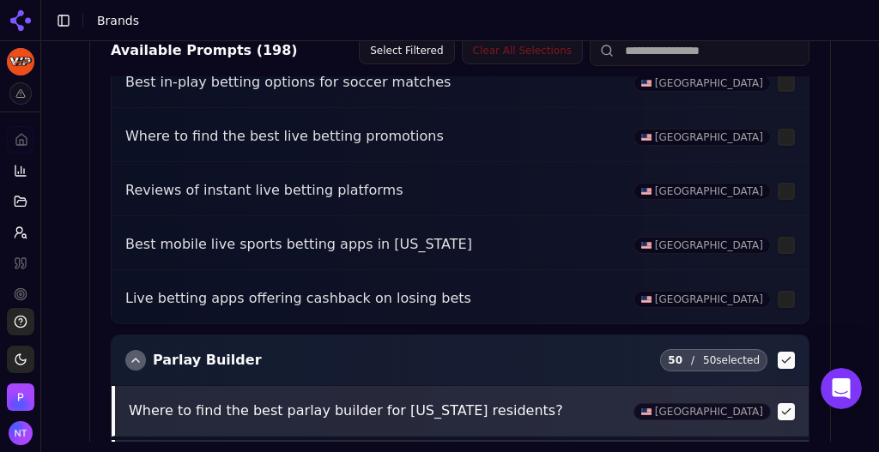
scroll to position [5206, 0]
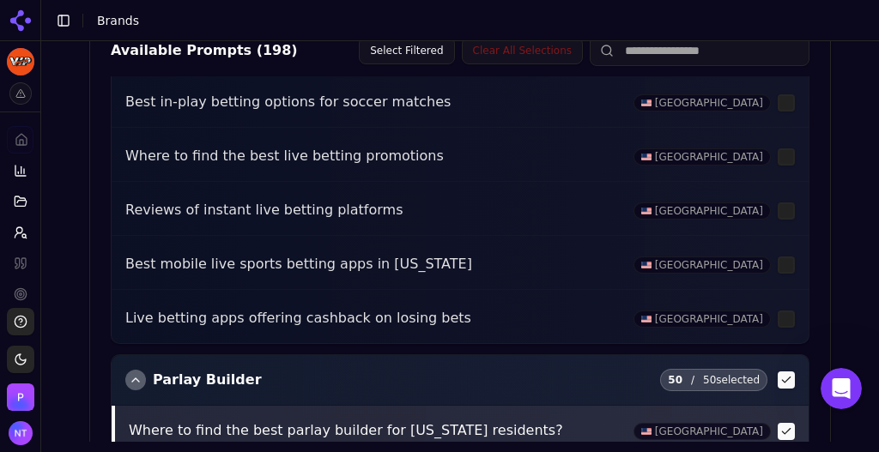
click at [778, 372] on Builder "button" at bounding box center [786, 380] width 17 height 17
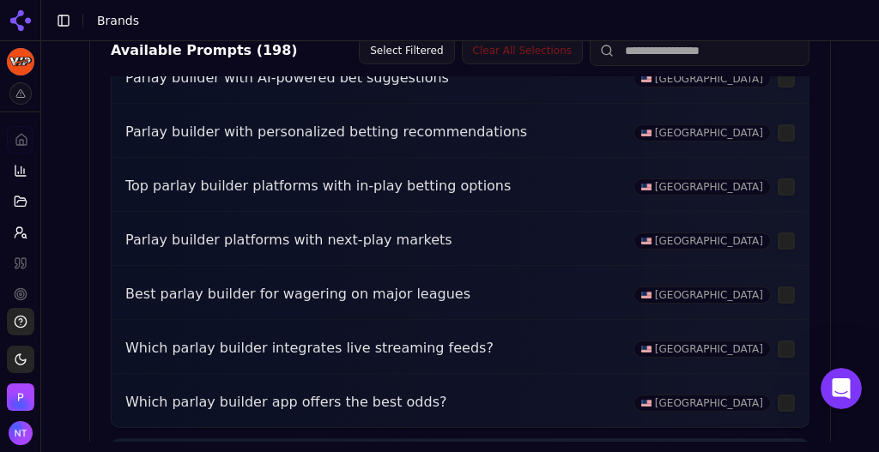
scroll to position [7874, 0]
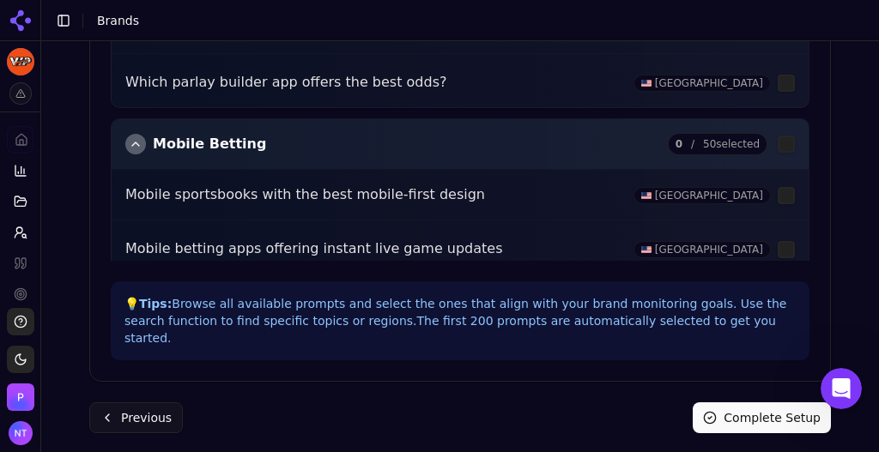
click at [754, 403] on button "Complete Setup" at bounding box center [762, 418] width 138 height 31
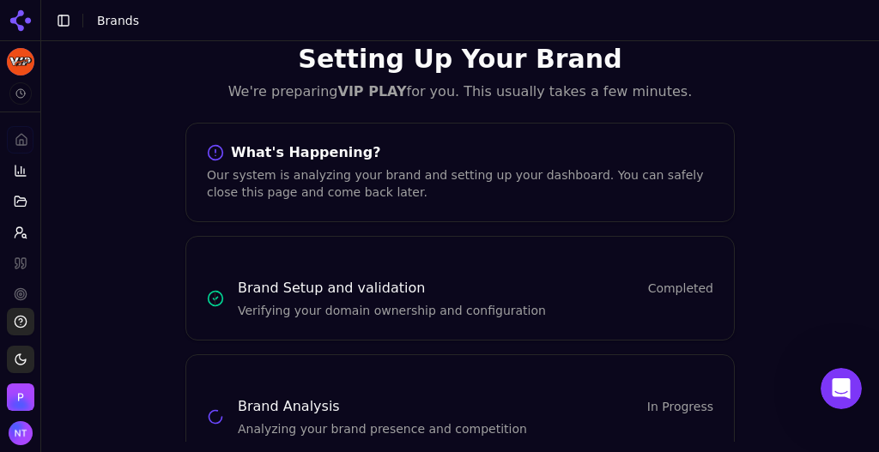
scroll to position [65, 0]
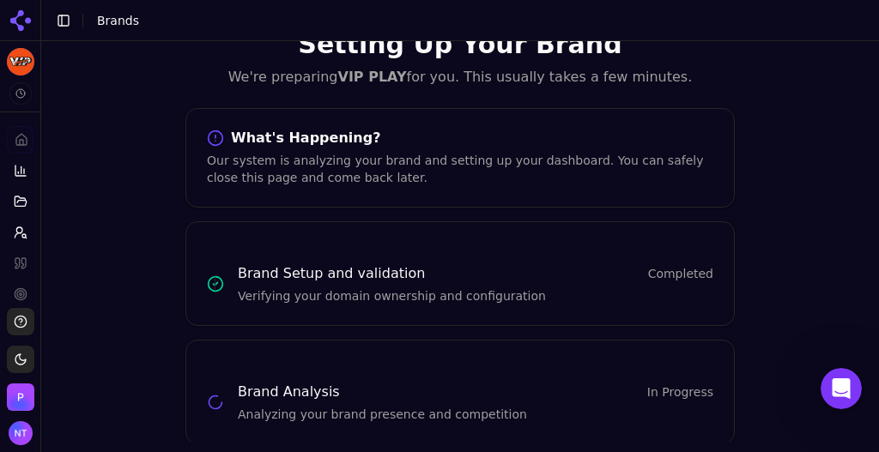
click at [67, 21] on button "Toggle Sidebar" at bounding box center [64, 21] width 24 height 24
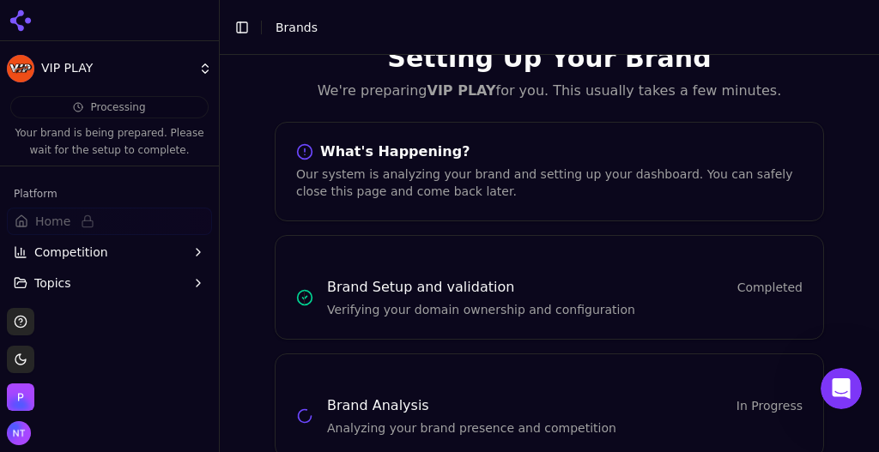
click at [247, 26] on button "Toggle Sidebar" at bounding box center [242, 27] width 24 height 24
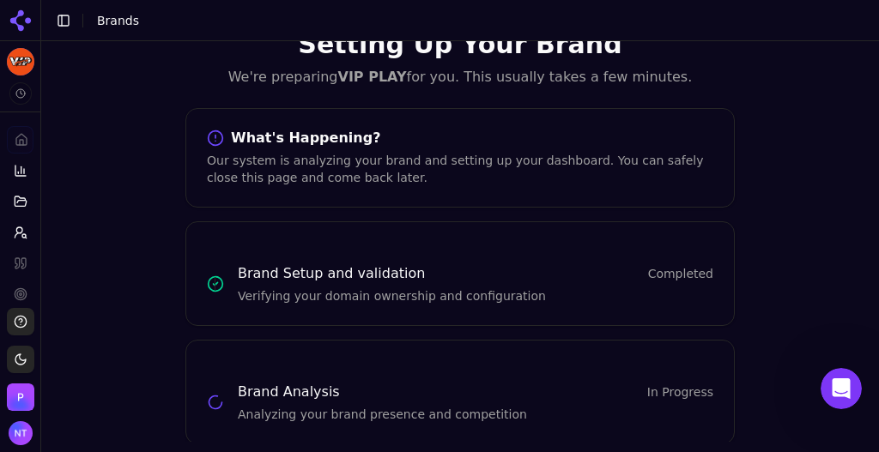
click at [58, 27] on button "Toggle Sidebar" at bounding box center [64, 21] width 24 height 24
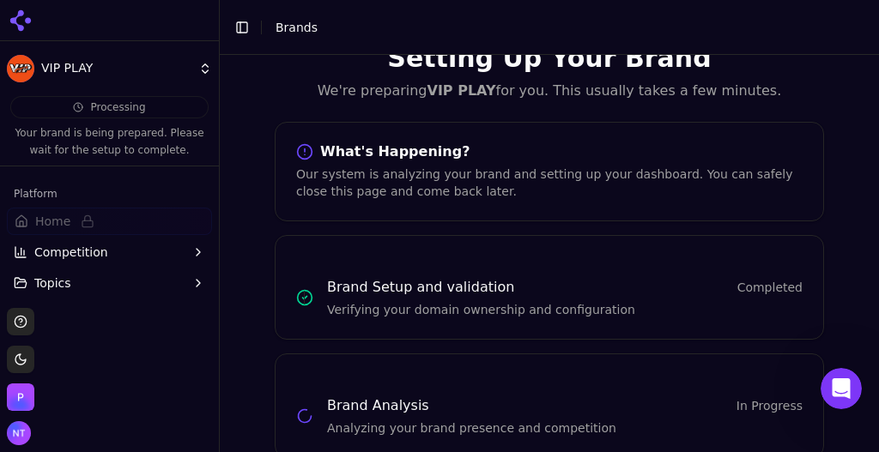
click at [180, 74] on html "VIP PLAY Processing Your brand is being prepared. Please wait for the setup to …" at bounding box center [439, 226] width 879 height 452
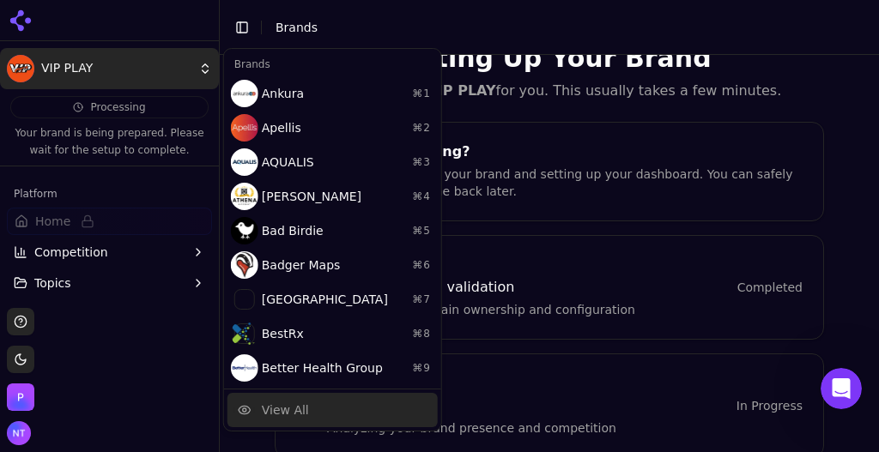
click at [306, 408] on div "View All" at bounding box center [332, 410] width 210 height 34
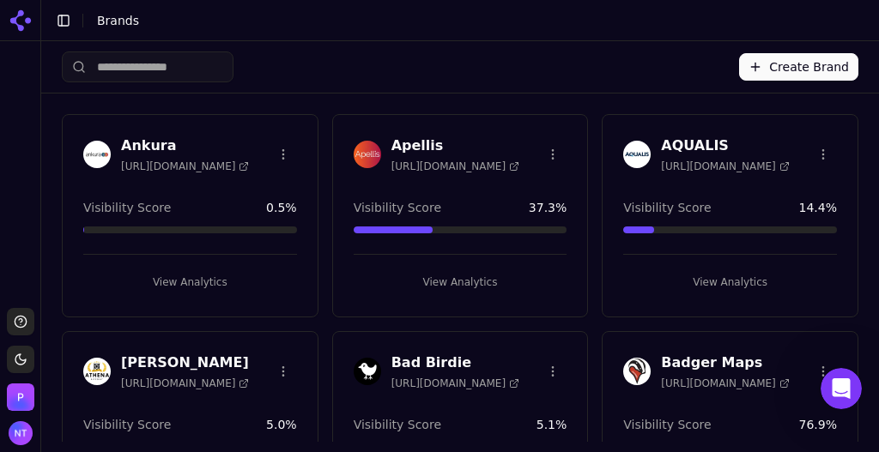
click at [784, 64] on button "Create Brand" at bounding box center [798, 66] width 119 height 27
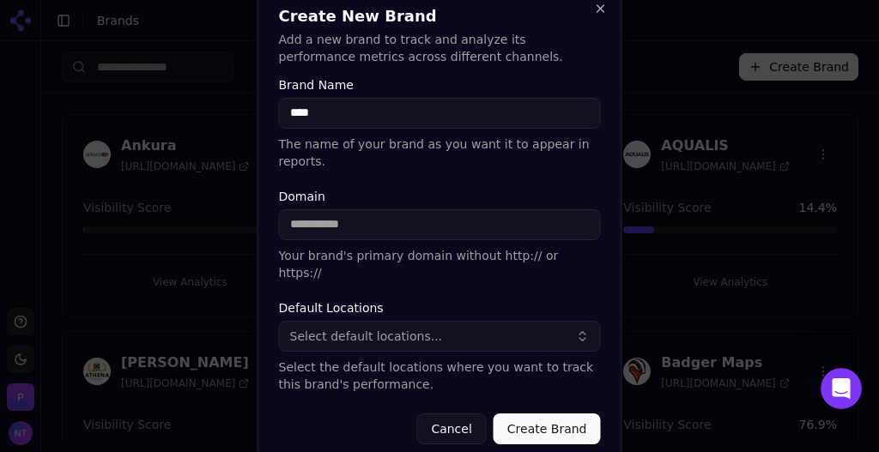
type input "****"
type input "**********"
click at [409, 328] on span "Select default locations..." at bounding box center [366, 336] width 153 height 17
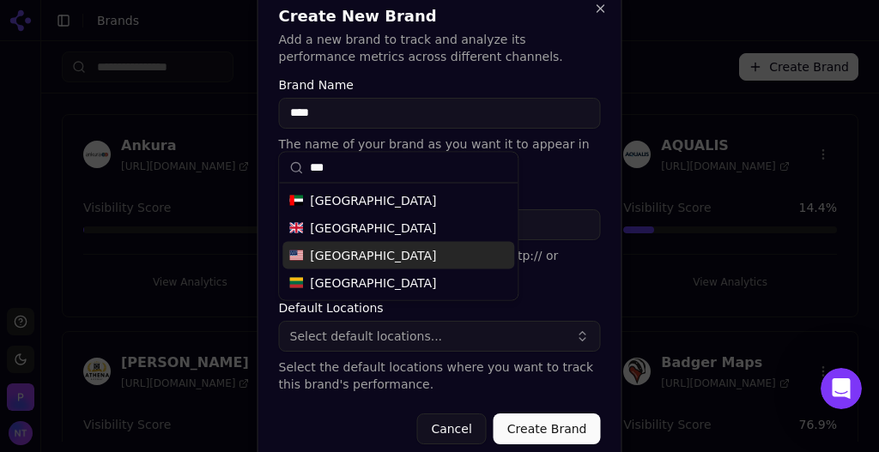
type input "***"
click at [360, 258] on span "[GEOGRAPHIC_DATA]" at bounding box center [373, 255] width 126 height 17
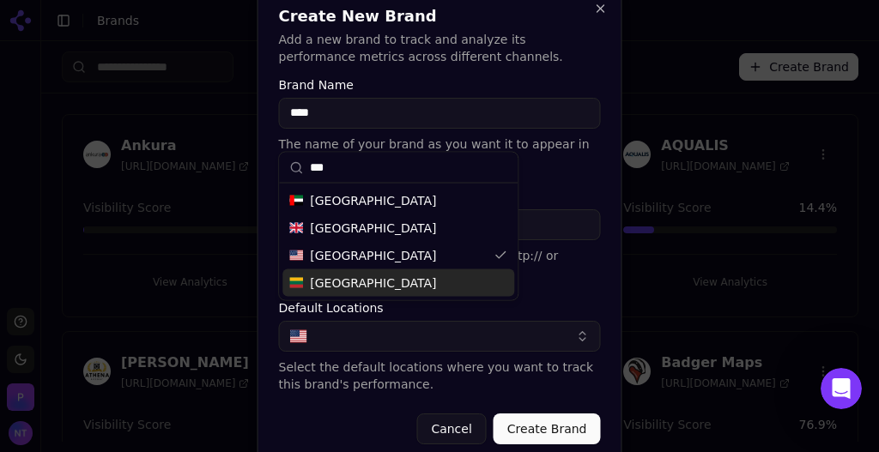
click at [551, 416] on button "Create Brand" at bounding box center [547, 429] width 107 height 31
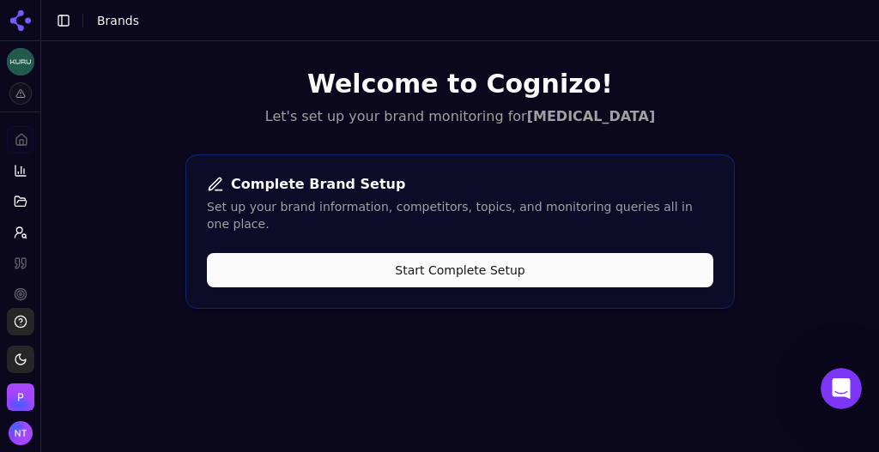
click at [519, 257] on button "Start Complete Setup" at bounding box center [460, 270] width 507 height 34
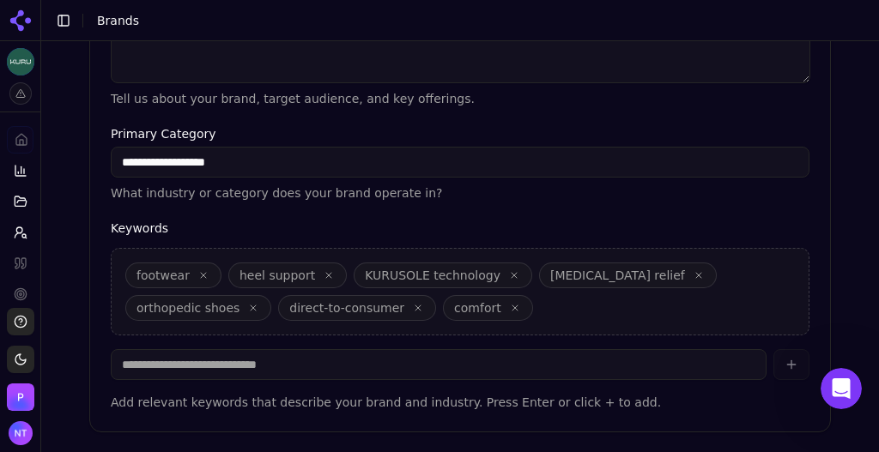
scroll to position [649, 0]
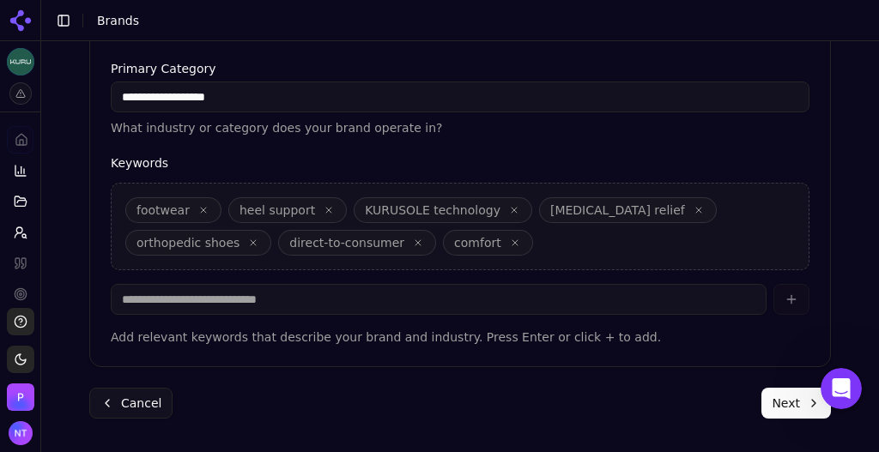
click at [780, 410] on button "Next" at bounding box center [796, 403] width 70 height 31
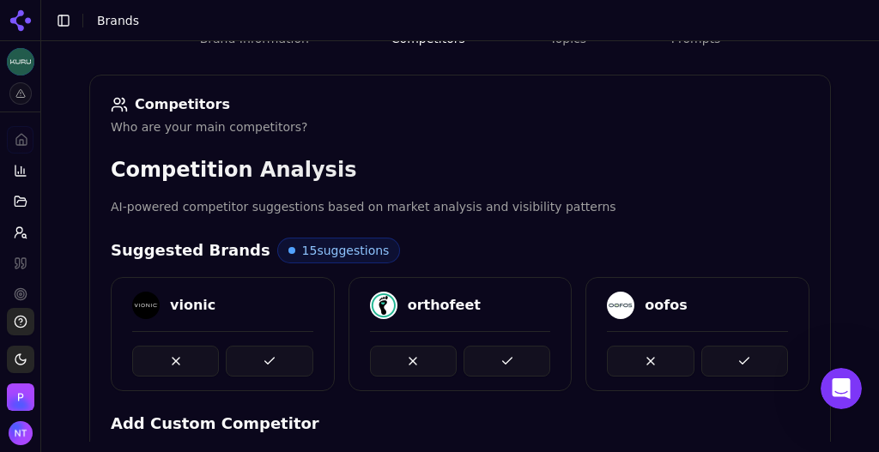
scroll to position [234, 0]
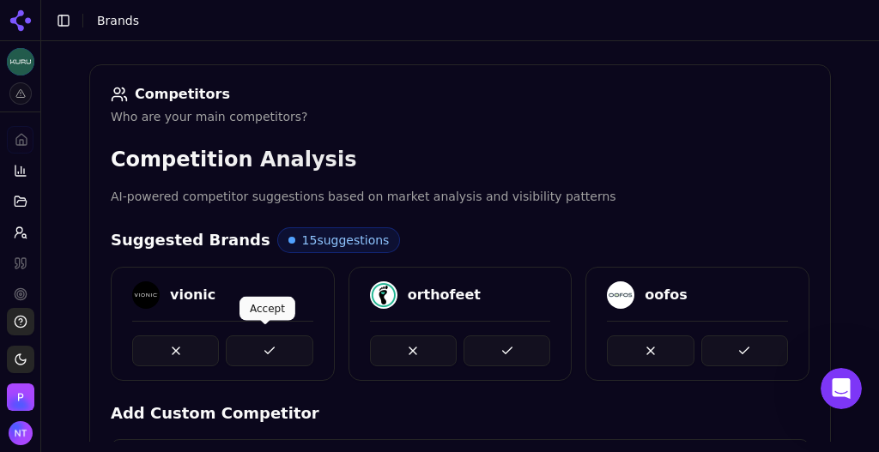
click at [292, 344] on button at bounding box center [269, 351] width 87 height 31
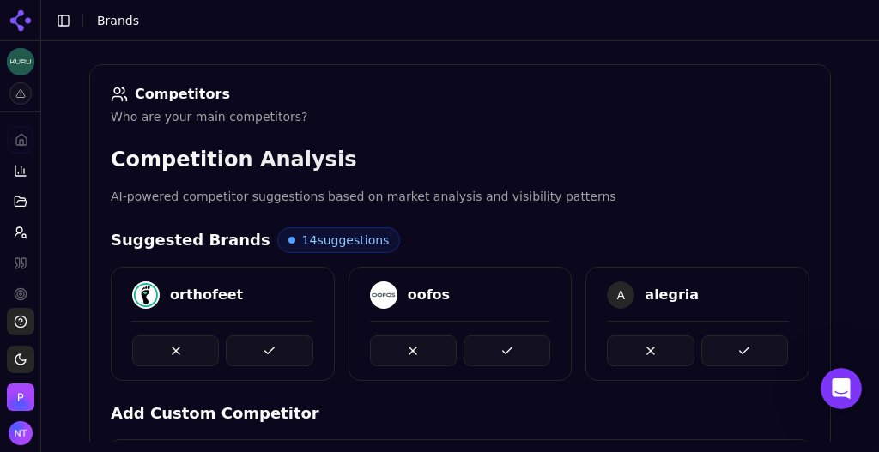
click at [292, 344] on button at bounding box center [269, 351] width 87 height 31
click at [464, 344] on button at bounding box center [507, 351] width 87 height 31
click at [292, 344] on button at bounding box center [269, 351] width 87 height 31
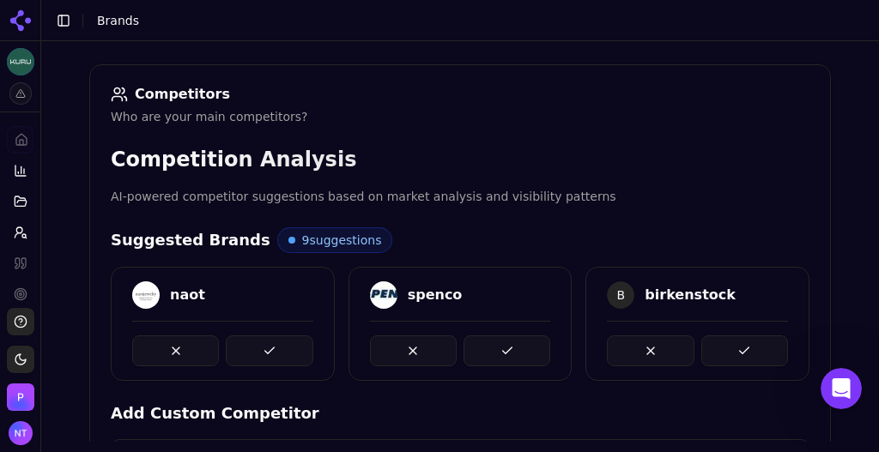
click at [292, 344] on button at bounding box center [269, 351] width 87 height 31
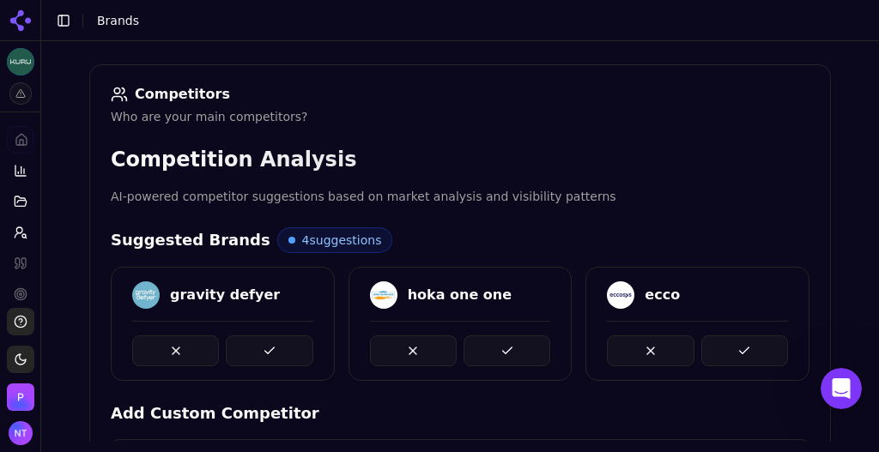
click at [292, 344] on button at bounding box center [269, 351] width 87 height 31
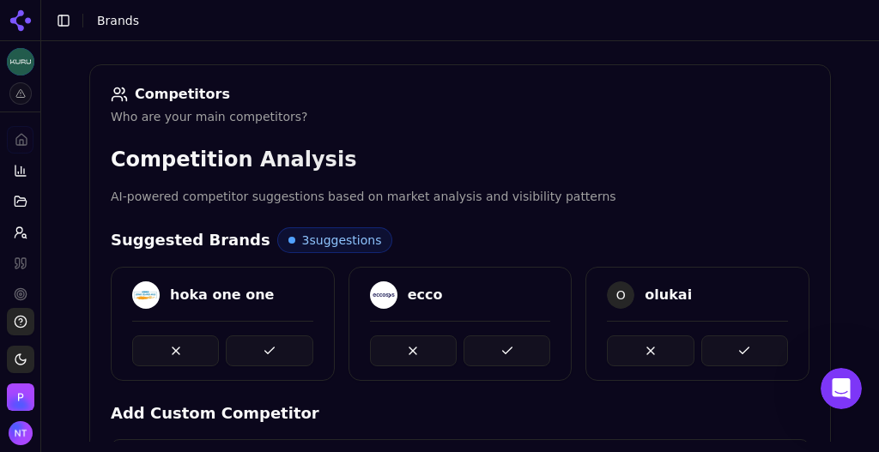
click at [292, 344] on button at bounding box center [269, 351] width 87 height 31
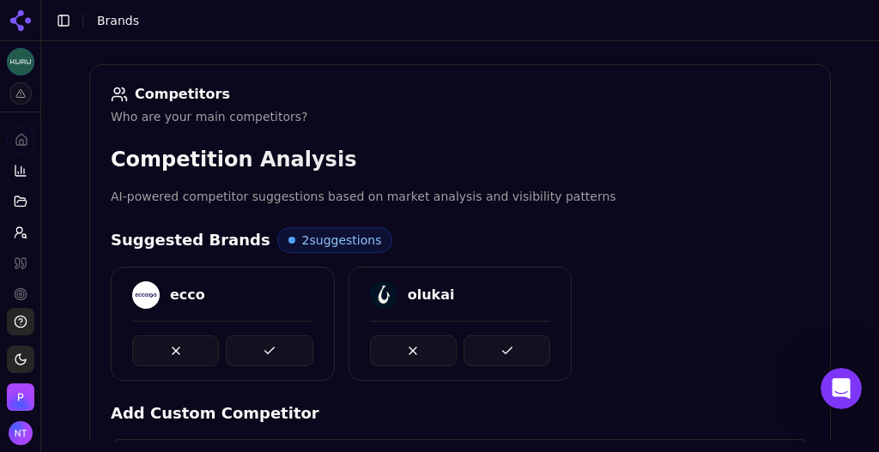
click at [292, 344] on button at bounding box center [269, 351] width 87 height 31
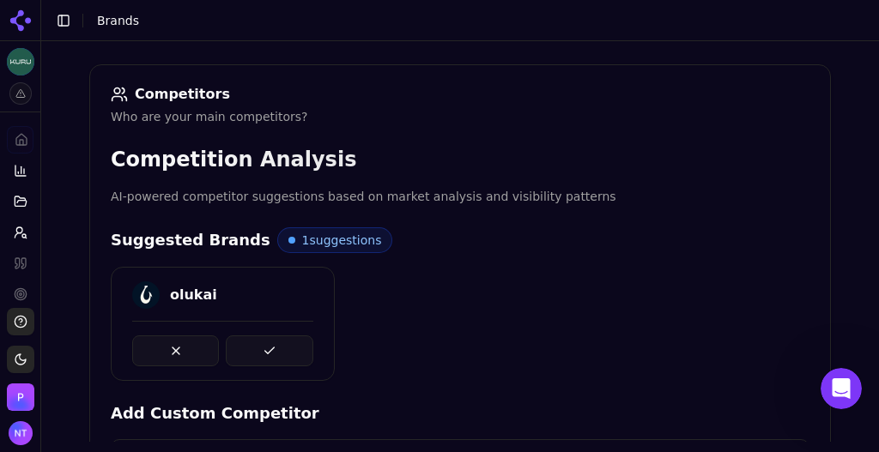
click at [292, 344] on button at bounding box center [269, 351] width 87 height 31
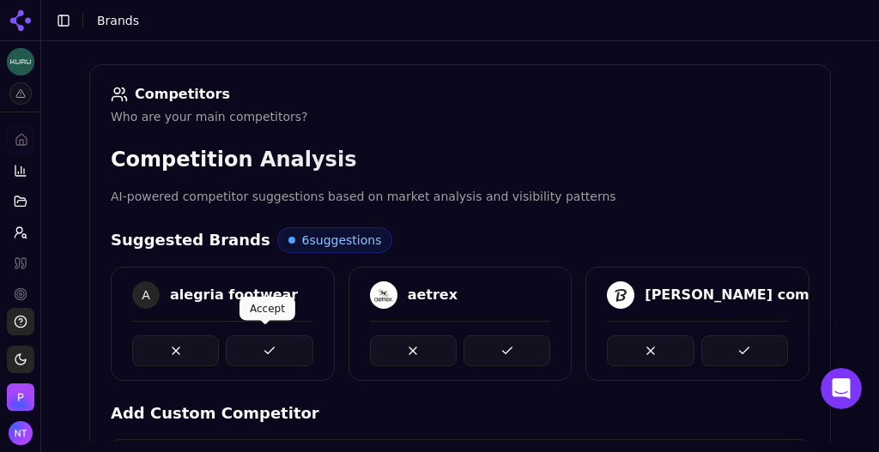
click at [288, 343] on button at bounding box center [269, 351] width 87 height 31
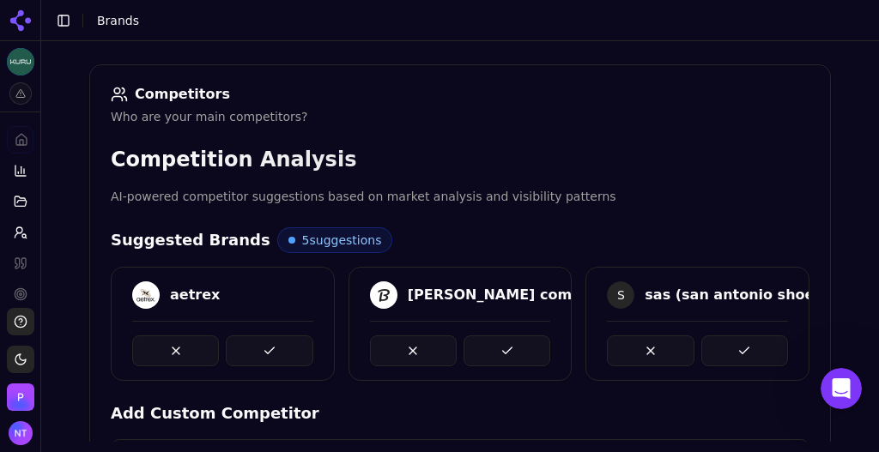
click at [288, 343] on button at bounding box center [269, 351] width 87 height 31
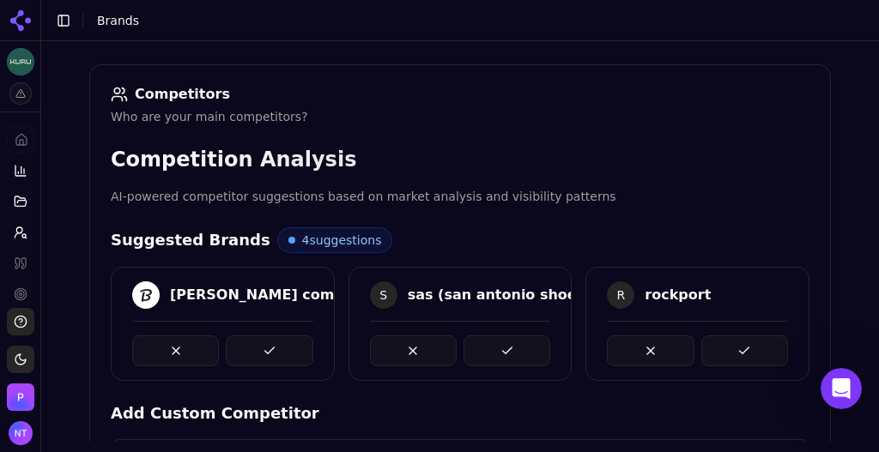
click at [288, 343] on button at bounding box center [269, 351] width 87 height 31
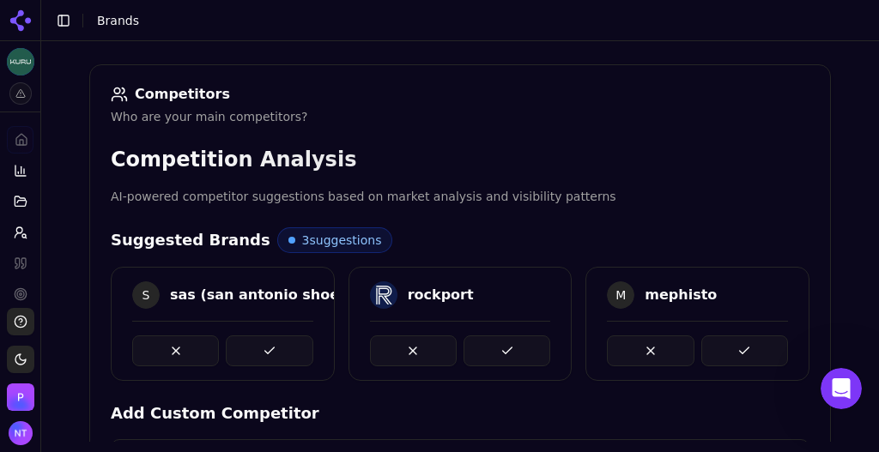
click at [288, 343] on button at bounding box center [269, 351] width 87 height 31
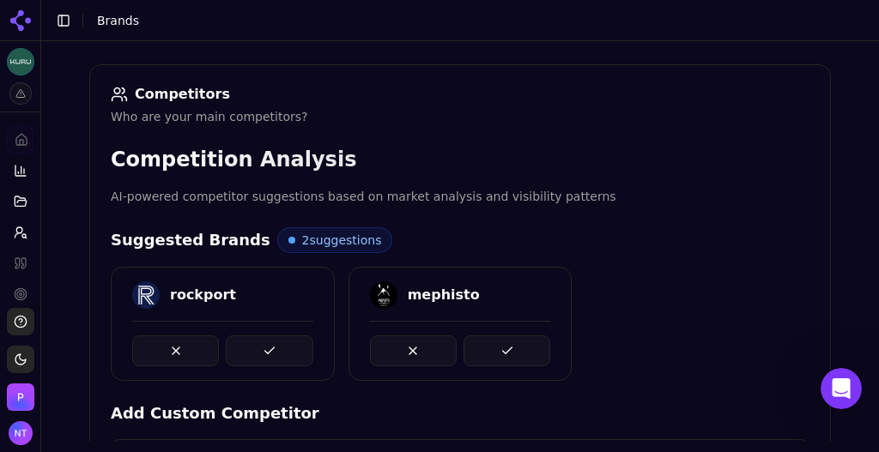
click at [288, 343] on button at bounding box center [269, 351] width 87 height 31
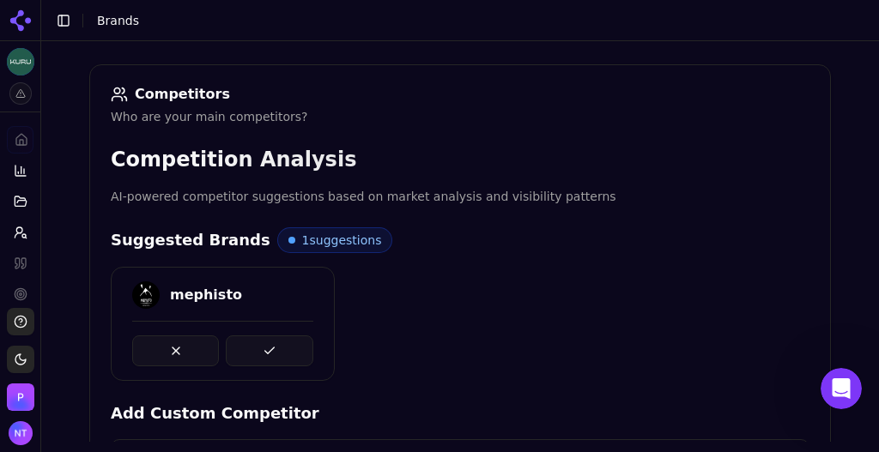
click at [288, 343] on button at bounding box center [269, 351] width 87 height 31
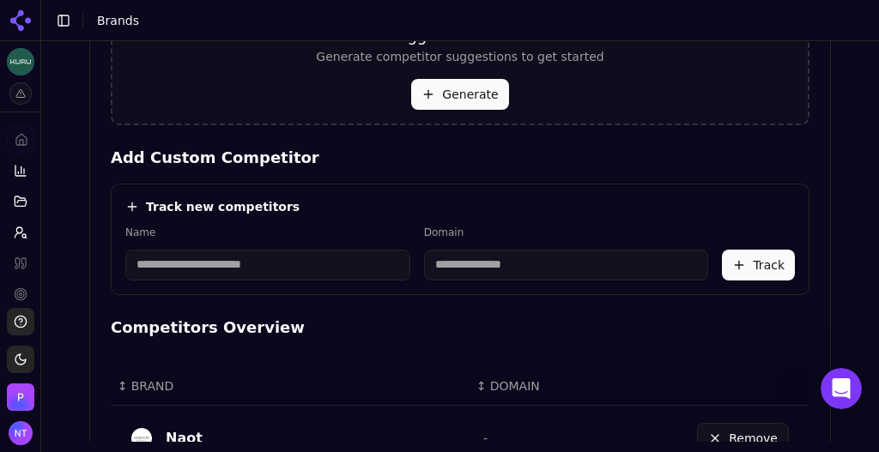
scroll to position [532, 0]
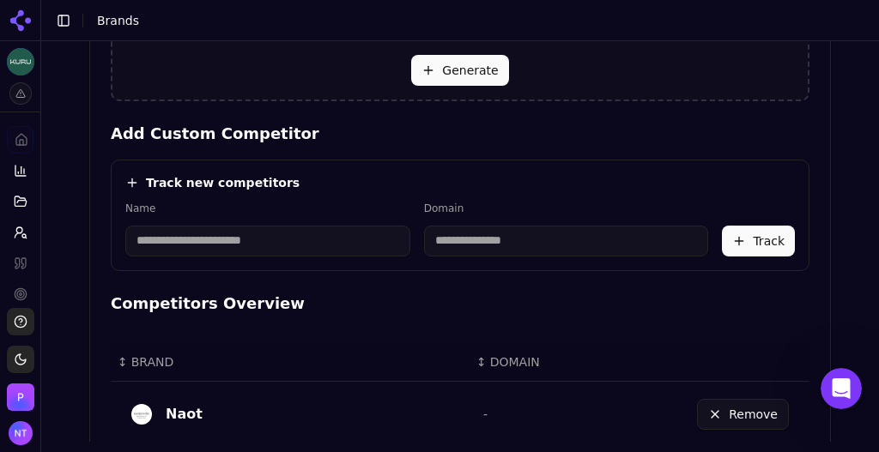
click at [213, 247] on input at bounding box center [267, 241] width 285 height 31
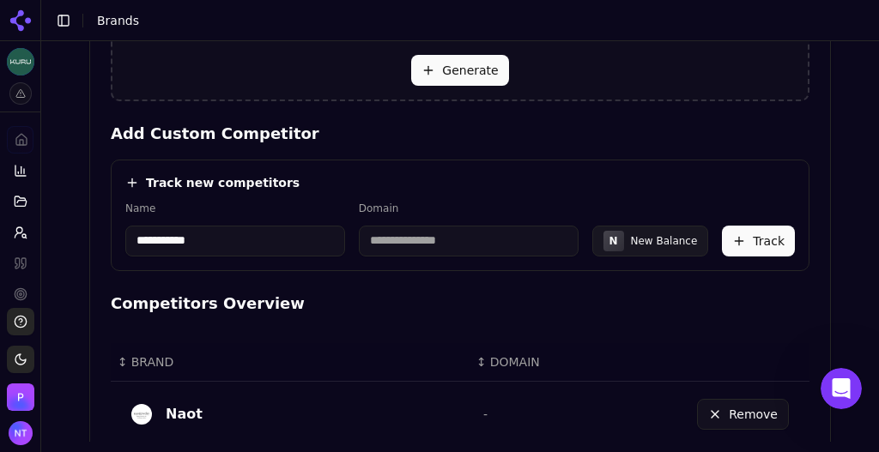
type input "**********"
click at [344, 185] on div "Track new competitors" at bounding box center [460, 182] width 670 height 17
type input "**********"
click at [763, 233] on button "Track" at bounding box center [758, 241] width 73 height 31
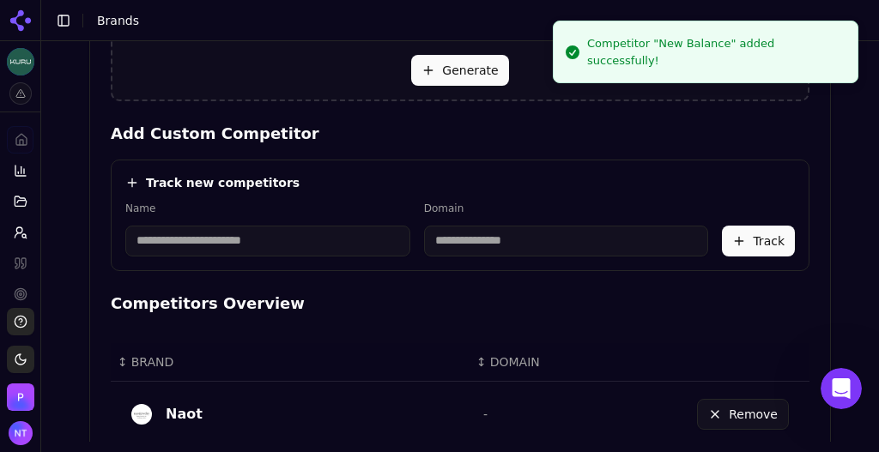
click at [187, 240] on input at bounding box center [267, 241] width 285 height 31
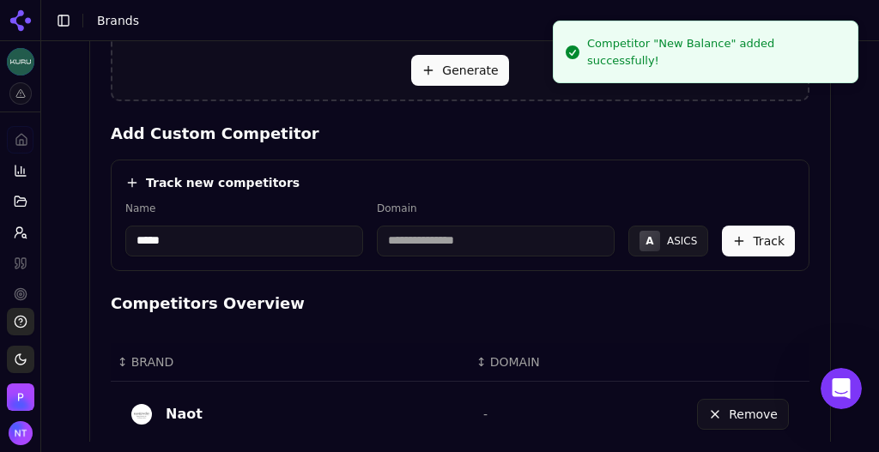
type input "*****"
click at [402, 175] on div "Track new competitors" at bounding box center [460, 182] width 670 height 17
type input "*********"
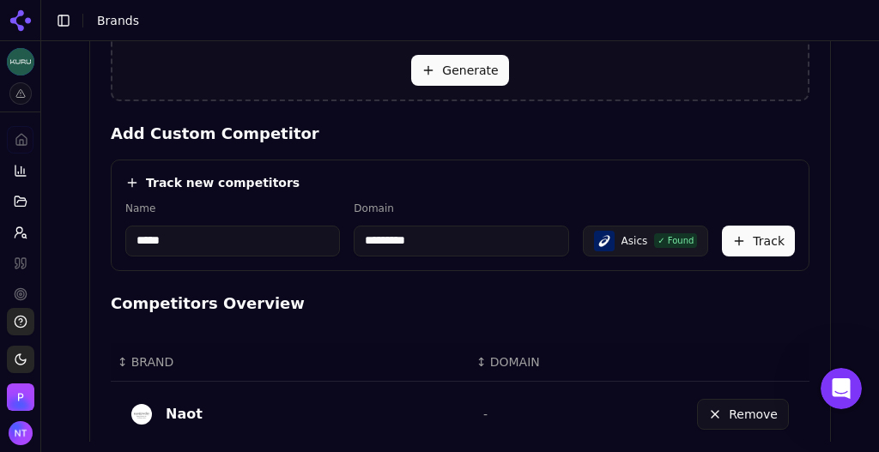
click at [752, 236] on button "Track" at bounding box center [758, 241] width 73 height 31
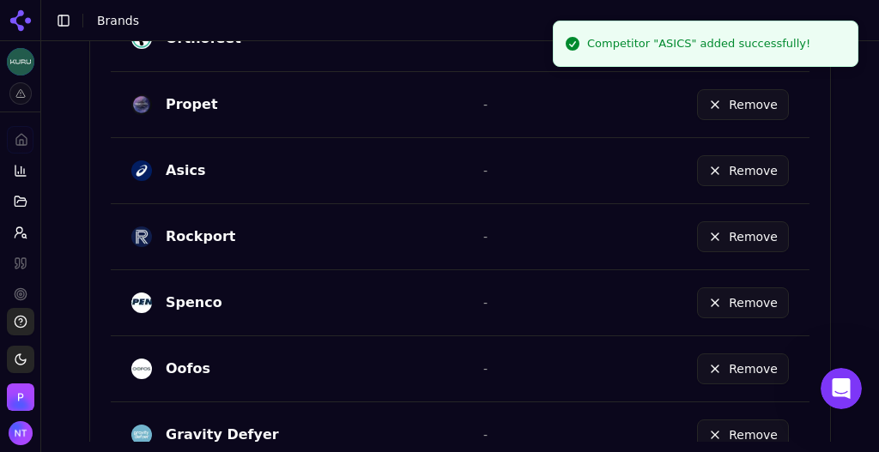
scroll to position [1267, 0]
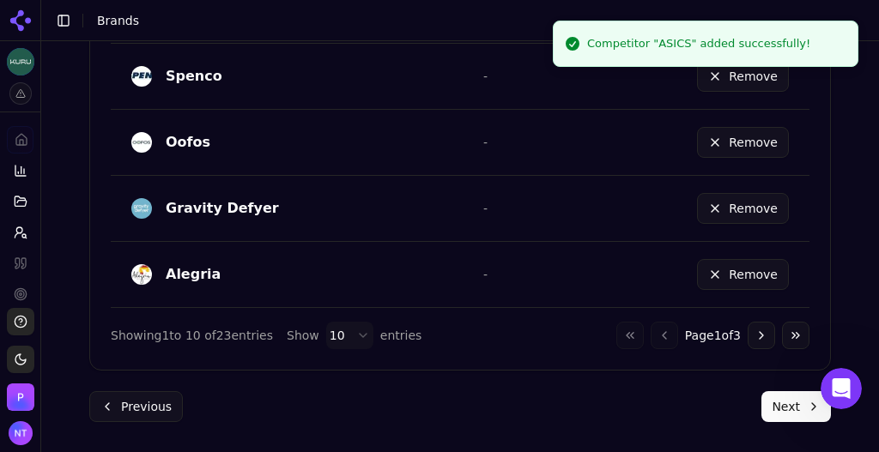
click at [776, 405] on button "Next" at bounding box center [796, 406] width 70 height 31
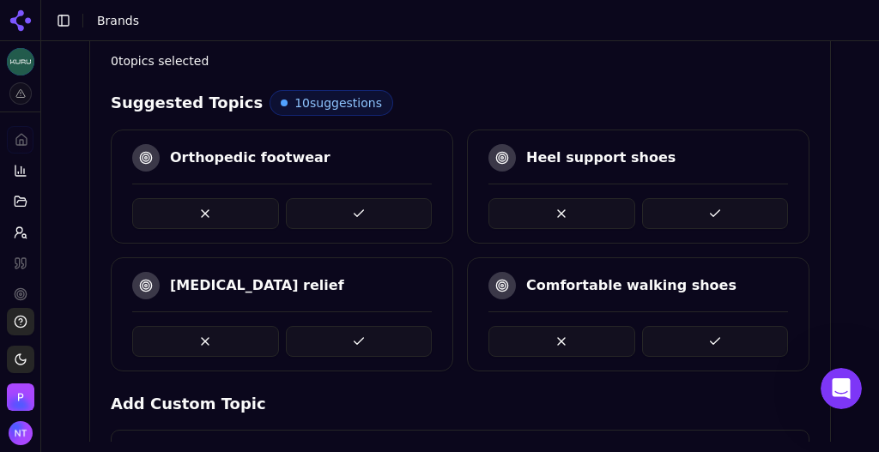
scroll to position [397, 0]
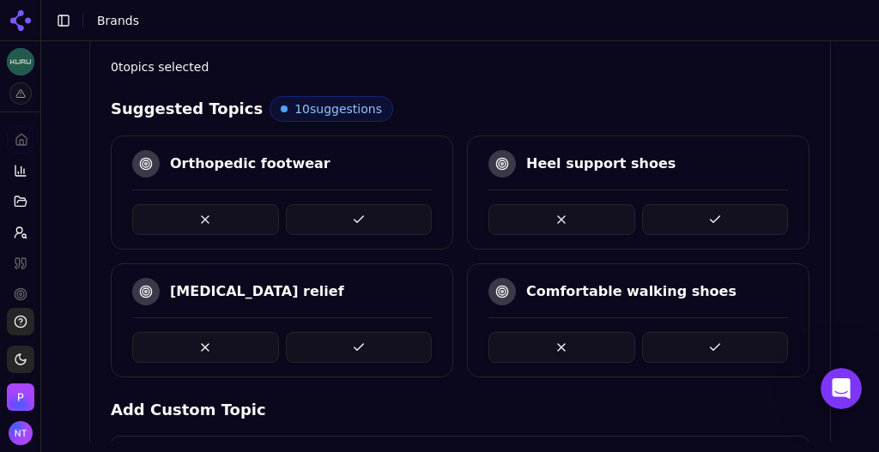
click at [383, 210] on button at bounding box center [359, 219] width 147 height 31
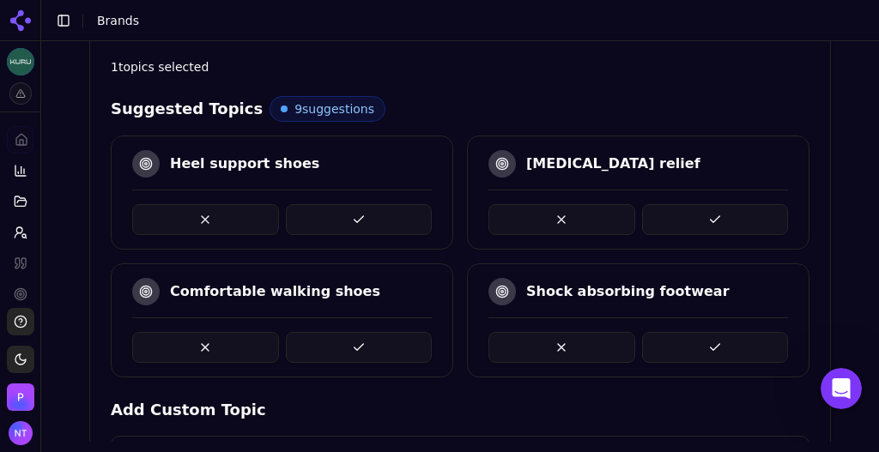
click at [367, 215] on button at bounding box center [359, 219] width 147 height 31
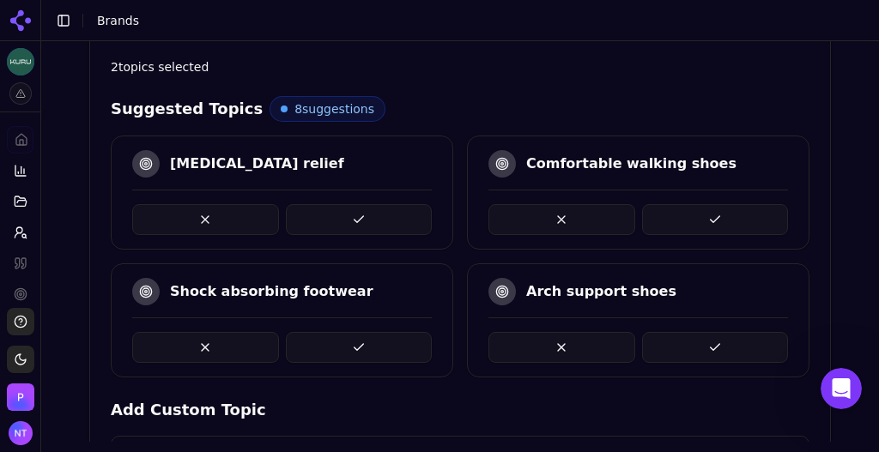
click at [361, 215] on button at bounding box center [359, 219] width 147 height 31
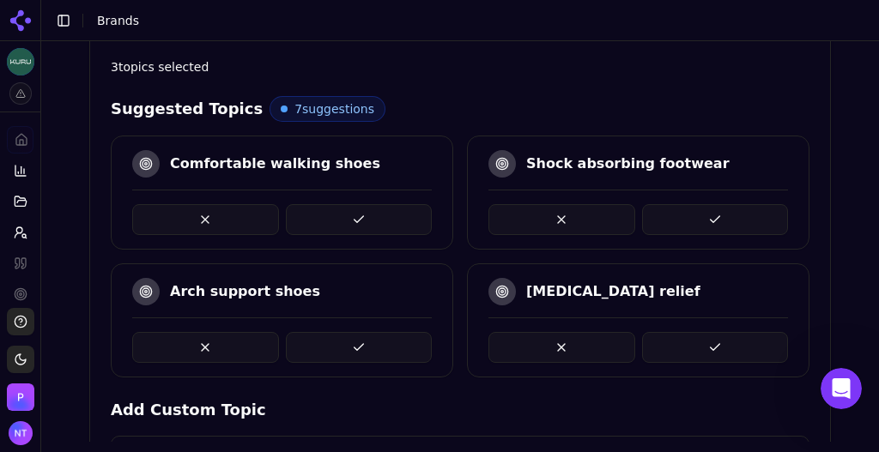
click at [697, 336] on button at bounding box center [715, 347] width 147 height 31
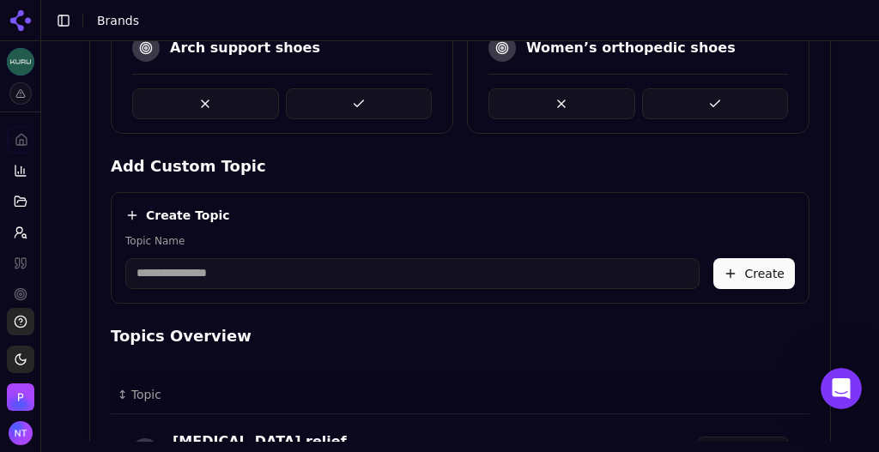
scroll to position [651, 0]
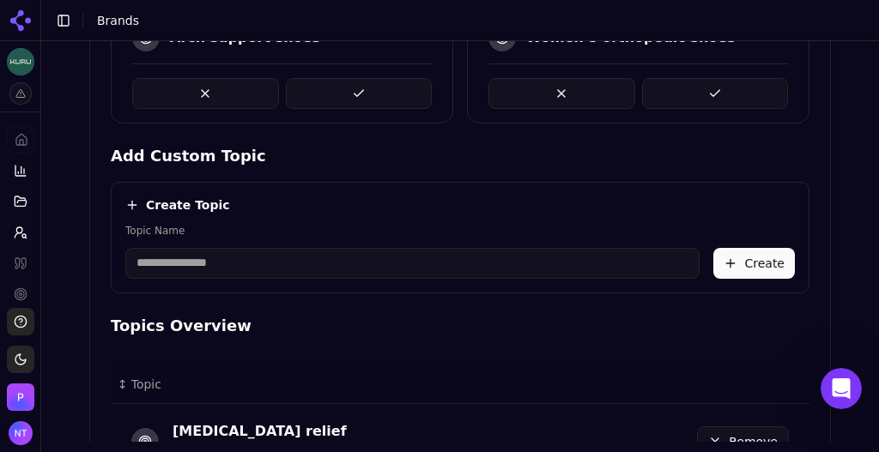
click at [372, 256] on input "Topic Name" at bounding box center [412, 263] width 574 height 31
paste input "**********"
type input "**********"
click at [734, 266] on button "Create" at bounding box center [754, 263] width 82 height 31
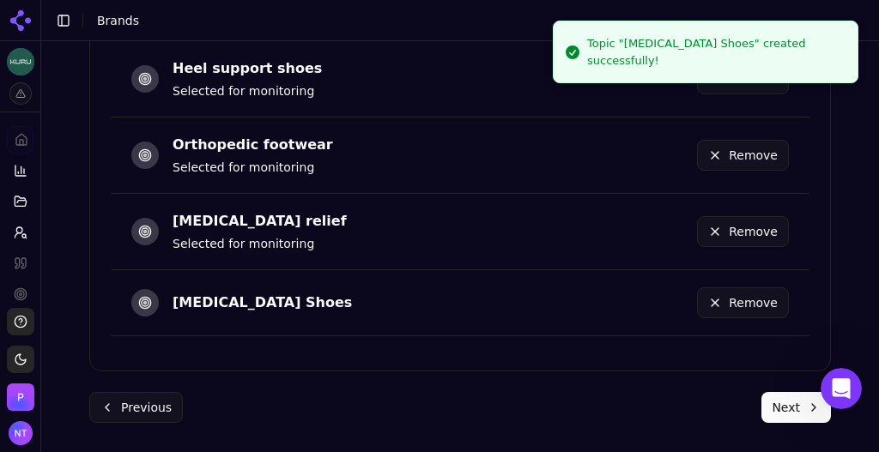
click at [786, 401] on button "Next" at bounding box center [796, 407] width 70 height 31
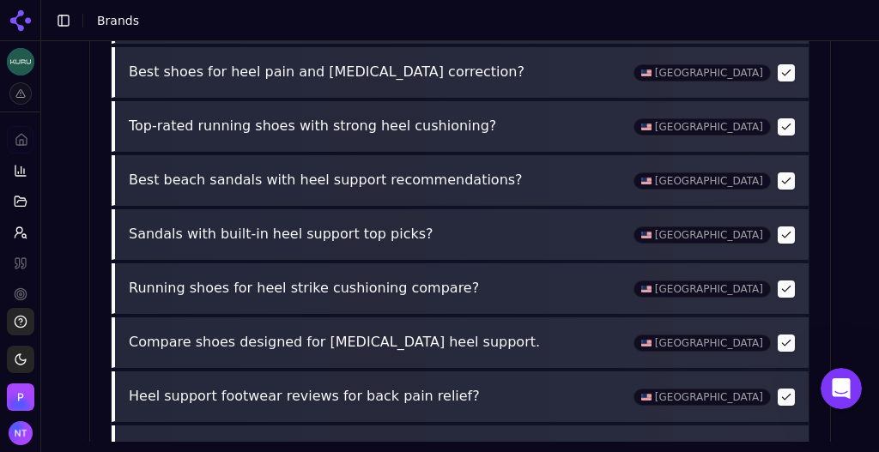
scroll to position [931, 0]
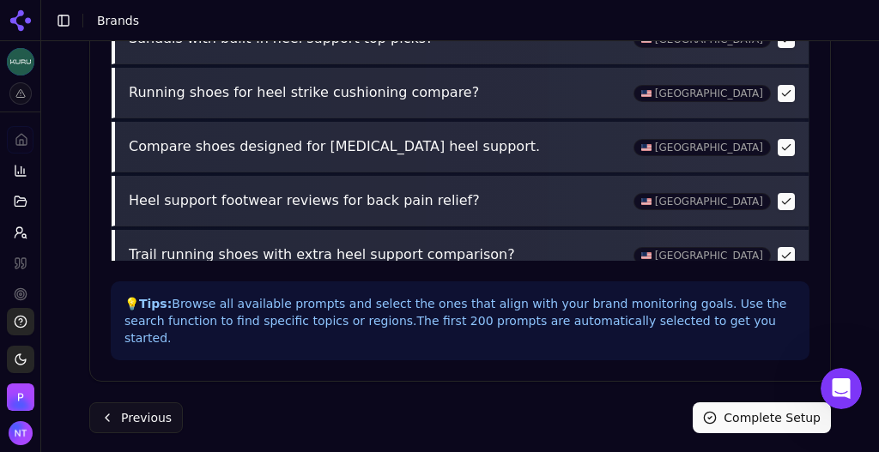
click at [749, 403] on button "Complete Setup" at bounding box center [762, 418] width 138 height 31
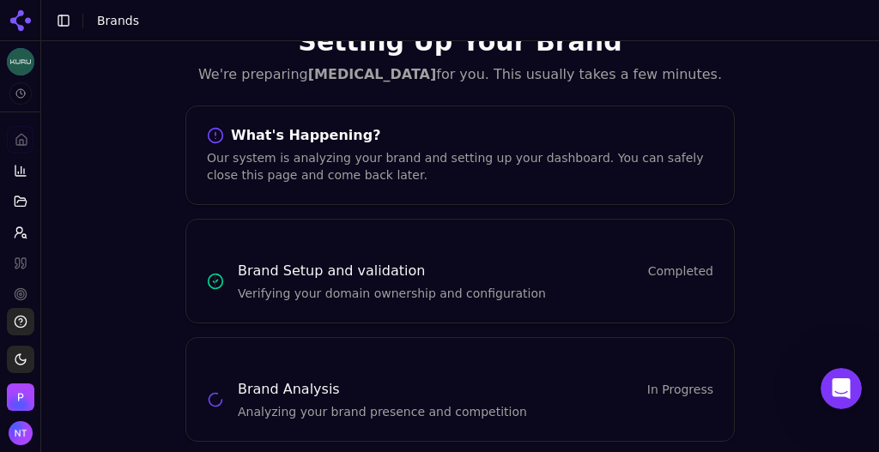
scroll to position [65, 0]
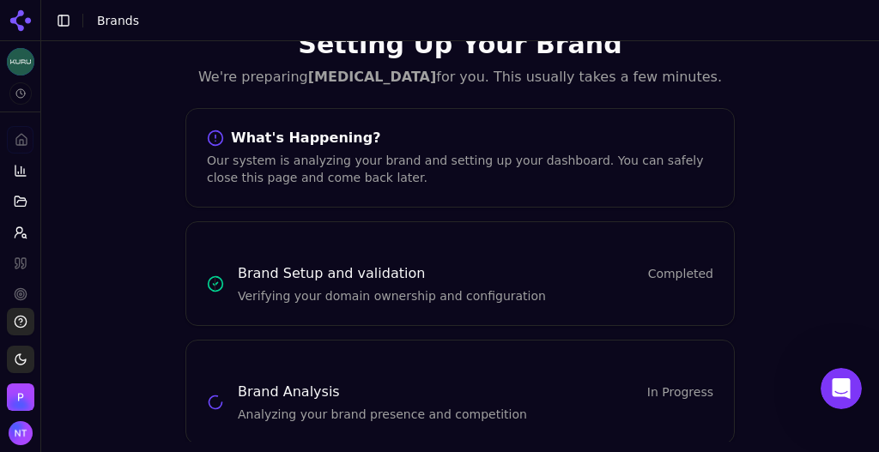
click at [69, 22] on button "Toggle Sidebar" at bounding box center [64, 21] width 24 height 24
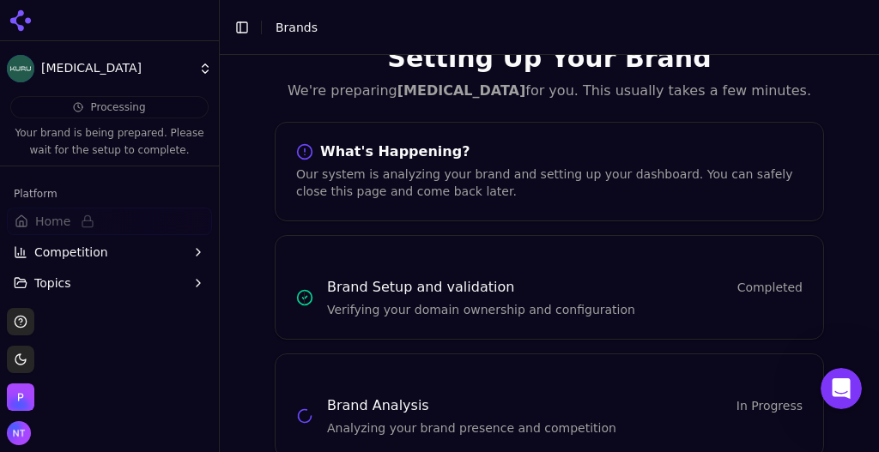
drag, startPoint x: 214, startPoint y: 143, endPoint x: 213, endPoint y: 300, distance: 157.1
click at [213, 300] on button "Toggle Sidebar" at bounding box center [219, 226] width 14 height 452
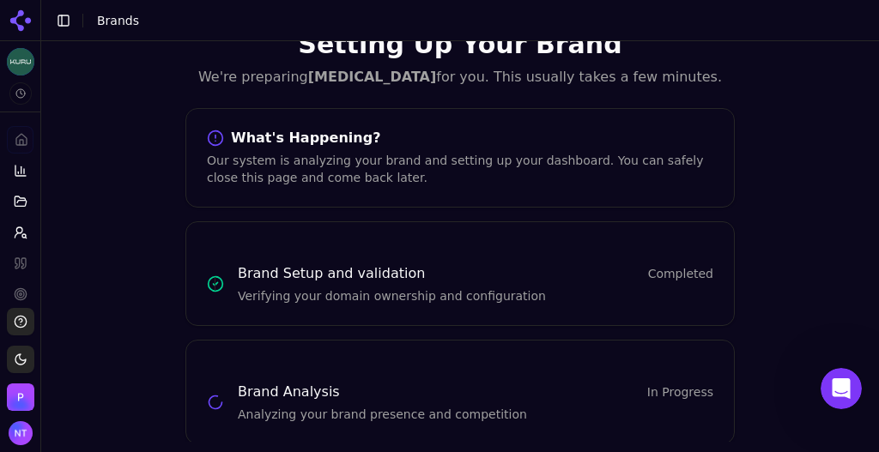
click at [70, 12] on button "Toggle Sidebar" at bounding box center [64, 21] width 24 height 24
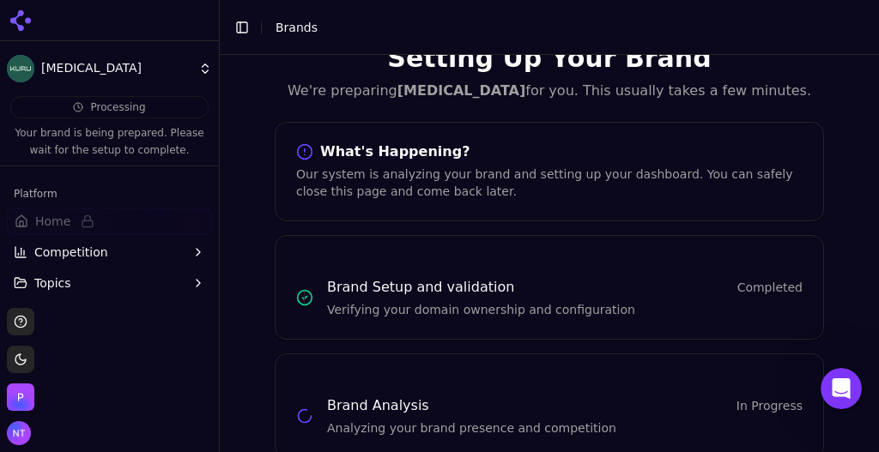
click at [154, 68] on html "[MEDICAL_DATA] Processing Your brand is being prepared. Please wait for the set…" at bounding box center [439, 226] width 879 height 452
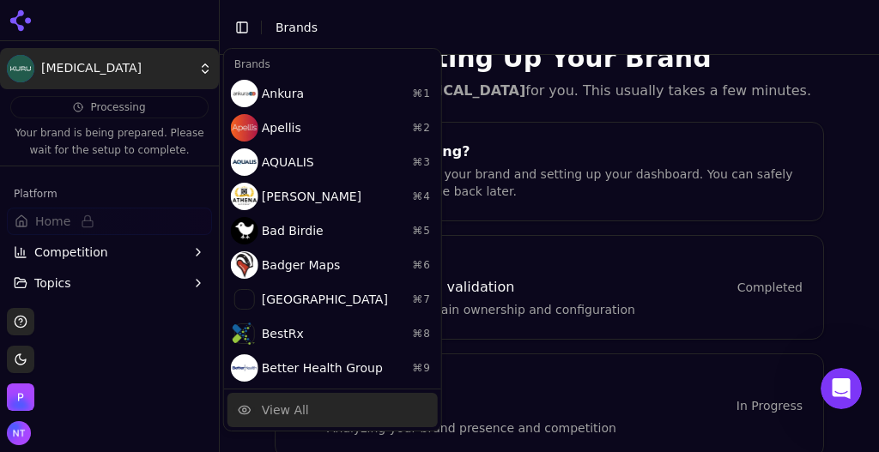
click at [287, 416] on div "View All" at bounding box center [285, 410] width 47 height 17
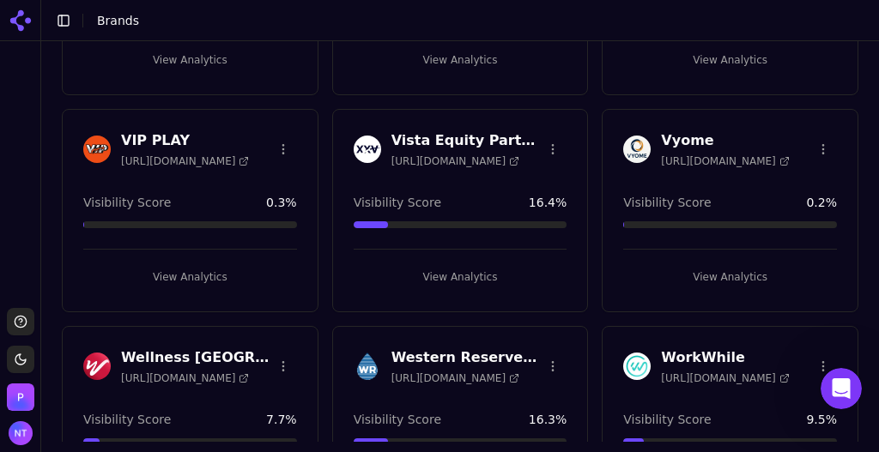
scroll to position [5383, 0]
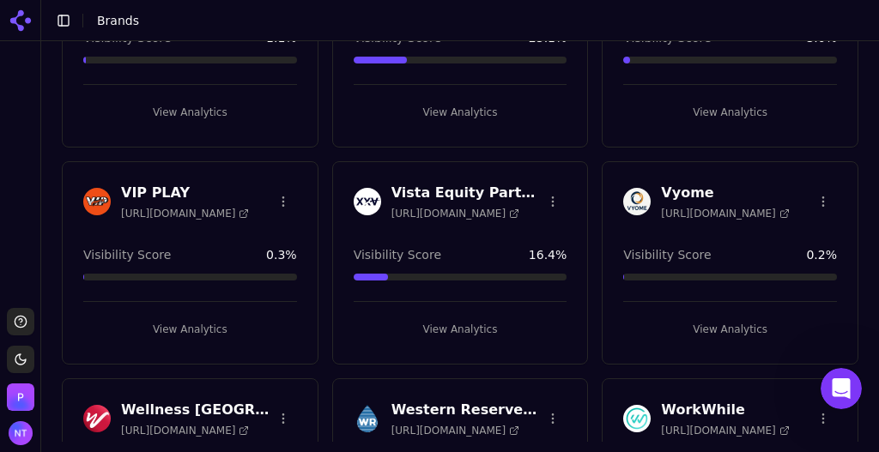
click at [193, 316] on button "View Analytics" at bounding box center [190, 329] width 214 height 27
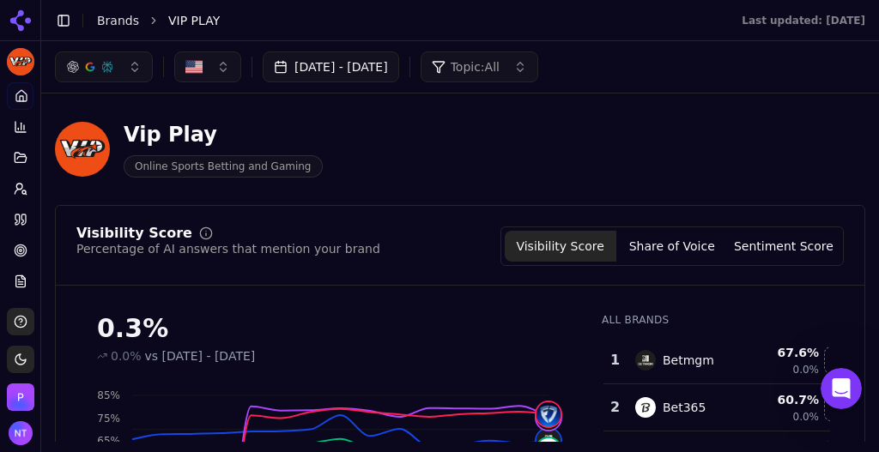
click at [120, 20] on link "Brands" at bounding box center [118, 21] width 42 height 14
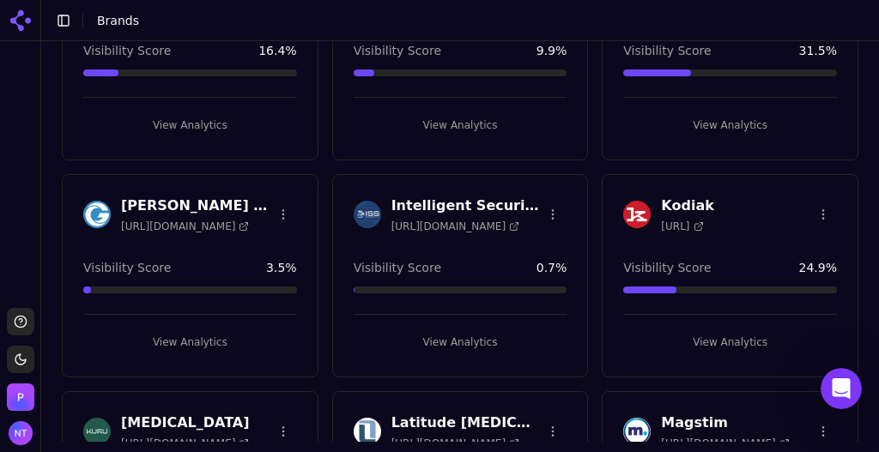
scroll to position [2229, 0]
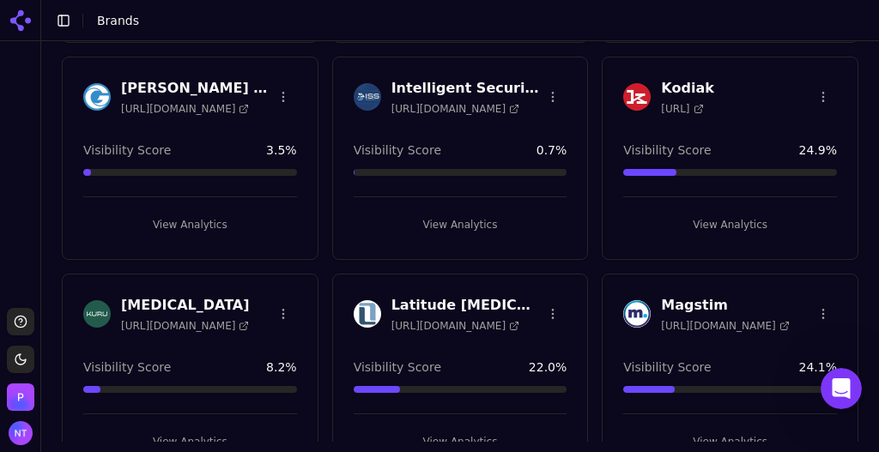
click at [184, 428] on button "View Analytics" at bounding box center [190, 441] width 214 height 27
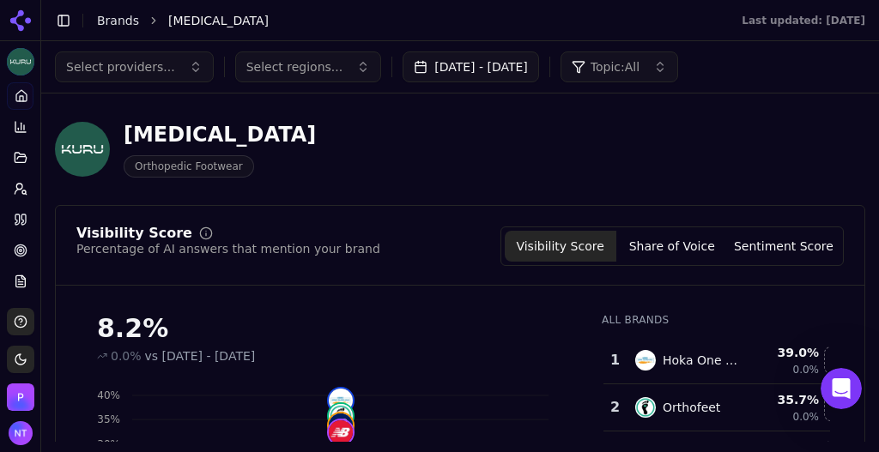
click at [114, 24] on link "Brands" at bounding box center [118, 21] width 42 height 14
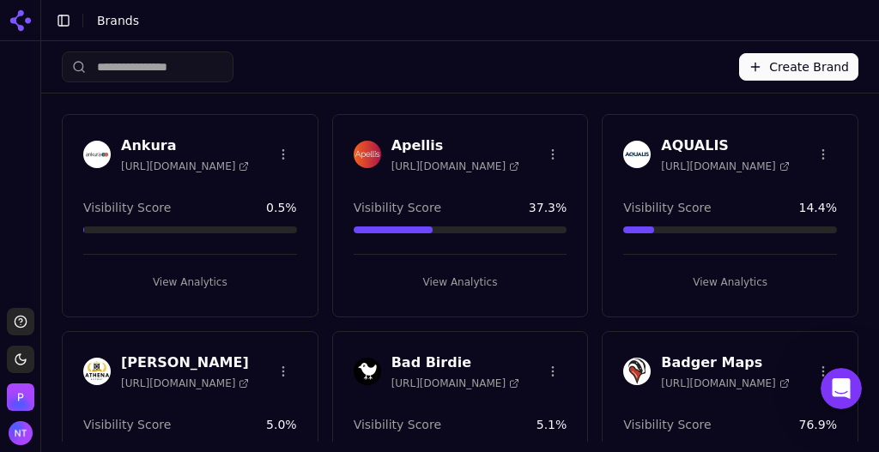
click at [817, 70] on button "Create Brand" at bounding box center [798, 66] width 119 height 27
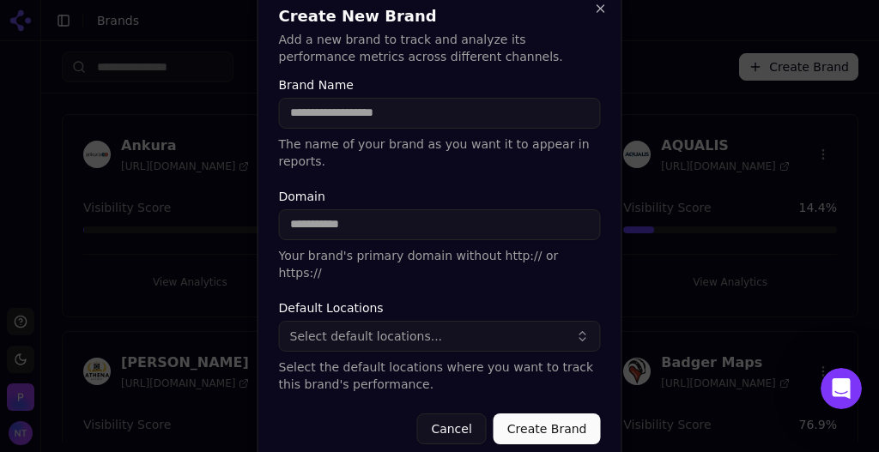
click at [383, 227] on input "Domain" at bounding box center [440, 224] width 322 height 31
paste input "**********"
type input "**********"
click at [366, 127] on input "Brand Name" at bounding box center [440, 113] width 322 height 31
paste input "**********"
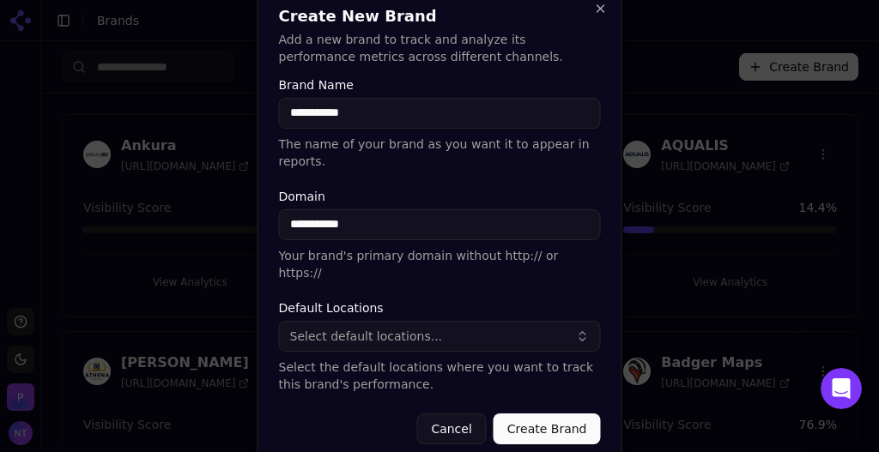
type input "**********"
click at [392, 328] on span "Select default locations..." at bounding box center [366, 336] width 153 height 17
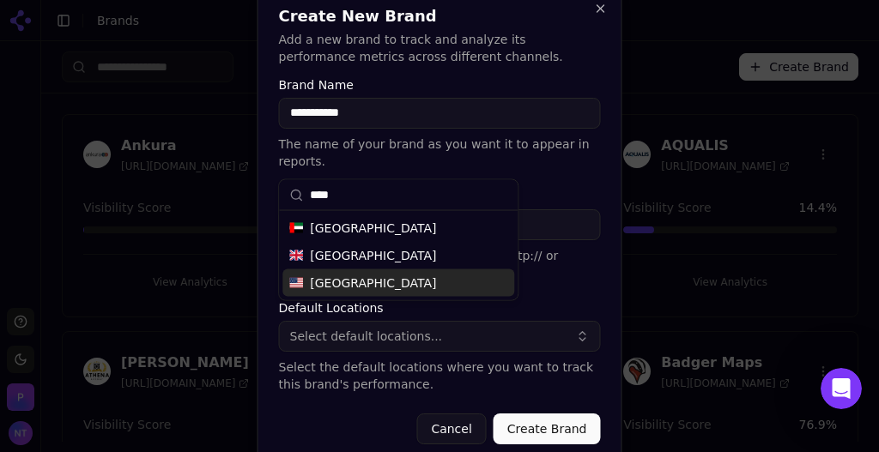
type input "****"
click at [358, 278] on span "[GEOGRAPHIC_DATA]" at bounding box center [373, 283] width 126 height 17
click at [538, 414] on button "Create Brand" at bounding box center [547, 429] width 107 height 31
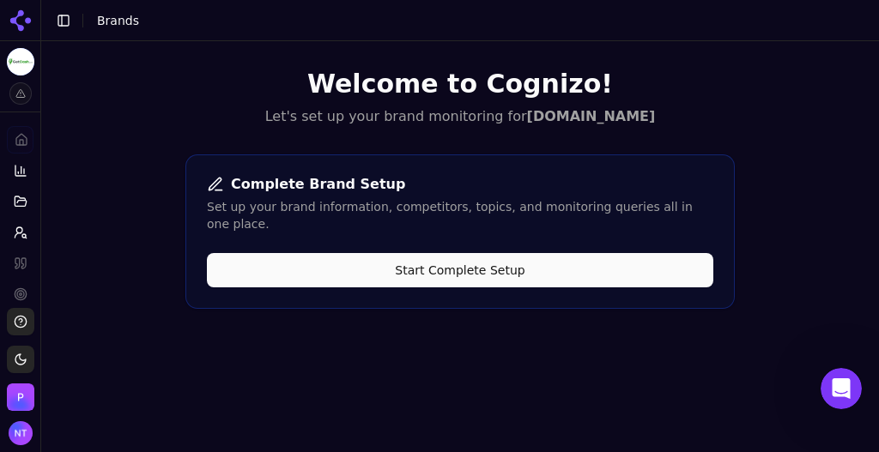
click at [475, 272] on div "Complete Brand Setup Set up your brand information, competitors, topics, and mo…" at bounding box center [459, 232] width 549 height 155
click at [471, 259] on button "Start Complete Setup" at bounding box center [460, 270] width 507 height 34
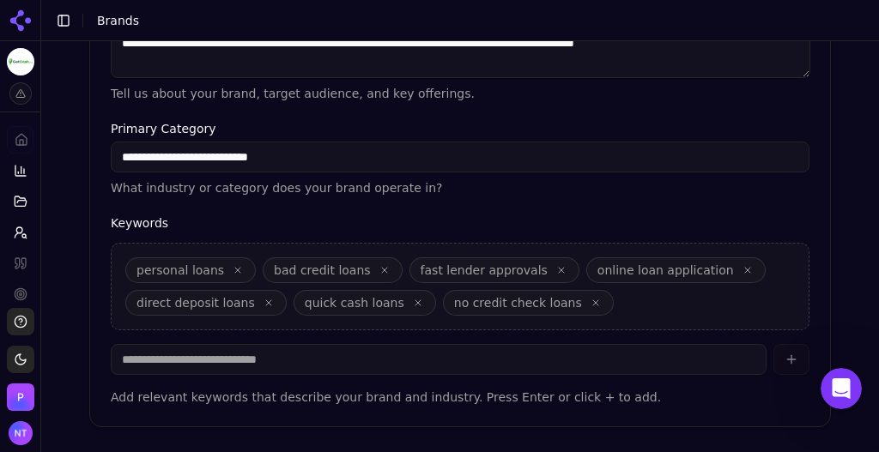
scroll to position [649, 0]
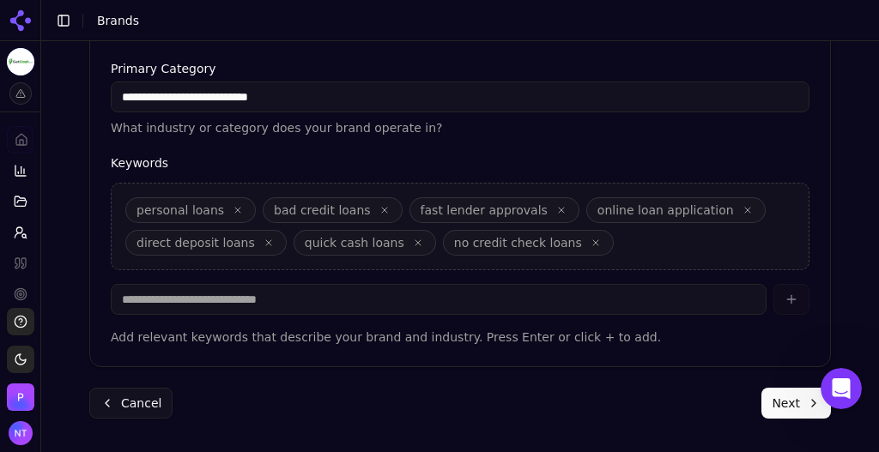
click at [777, 403] on button "Next" at bounding box center [796, 403] width 70 height 31
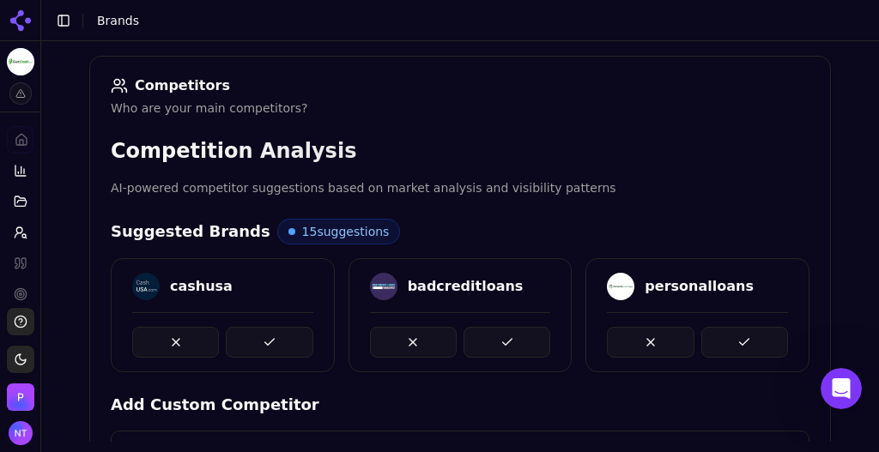
scroll to position [245, 0]
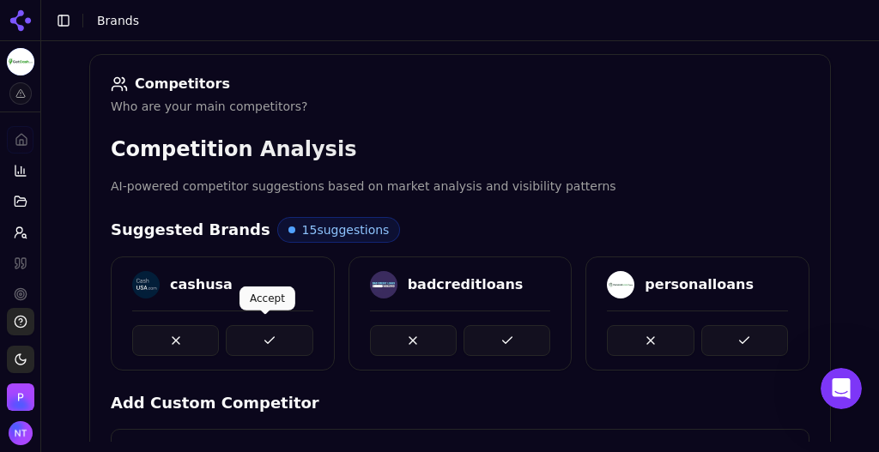
click at [235, 331] on button at bounding box center [269, 340] width 87 height 31
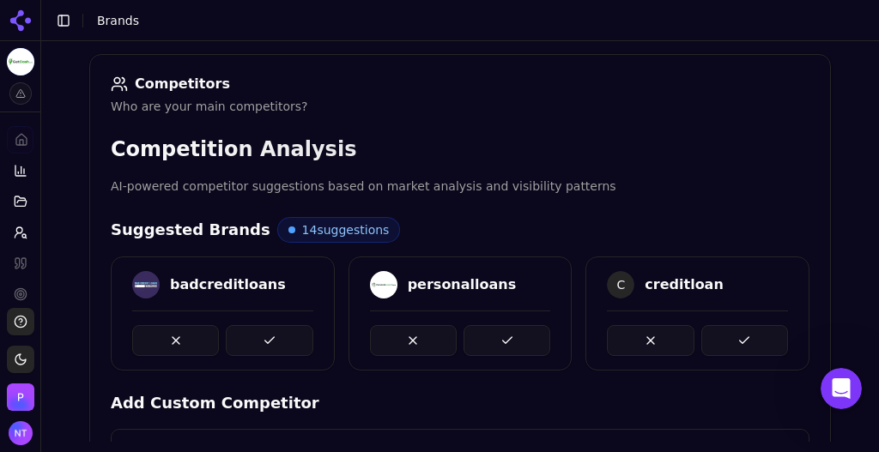
click at [235, 331] on button at bounding box center [269, 340] width 87 height 31
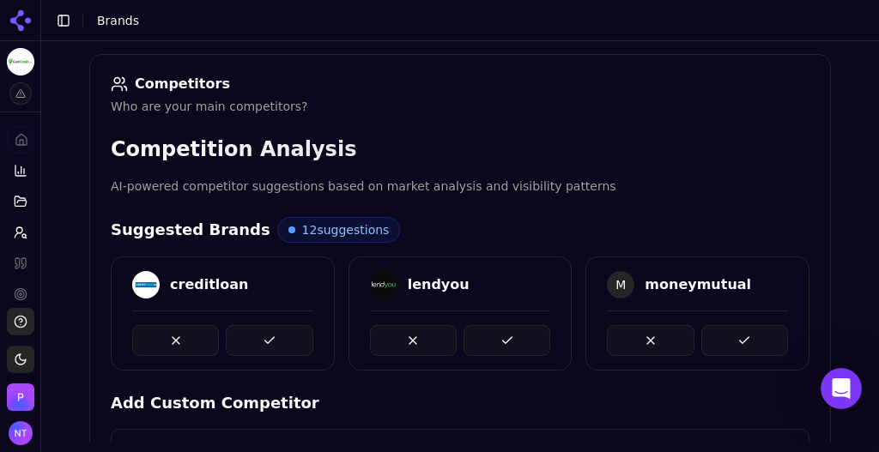
click at [235, 331] on button at bounding box center [269, 340] width 87 height 31
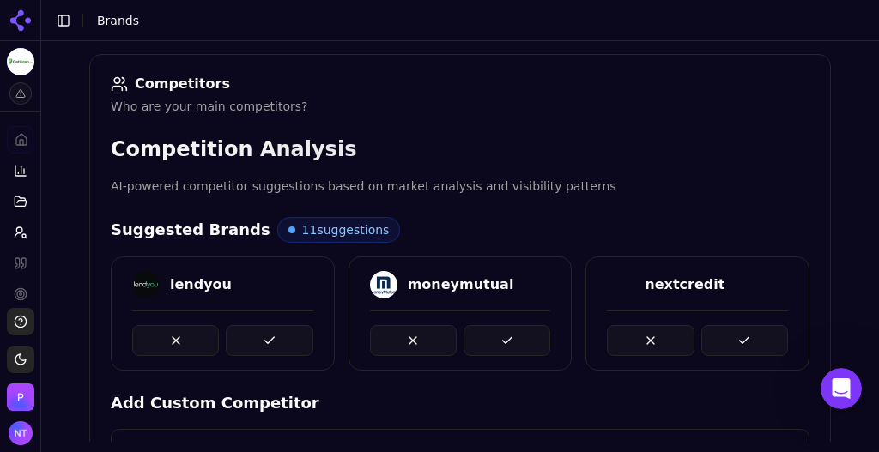
click at [235, 331] on button at bounding box center [269, 340] width 87 height 31
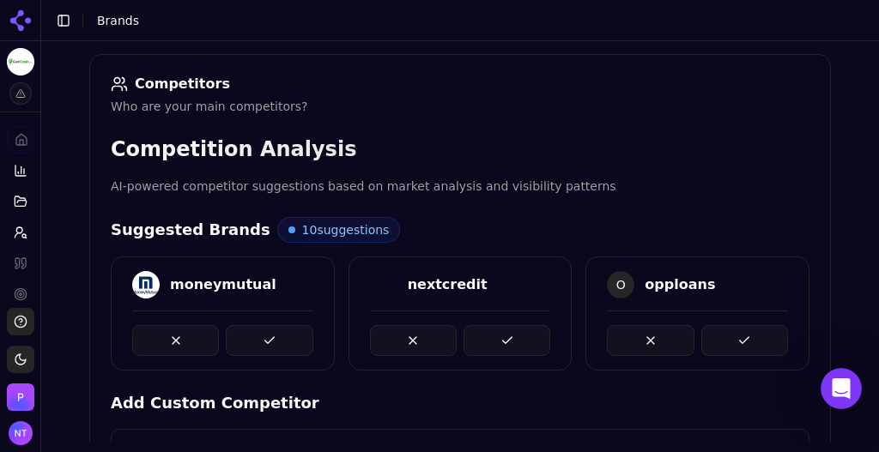
click at [235, 331] on button at bounding box center [269, 340] width 87 height 31
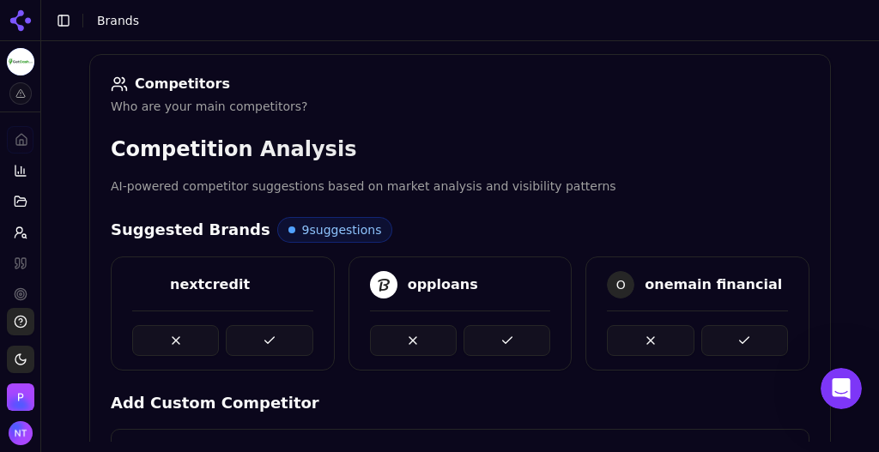
click at [235, 331] on button at bounding box center [269, 340] width 87 height 31
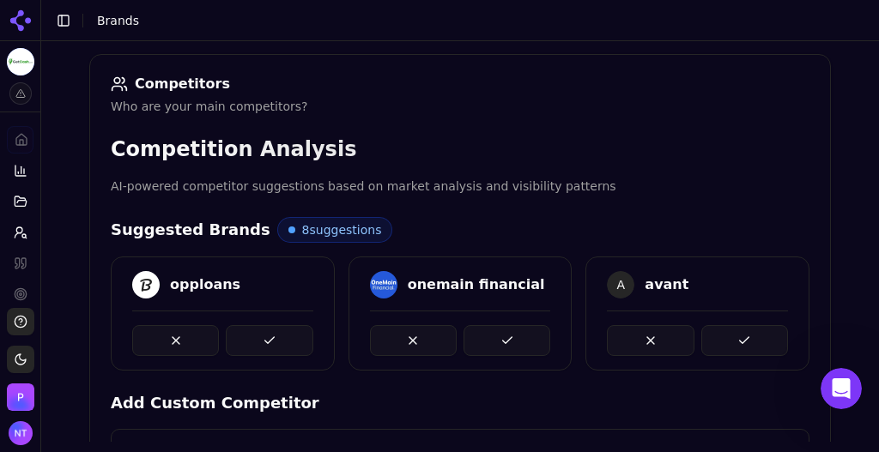
click at [235, 331] on button at bounding box center [269, 340] width 87 height 31
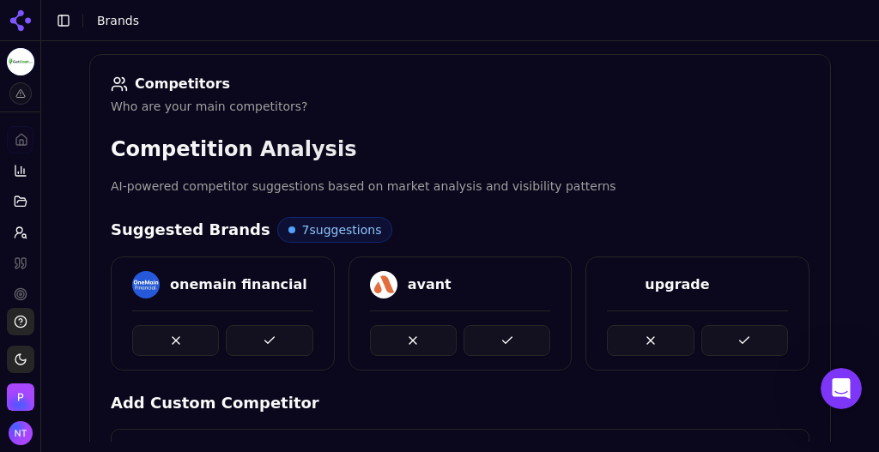
click at [235, 331] on button at bounding box center [269, 340] width 87 height 31
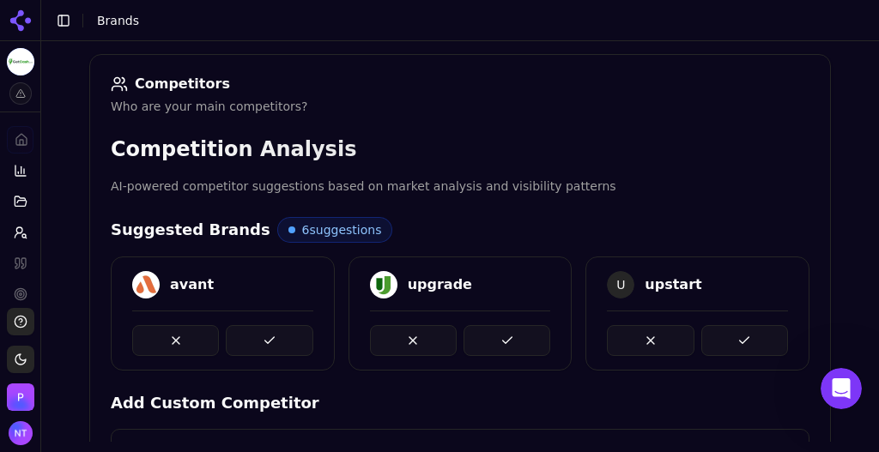
click at [235, 331] on button at bounding box center [269, 340] width 87 height 31
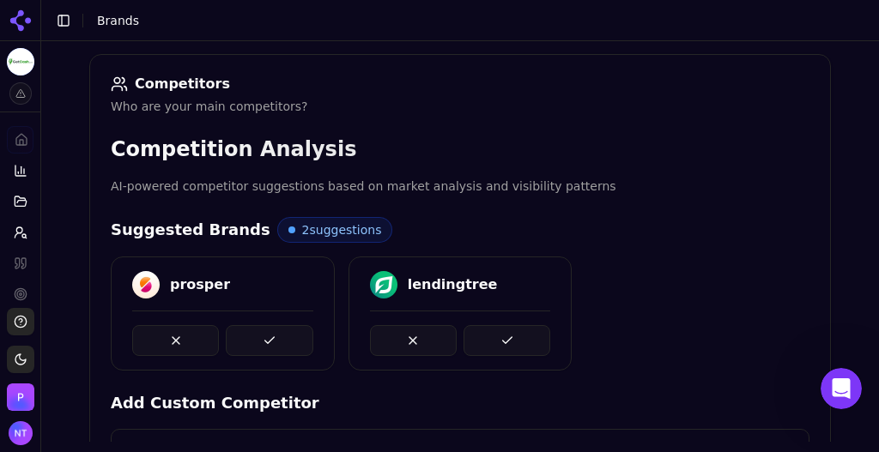
click at [235, 331] on button at bounding box center [269, 340] width 87 height 31
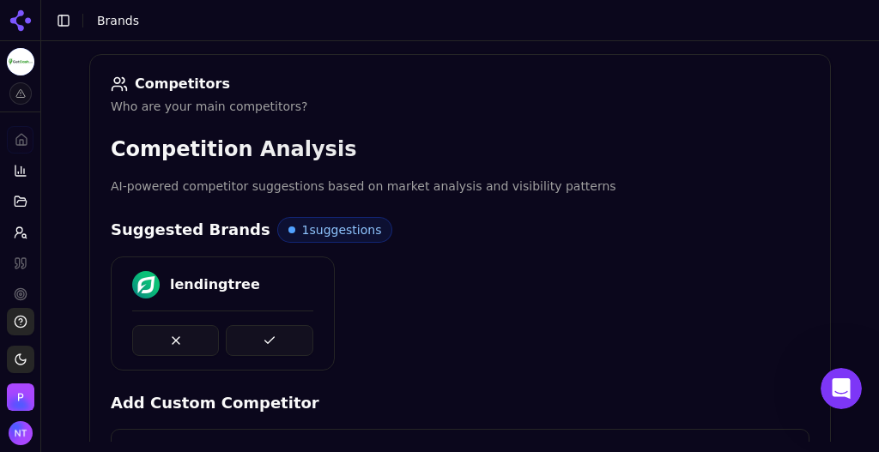
click at [235, 331] on button at bounding box center [269, 340] width 87 height 31
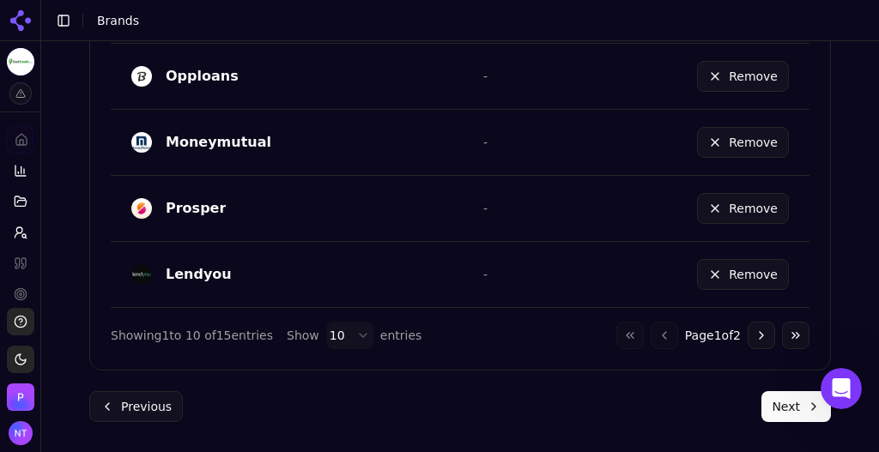
click at [785, 403] on button "Next" at bounding box center [796, 406] width 70 height 31
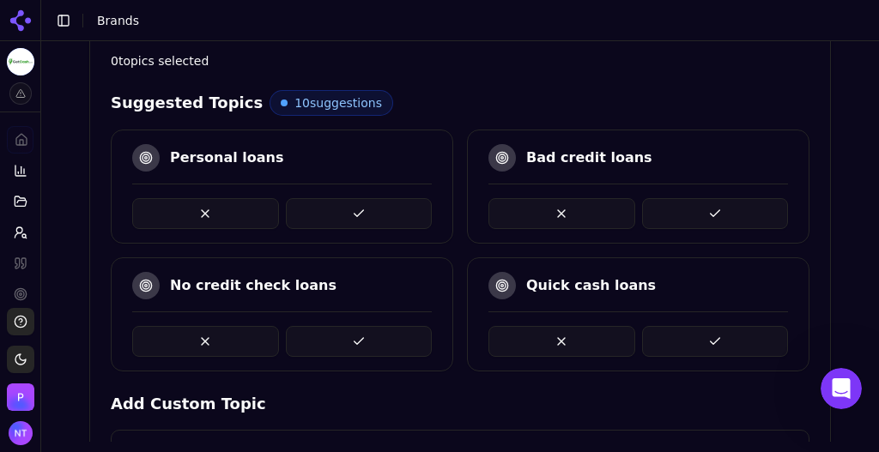
scroll to position [385, 0]
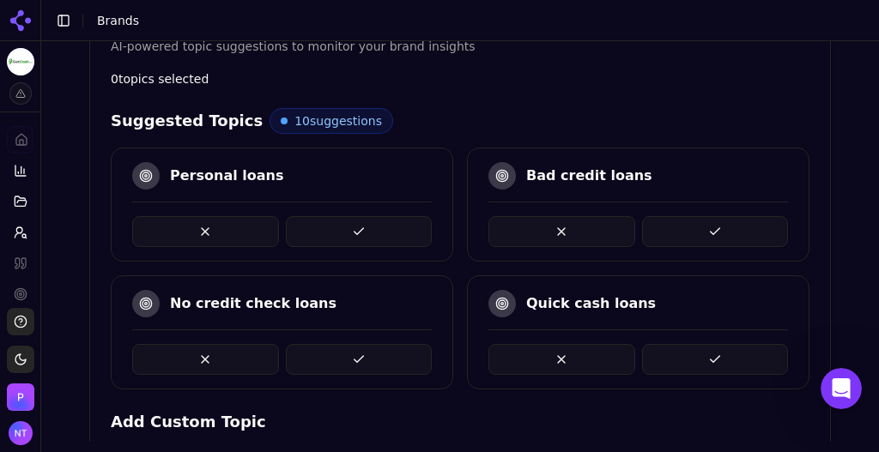
click at [722, 230] on button at bounding box center [715, 231] width 147 height 31
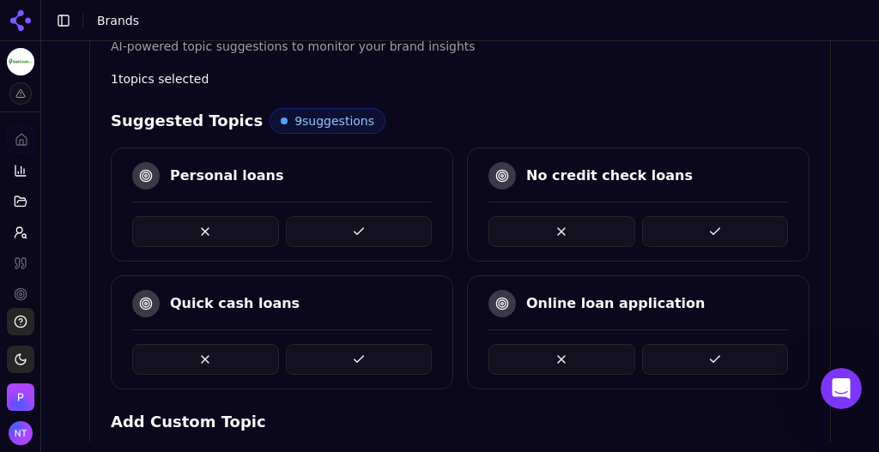
click at [711, 233] on button at bounding box center [715, 231] width 147 height 31
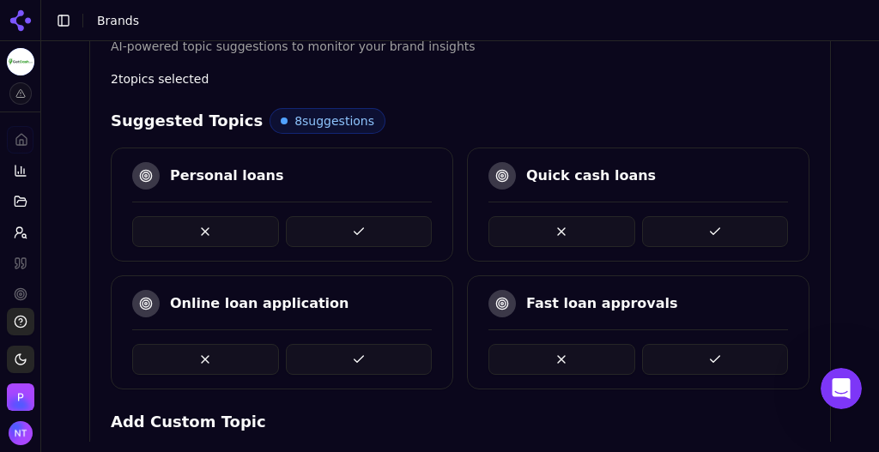
click at [704, 230] on button at bounding box center [715, 231] width 147 height 31
click at [345, 367] on button at bounding box center [359, 359] width 147 height 31
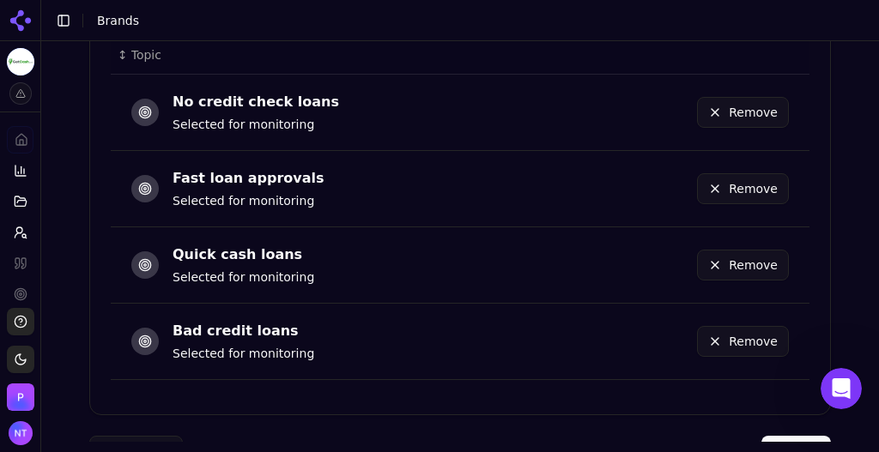
click at [785, 436] on button "Next" at bounding box center [796, 451] width 70 height 31
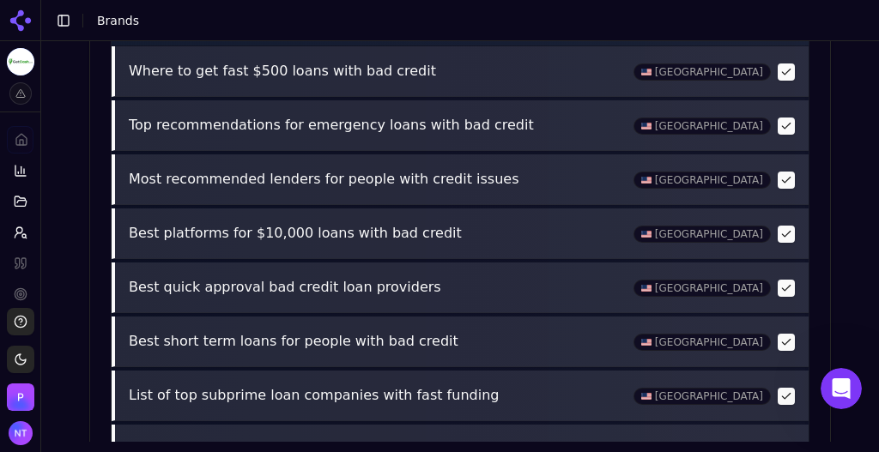
scroll to position [983, 0]
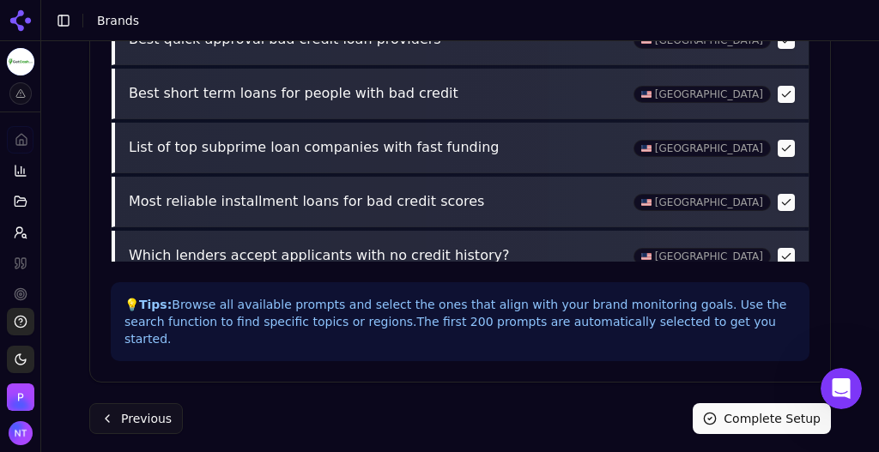
click at [749, 407] on button "Complete Setup" at bounding box center [762, 418] width 138 height 31
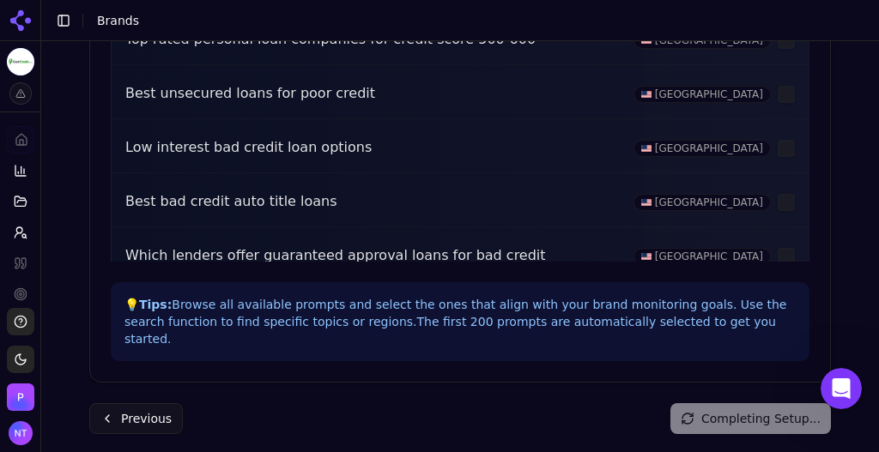
scroll to position [51, 0]
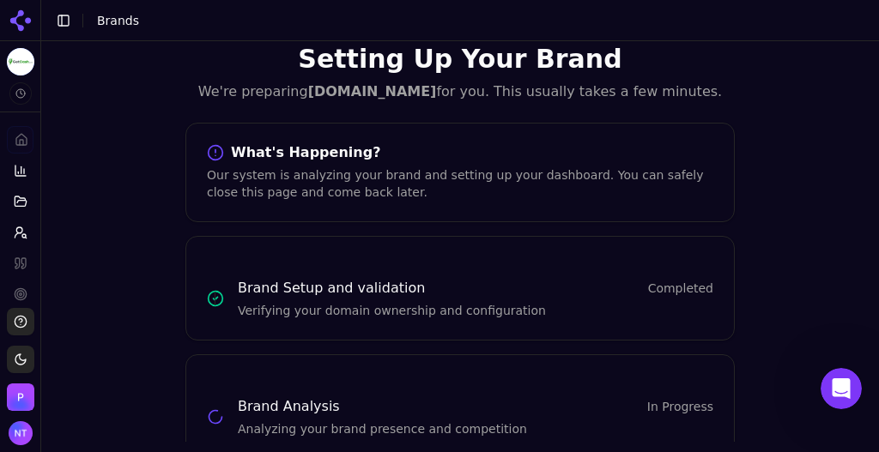
click at [62, 21] on button "Toggle Sidebar" at bounding box center [64, 21] width 24 height 24
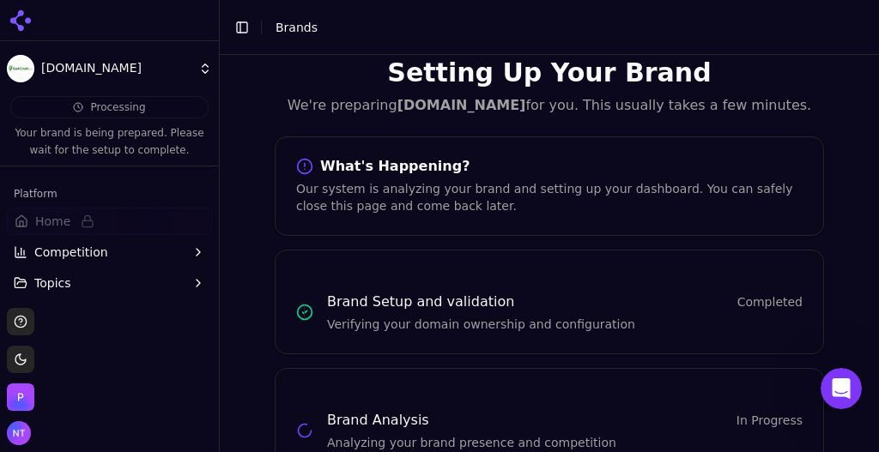
click at [155, 76] on html "[DOMAIN_NAME] Processing Your brand is being prepared. Please wait for the setu…" at bounding box center [439, 226] width 879 height 452
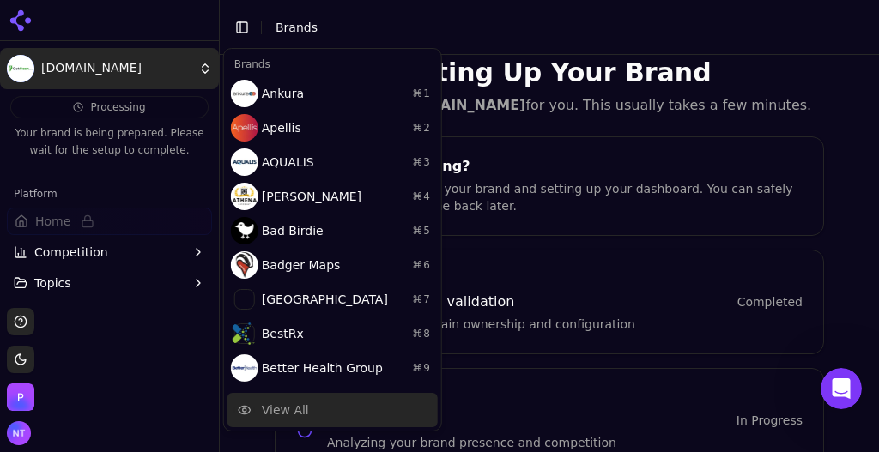
click at [292, 411] on div "View All" at bounding box center [285, 410] width 47 height 17
